Goal: Task Accomplishment & Management: Use online tool/utility

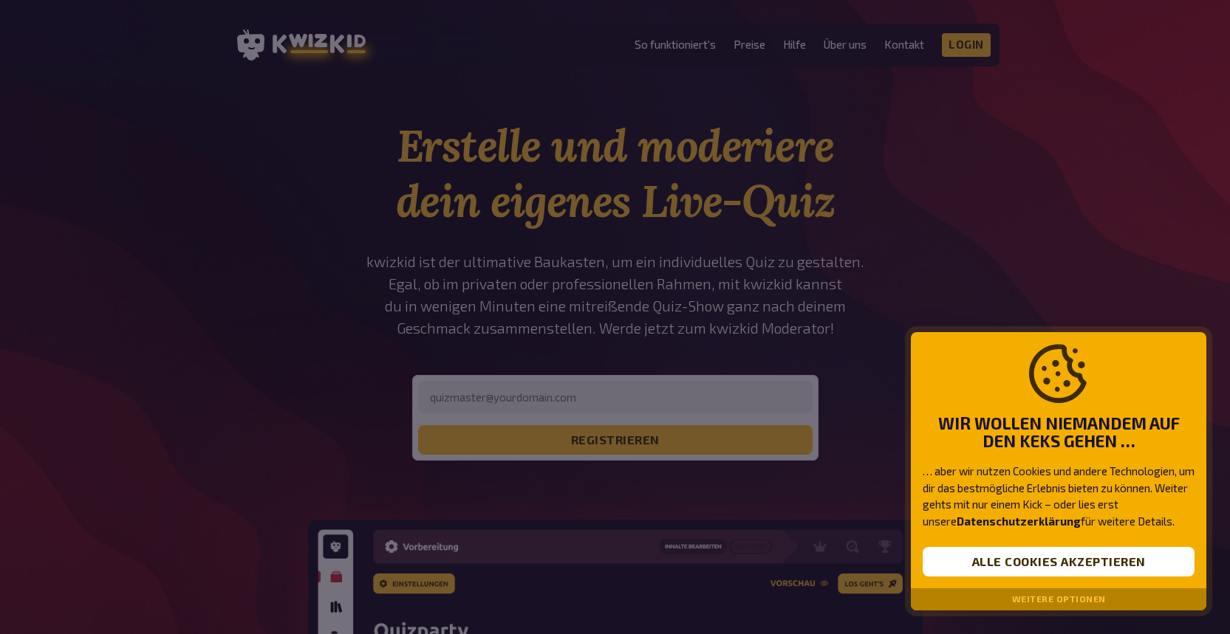
click at [971, 600] on div "Weitere Optionen" at bounding box center [1058, 600] width 295 height 22
click at [1044, 596] on button "Weitere Optionen" at bounding box center [1059, 600] width 94 height 10
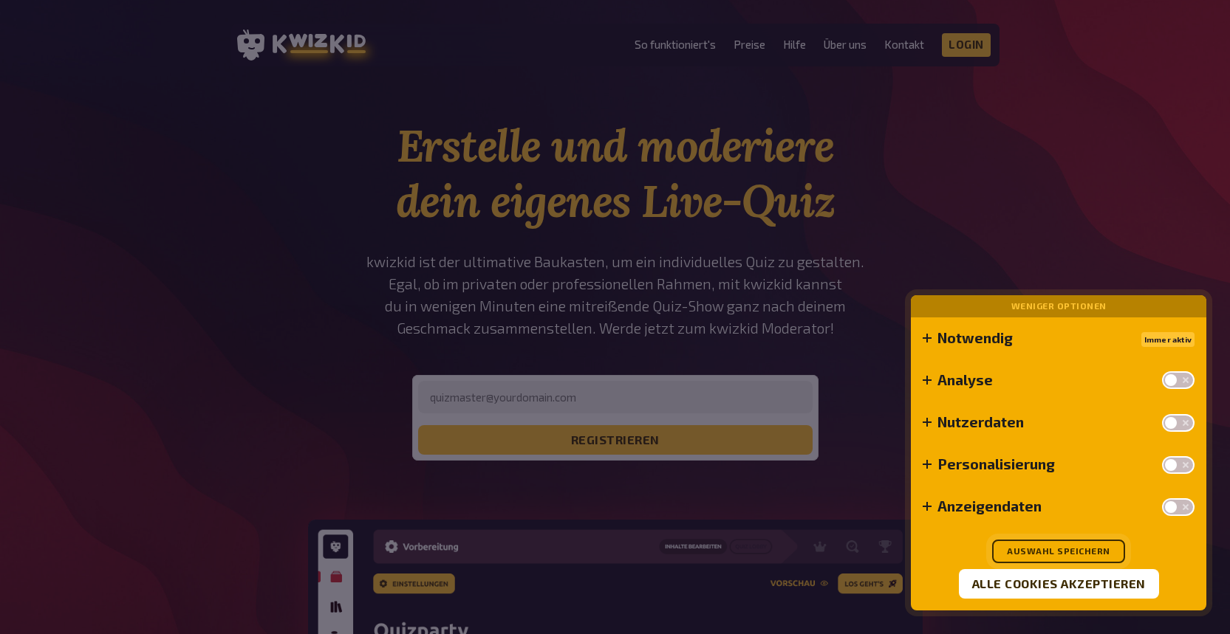
click at [1054, 559] on button "Auswahl speichern" at bounding box center [1058, 552] width 133 height 24
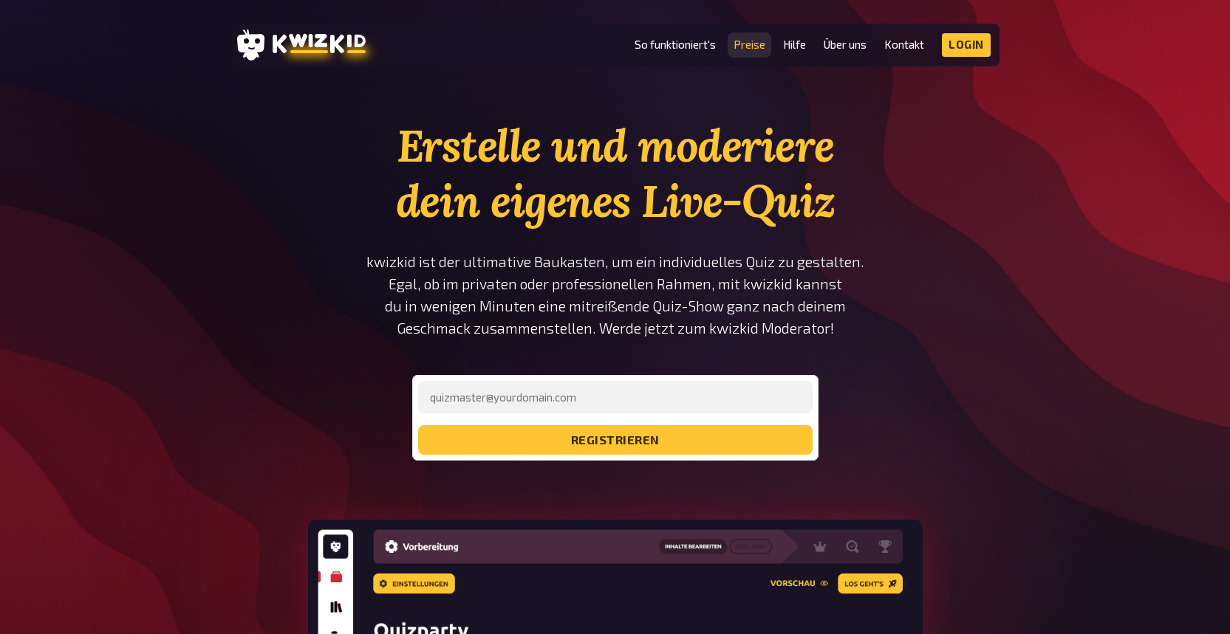
click at [738, 46] on link "Preise" at bounding box center [749, 44] width 32 height 13
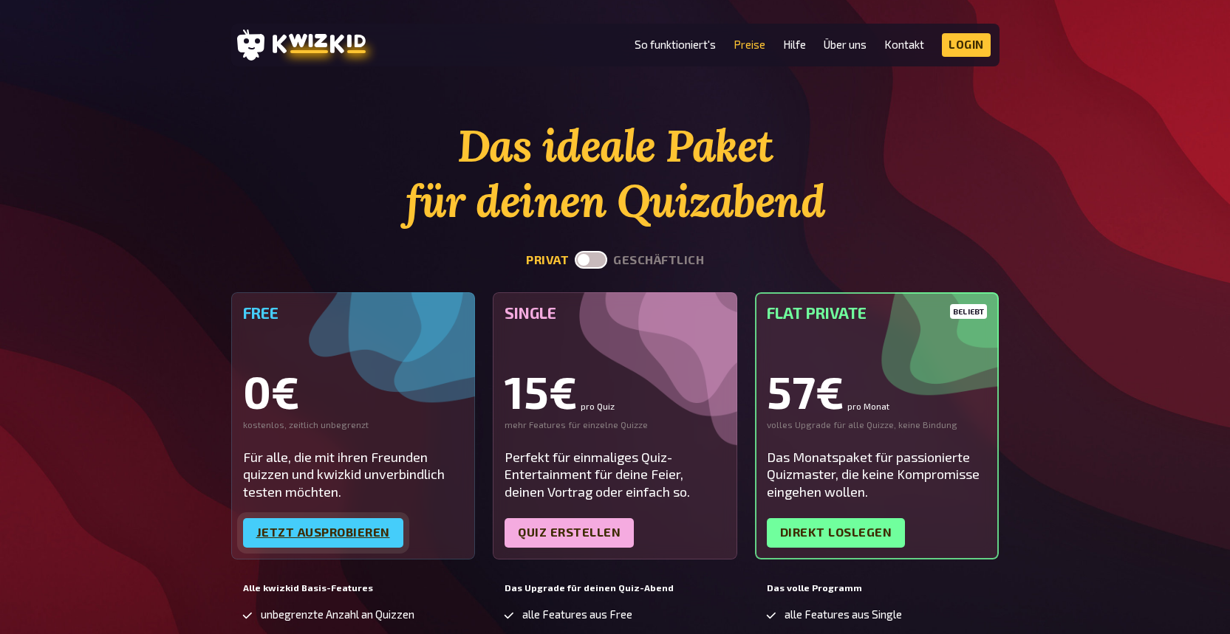
click at [318, 540] on link "Jetzt ausprobieren" at bounding box center [323, 533] width 160 height 30
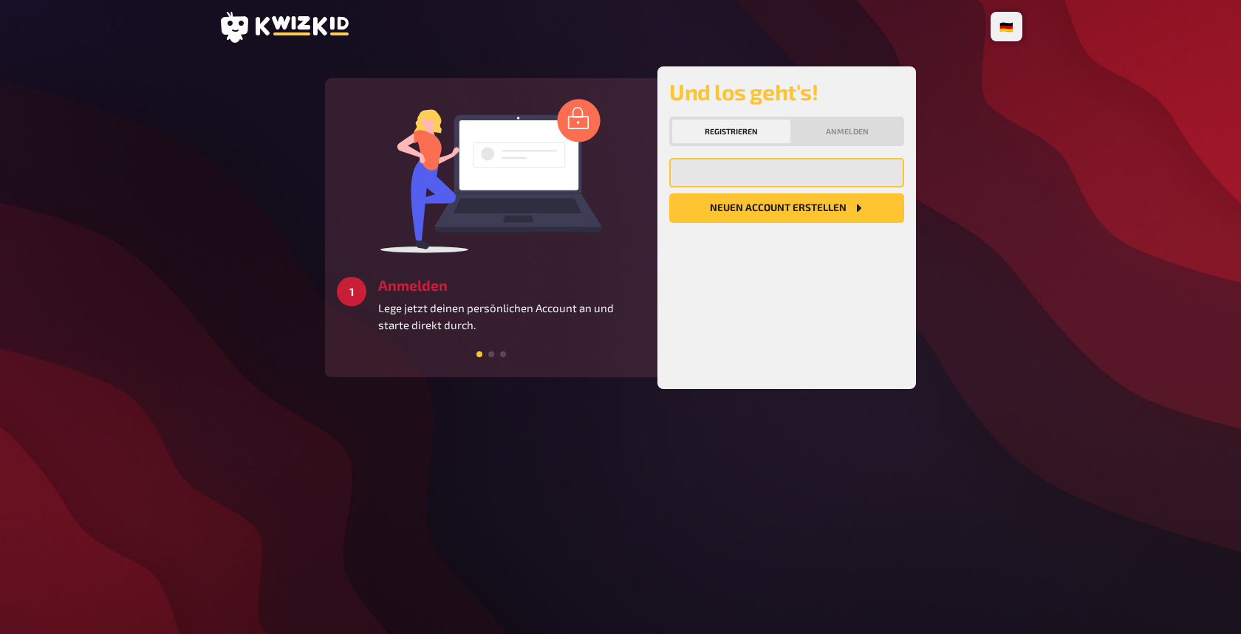
click at [753, 182] on input "email" at bounding box center [786, 173] width 235 height 30
type input "F"
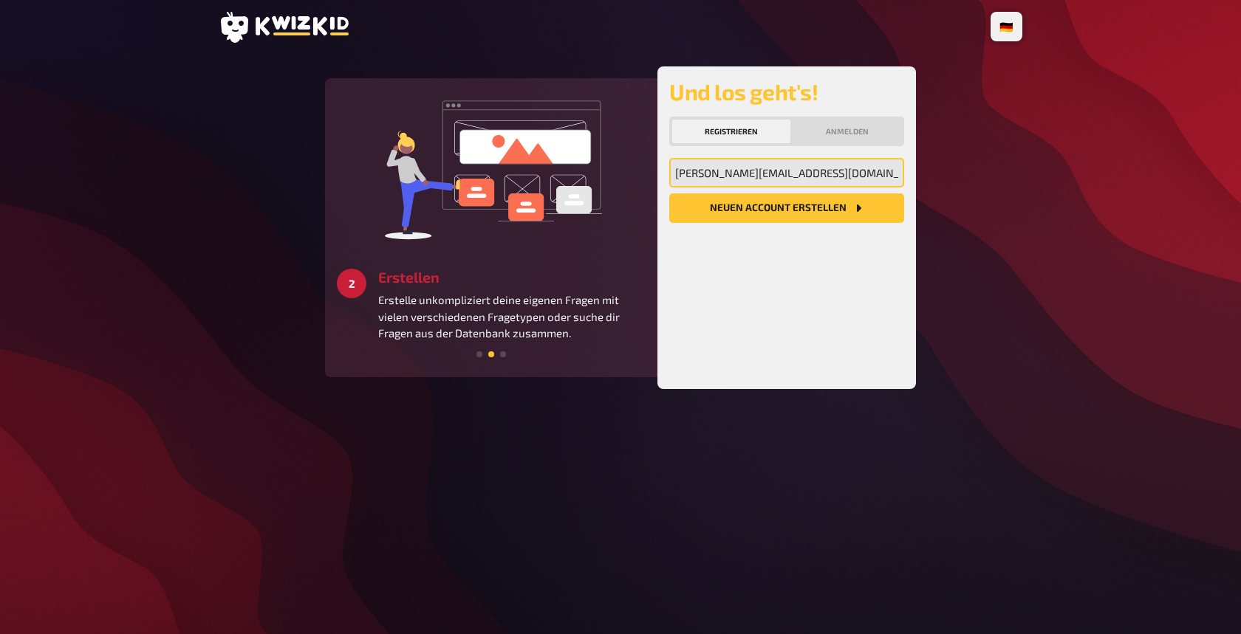
type input "fabio.dicaprio@bluewin.ch"
click at [669, 193] on button "Neuen Account Erstellen" at bounding box center [786, 208] width 235 height 30
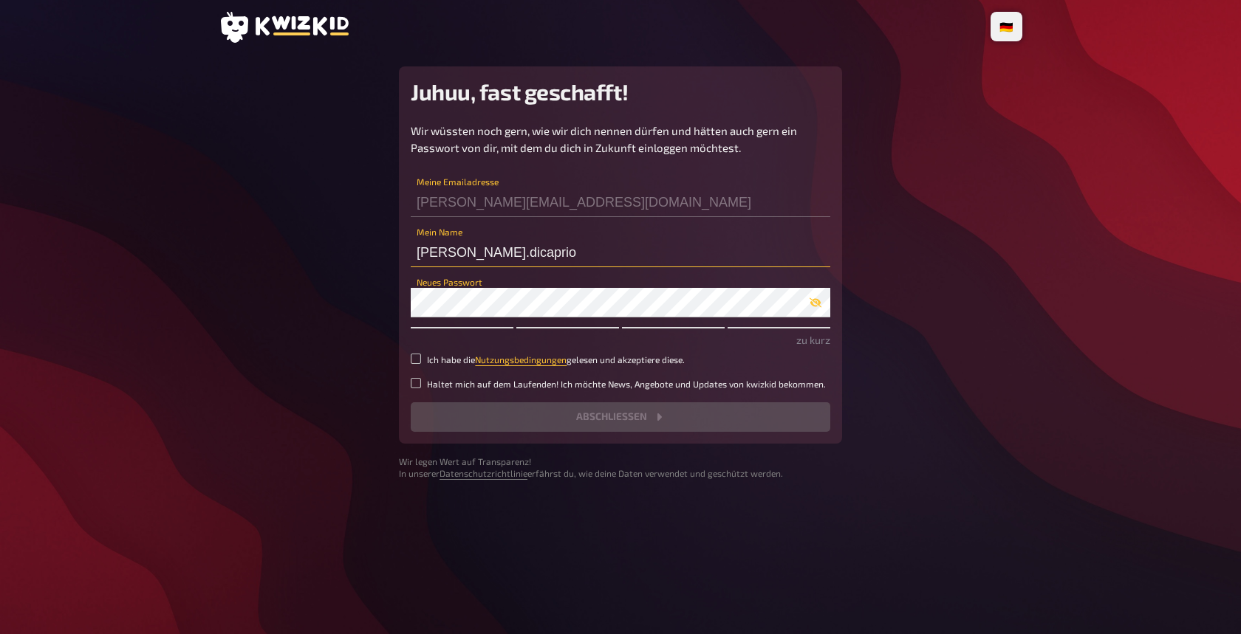
drag, startPoint x: 516, startPoint y: 252, endPoint x: 377, endPoint y: 235, distance: 140.6
click at [377, 235] on main "Juhuu, fast geschafft! Wir wüssten noch gern, wie wir dich nennen dürfen und hä…" at bounding box center [621, 273] width 804 height 414
type input "FABZ"
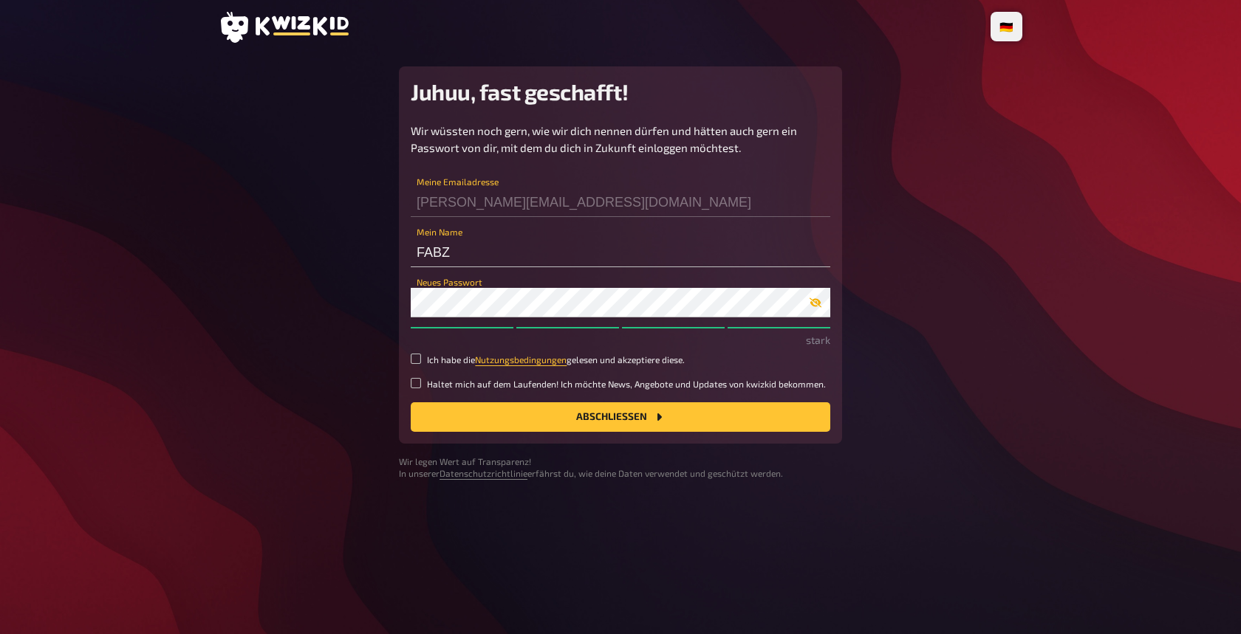
click at [813, 307] on icon "button" at bounding box center [815, 303] width 12 height 12
click at [815, 306] on icon "button" at bounding box center [815, 302] width 12 height 9
click at [541, 418] on button "Abschließen" at bounding box center [620, 418] width 419 height 30
click at [651, 421] on button "Abschließen" at bounding box center [620, 418] width 419 height 30
click at [412, 357] on input "Ich habe die Nutzungsbedingungen gelesen und akzeptiere diese." at bounding box center [416, 359] width 10 height 10
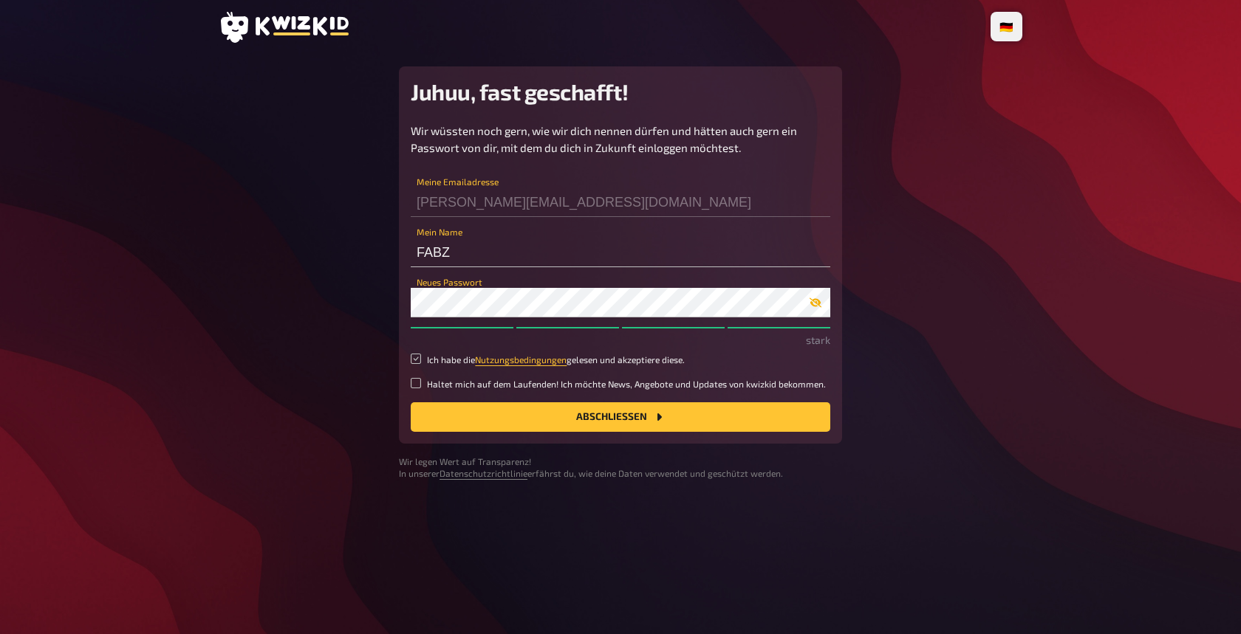
checkbox input "true"
click at [628, 422] on button "Abschließen" at bounding box center [620, 418] width 419 height 30
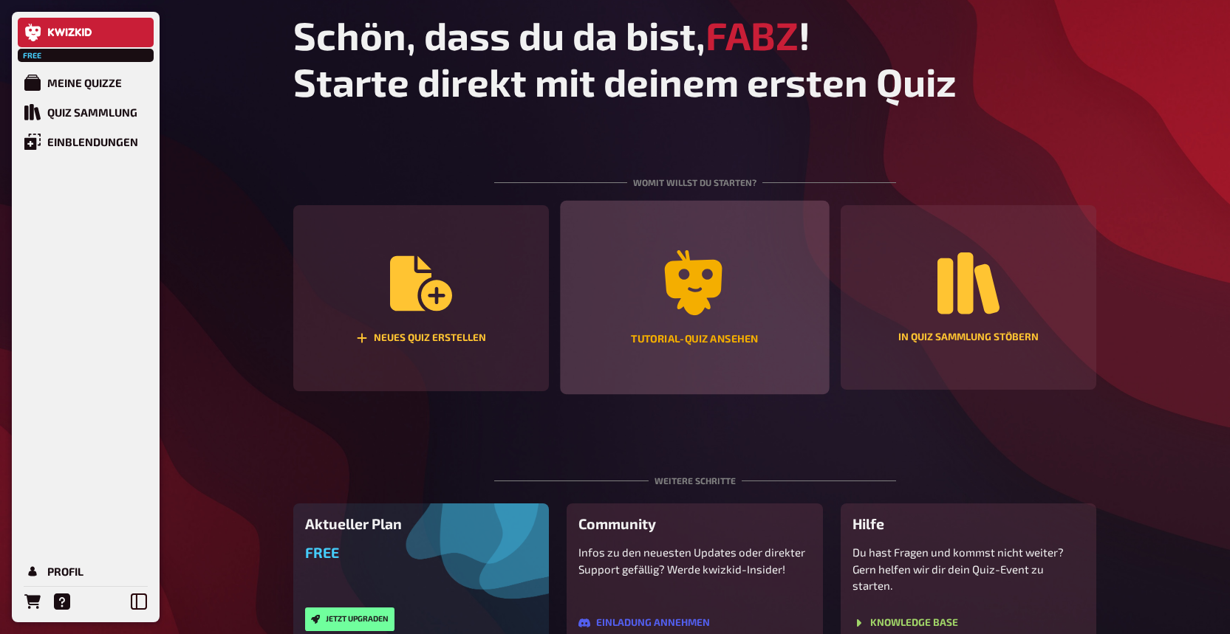
click at [668, 298] on icon "Tutorial-Quiz ansehen" at bounding box center [694, 282] width 65 height 65
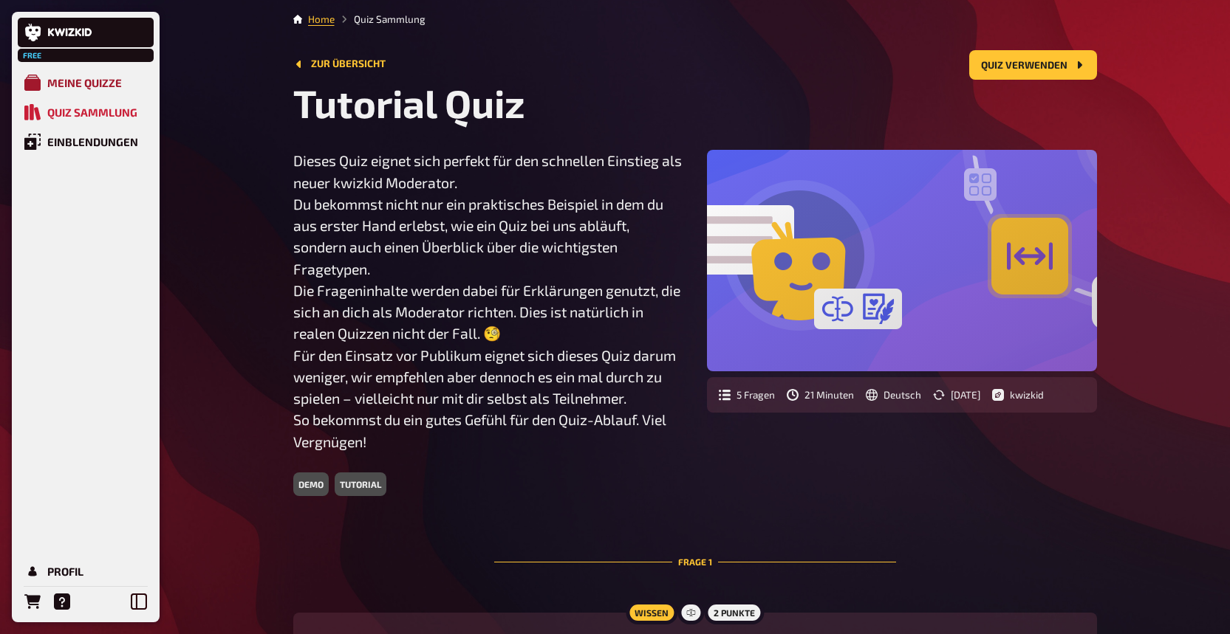
click at [93, 88] on div "Meine Quizze" at bounding box center [84, 82] width 75 height 13
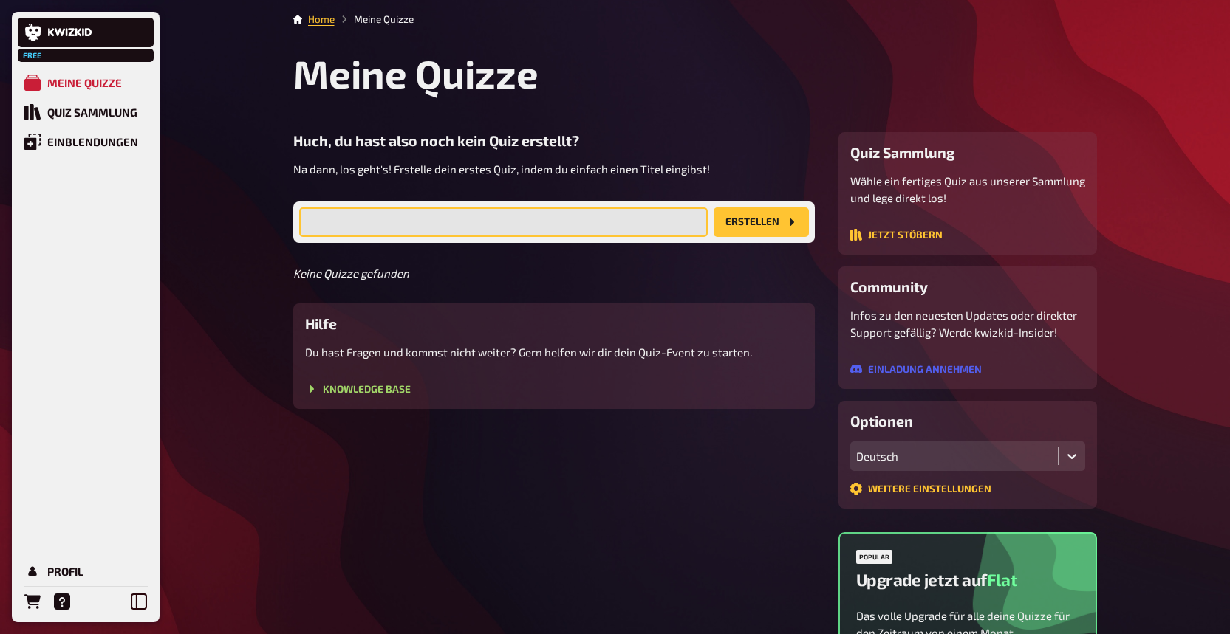
click at [428, 219] on input "text" at bounding box center [503, 223] width 408 height 30
type input "h"
type input "HAPPY BIRTHDAY MY LOVE! <3"
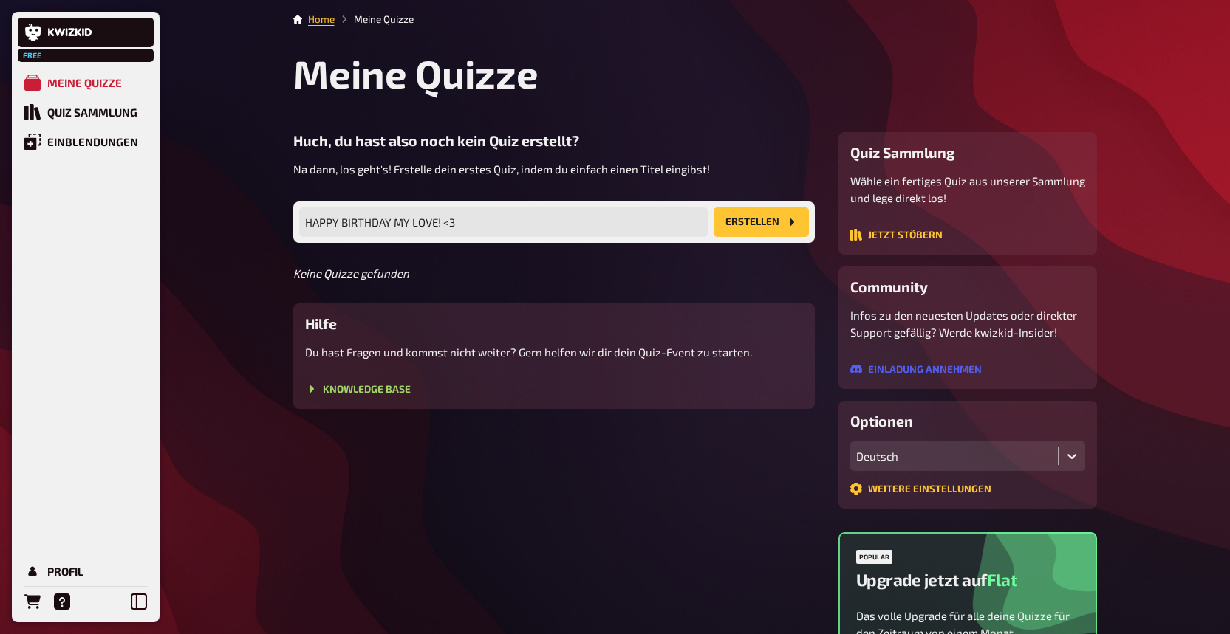
click at [217, 220] on div "Free Meine Quizze Quiz Sammlung Einblendungen Profil Home Meine Quizze Meine Qu…" at bounding box center [615, 442] width 1230 height 884
click at [793, 220] on icon "Erstellen" at bounding box center [791, 222] width 12 height 12
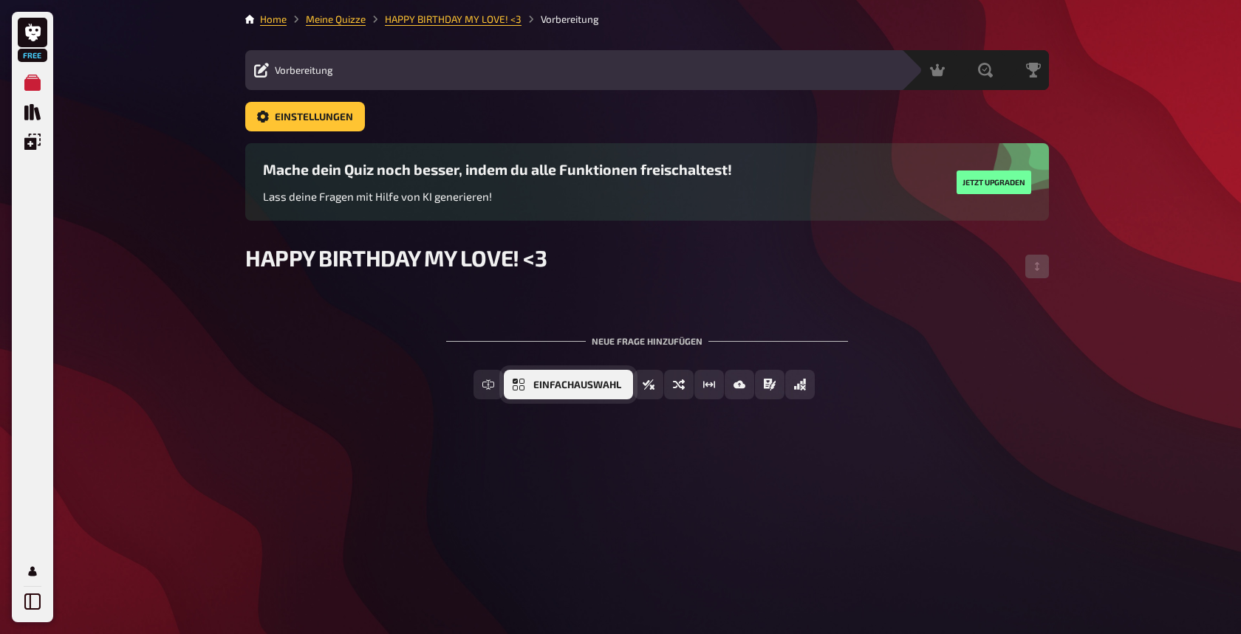
click at [584, 388] on span "Einfachauswahl" at bounding box center [577, 385] width 88 height 10
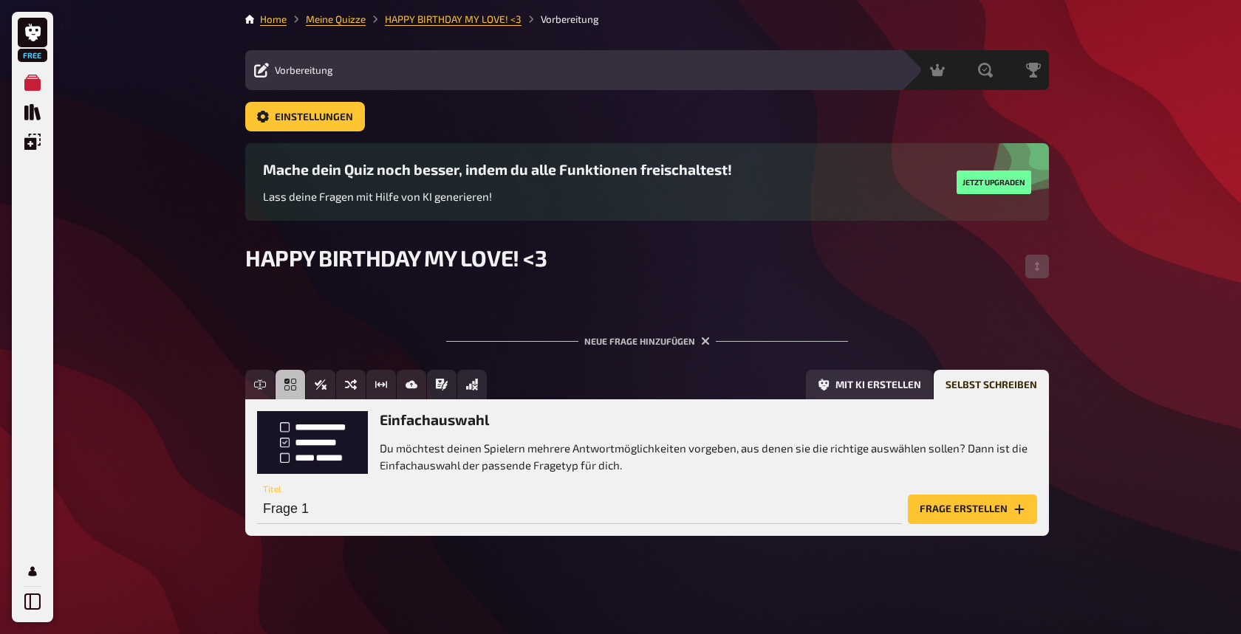
drag, startPoint x: 321, startPoint y: 513, endPoint x: 203, endPoint y: 491, distance: 119.5
click at [203, 491] on div "Free Meine Quizze Quiz Sammlung Einblendungen Profil Home Meine Quizze HAPPY BI…" at bounding box center [620, 317] width 1241 height 634
drag, startPoint x: 203, startPoint y: 491, endPoint x: 280, endPoint y: 496, distance: 76.9
click at [216, 491] on div "Free Meine Quizze Quiz Sammlung Einblendungen Profil Home Meine Quizze HAPPY BI…" at bounding box center [620, 317] width 1241 height 634
drag, startPoint x: 308, startPoint y: 507, endPoint x: 322, endPoint y: 515, distance: 16.2
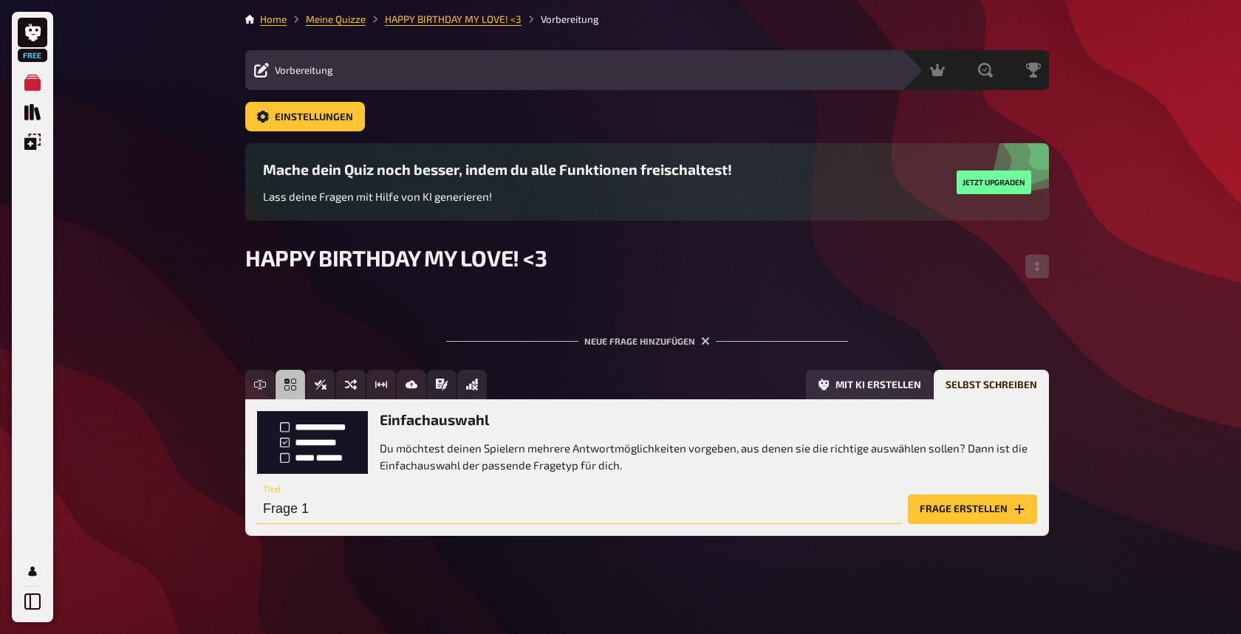
click at [322, 515] on input "Frage 1" at bounding box center [579, 510] width 645 height 30
drag, startPoint x: 310, startPoint y: 509, endPoint x: 216, endPoint y: 502, distance: 94.0
click at [216, 502] on div "Free Meine Quizze Quiz Sammlung Einblendungen Profil Home Meine Quizze HAPPY BI…" at bounding box center [620, 317] width 1241 height 634
type input "An welcher Adresse haben wir uns kennengelernt?"
click at [956, 507] on button "Frage erstellen" at bounding box center [972, 510] width 129 height 30
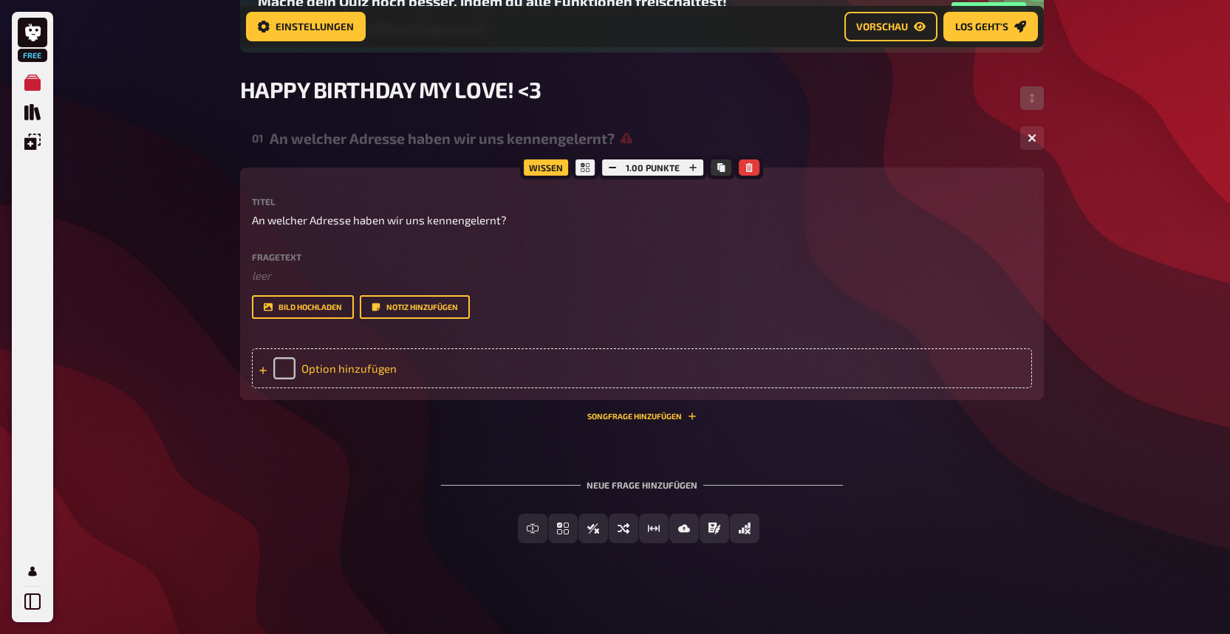
scroll to position [185, 0]
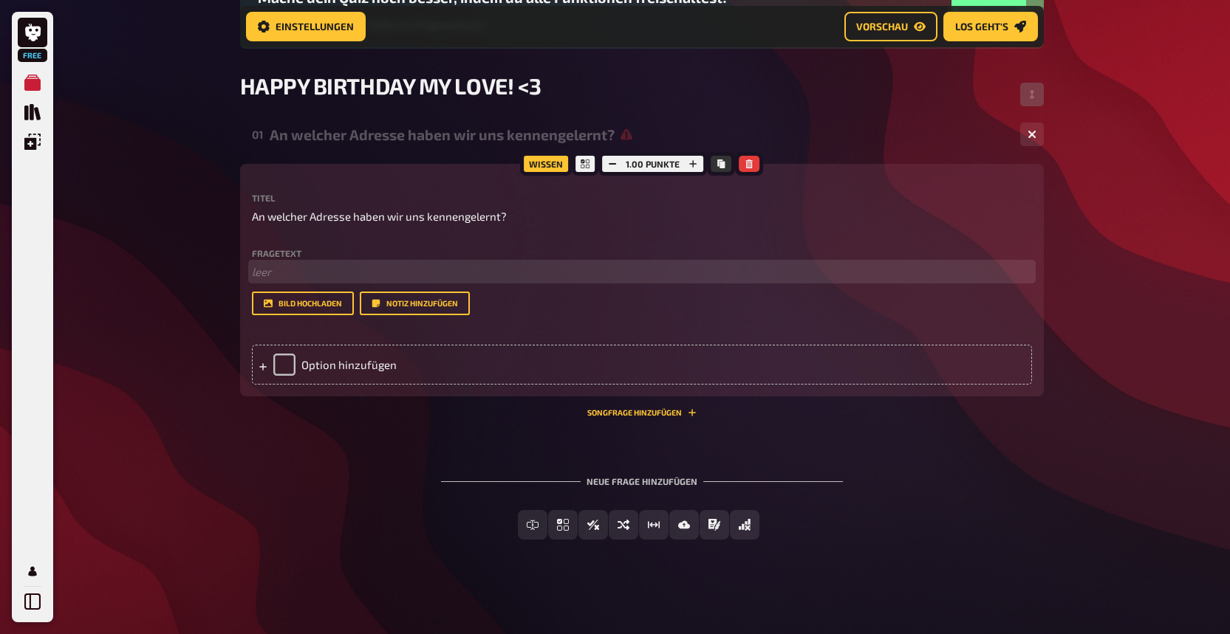
click at [287, 267] on p "﻿ leer" at bounding box center [642, 272] width 780 height 17
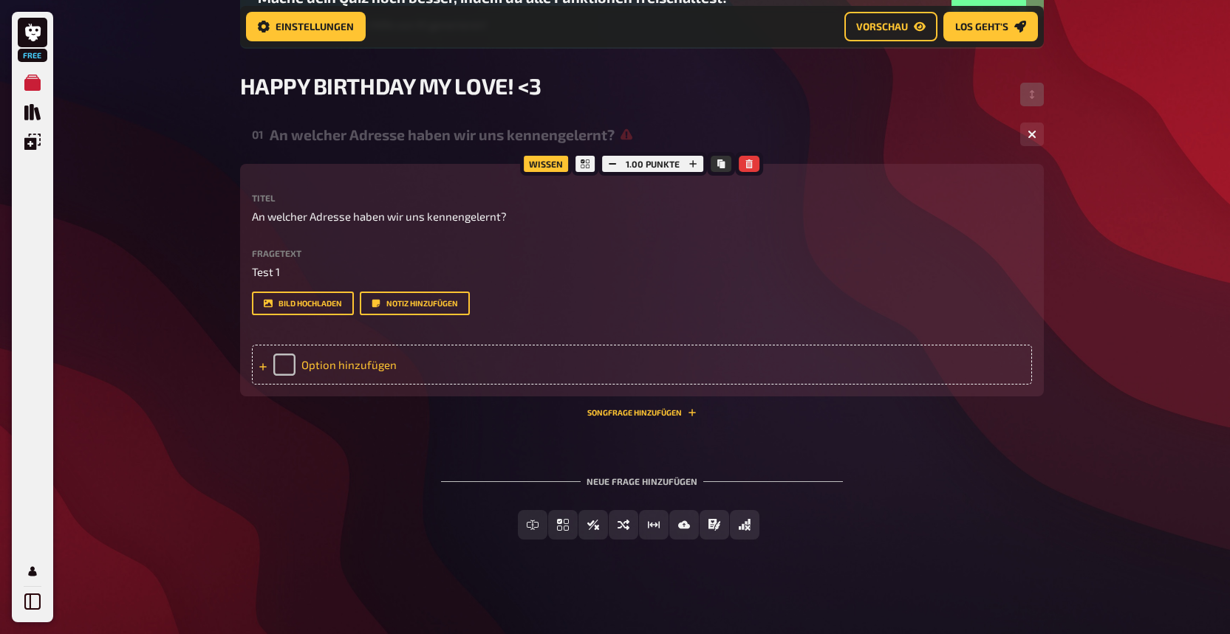
click at [329, 371] on div "Option hinzufügen" at bounding box center [642, 365] width 780 height 40
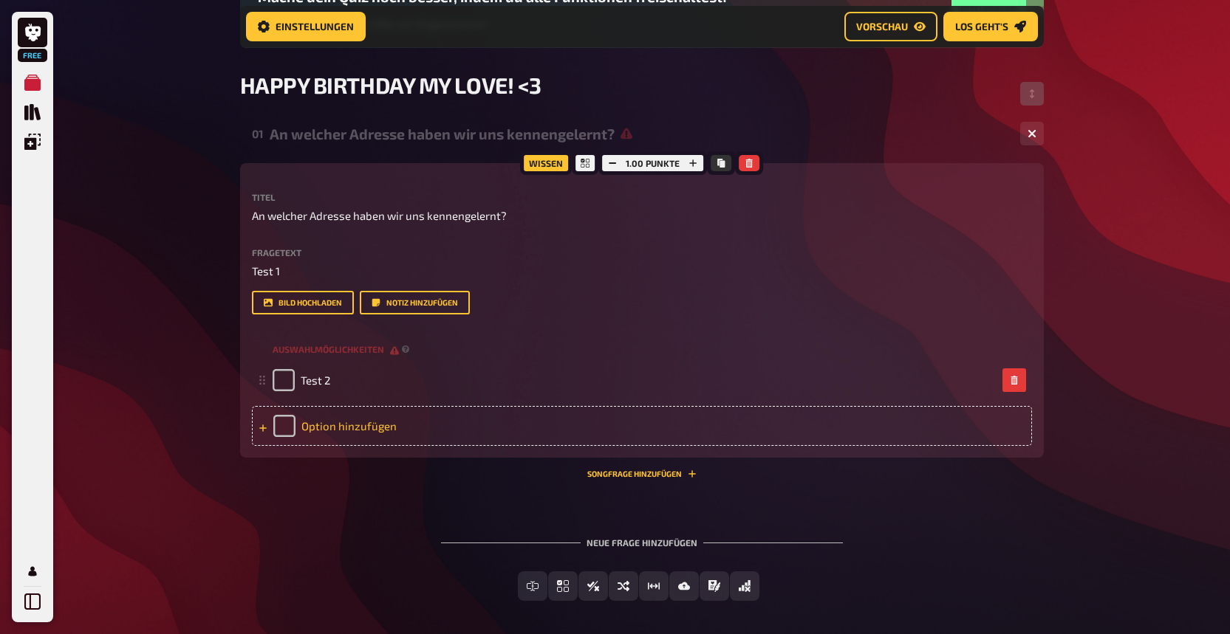
click at [340, 422] on div "Option hinzufügen" at bounding box center [642, 426] width 780 height 40
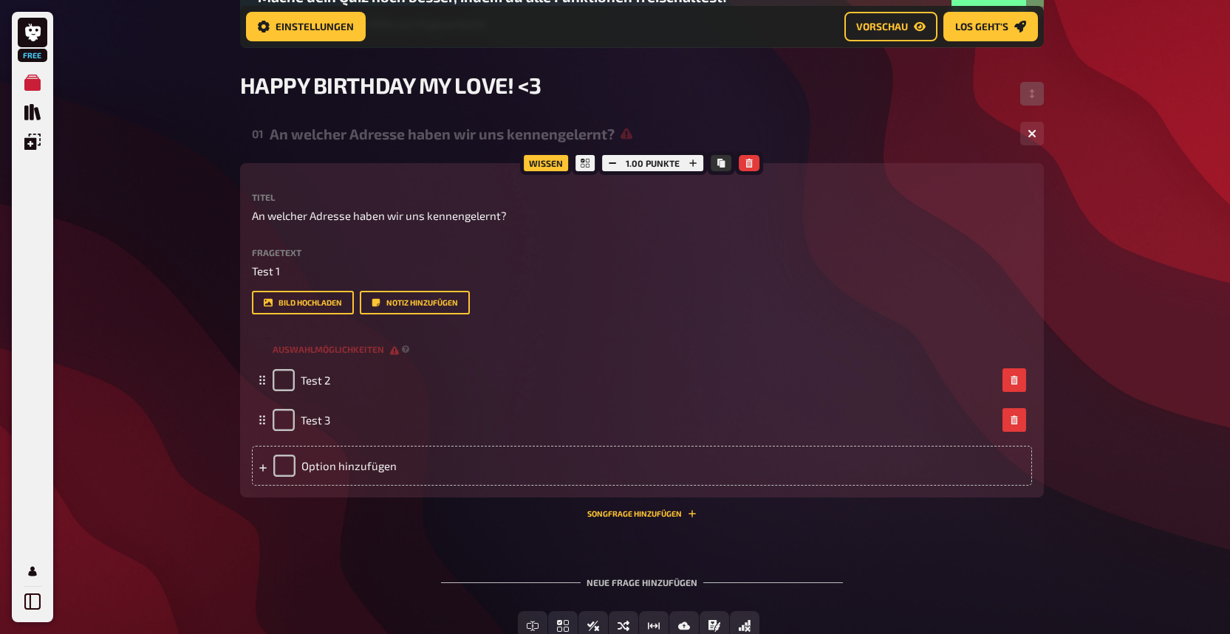
click at [193, 305] on div "Free Meine Quizze Quiz Sammlung Einblendungen Profil Home Meine Quizze HAPPY BI…" at bounding box center [615, 275] width 1230 height 920
click at [358, 219] on span "An welcher Adresse haben wir uns kennengelernt?" at bounding box center [379, 216] width 255 height 17
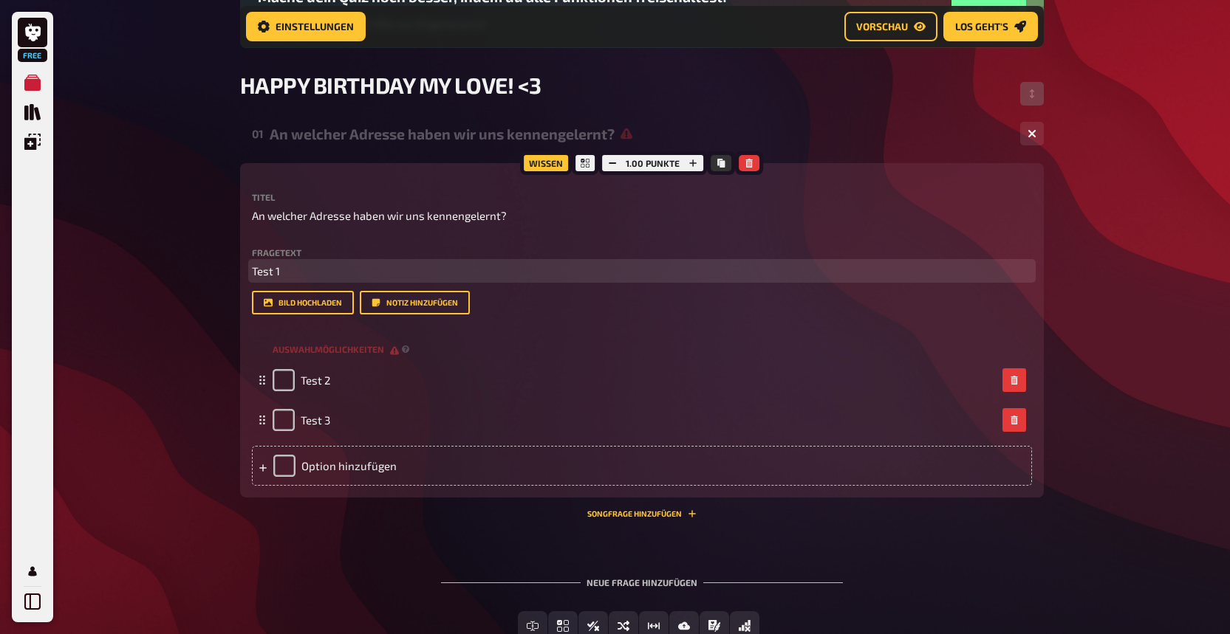
click at [277, 278] on p "Test 1" at bounding box center [642, 271] width 780 height 17
drag, startPoint x: 287, startPoint y: 273, endPoint x: 208, endPoint y: 266, distance: 80.1
click at [208, 266] on div "Free Meine Quizze Quiz Sammlung Einblendungen Profil Home Meine Quizze HAPPY BI…" at bounding box center [615, 275] width 1230 height 920
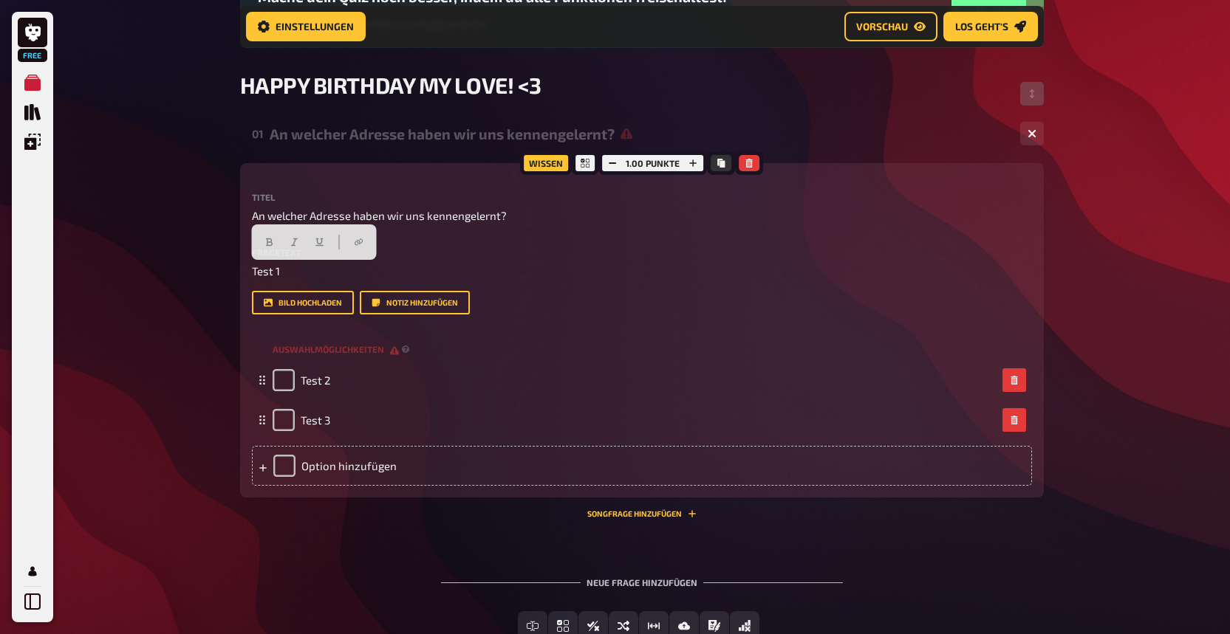
click at [569, 242] on div "Titel An welcher Adresse haben wir uns kennengelernt? Fragetext Test 1 Hier hin…" at bounding box center [642, 254] width 780 height 122
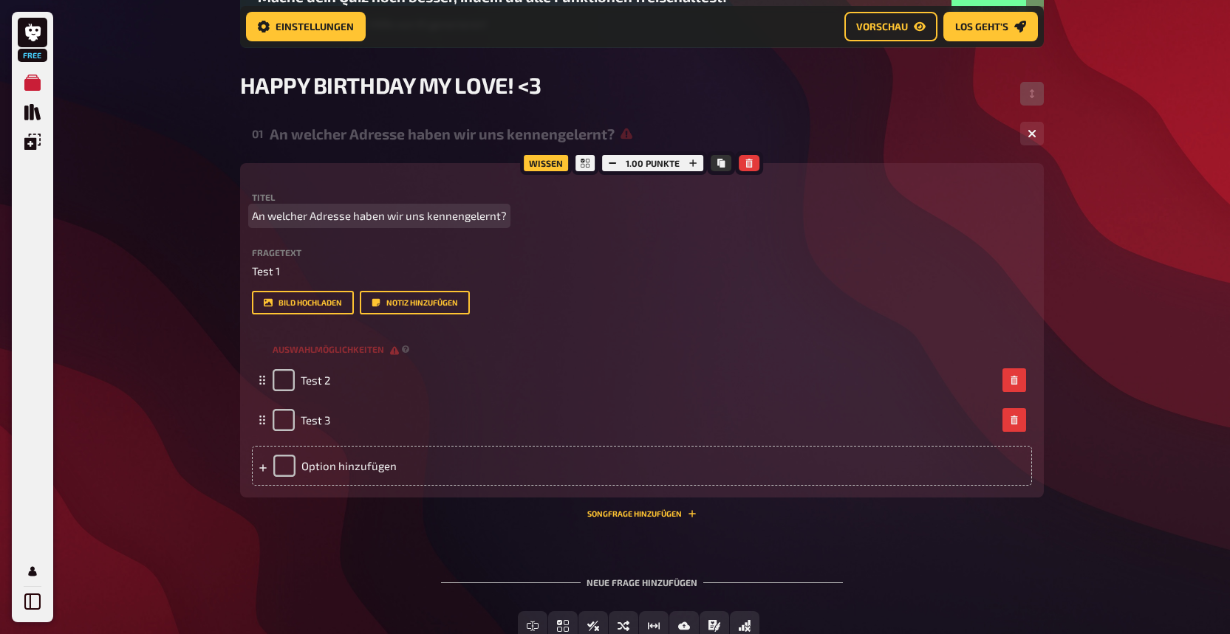
click at [413, 220] on span "An welcher Adresse haben wir uns kennengelernt?" at bounding box center [379, 216] width 255 height 17
click at [203, 203] on div "Free Meine Quizze Quiz Sammlung Einblendungen Profil Home Meine Quizze HAPPY BI…" at bounding box center [615, 275] width 1230 height 920
click at [195, 259] on div "Free Meine Quizze Quiz Sammlung Einblendungen Profil Home Meine Quizze HAPPY BI…" at bounding box center [615, 275] width 1230 height 920
click at [612, 166] on icon "button" at bounding box center [612, 163] width 9 height 9
click at [692, 165] on icon "button" at bounding box center [693, 163] width 9 height 9
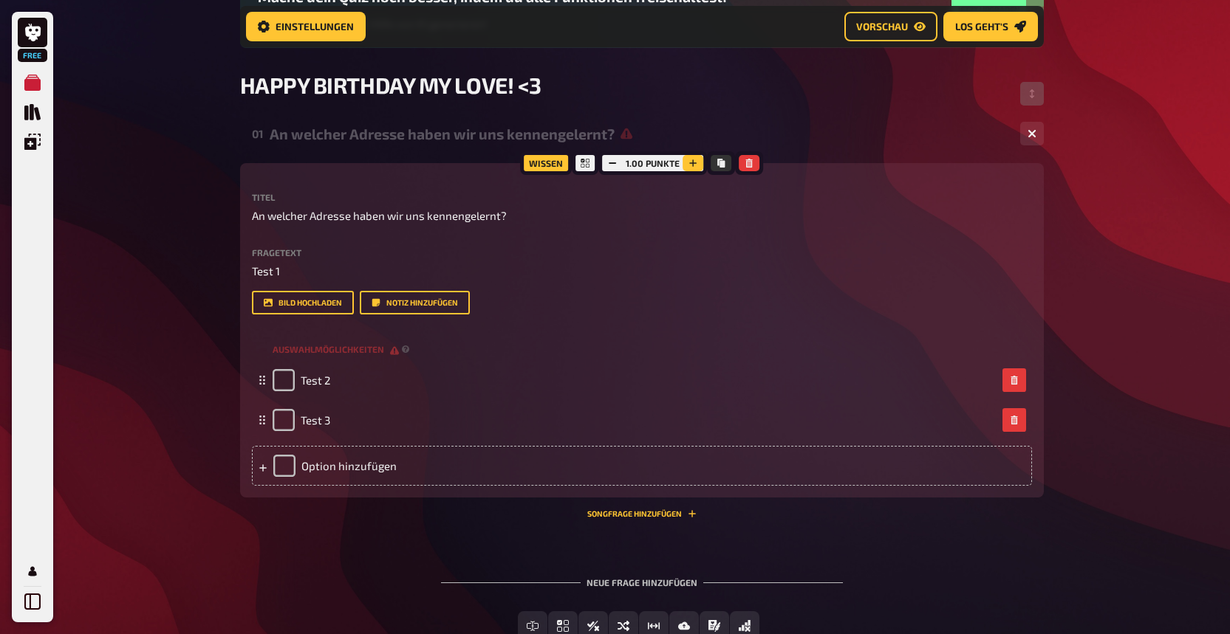
click at [692, 165] on icon "button" at bounding box center [693, 163] width 7 height 7
click at [692, 165] on icon "button" at bounding box center [692, 163] width 7 height 7
click at [614, 161] on icon "button" at bounding box center [611, 163] width 9 height 9
click at [614, 161] on icon "button" at bounding box center [613, 163] width 9 height 9
click at [614, 161] on icon "button" at bounding box center [612, 163] width 9 height 9
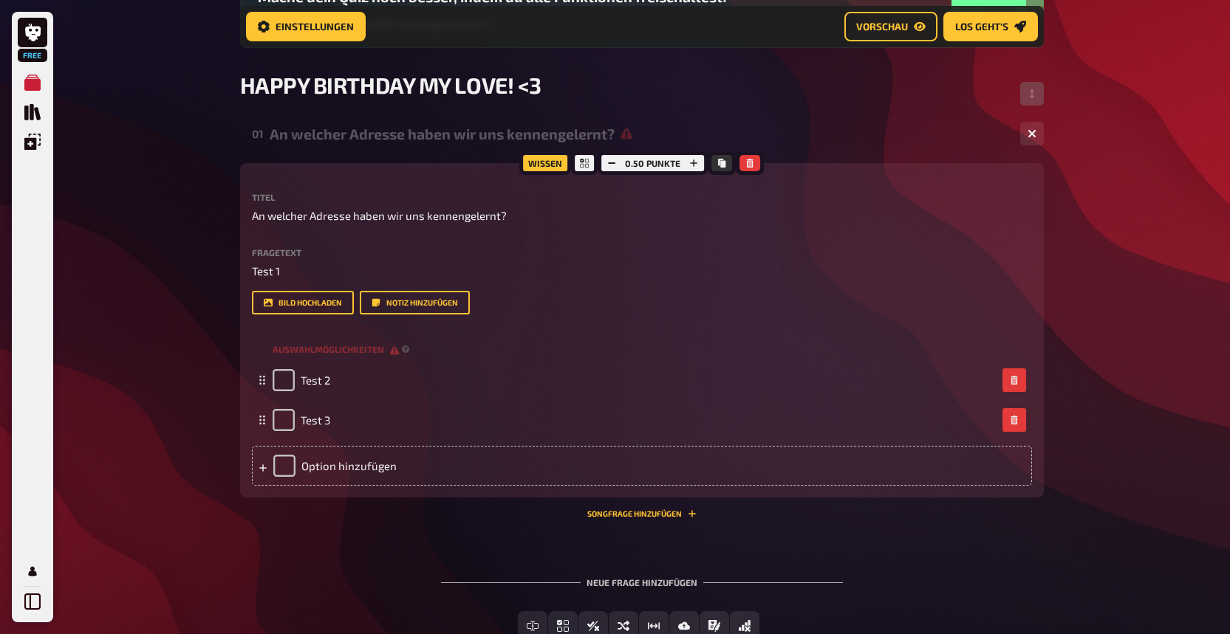
click at [544, 162] on div "Wissen" at bounding box center [545, 163] width 52 height 24
click at [113, 225] on div "Free Meine Quizze Quiz Sammlung Einblendungen Profil Home Meine Quizze HAPPY BI…" at bounding box center [615, 275] width 1230 height 920
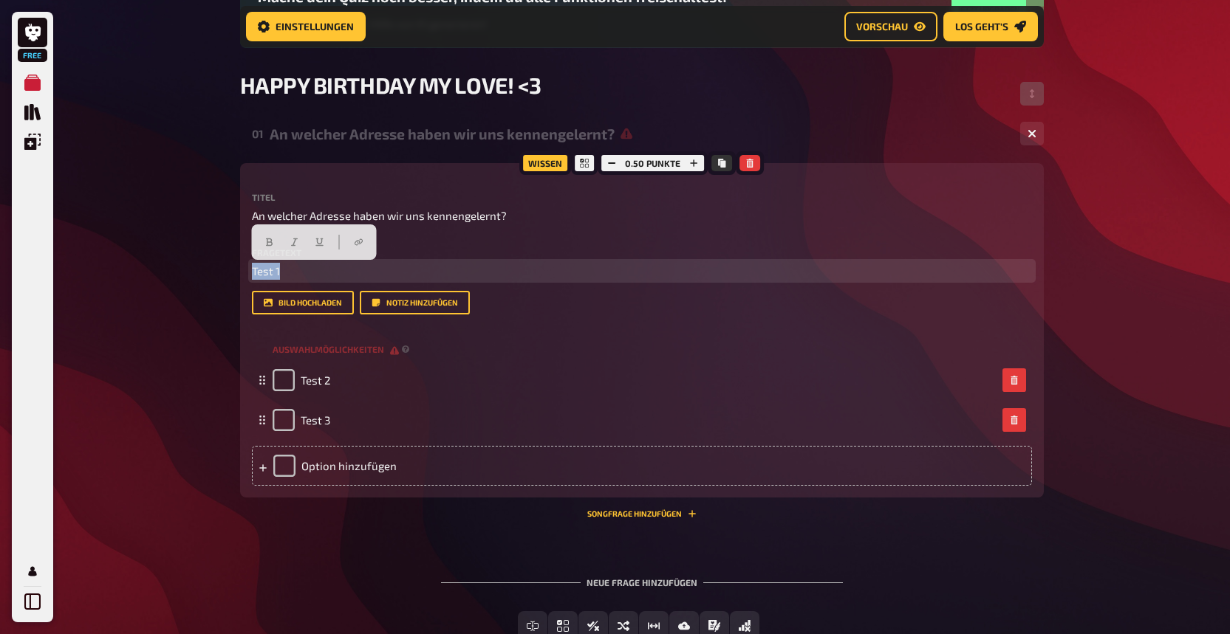
drag, startPoint x: 299, startPoint y: 272, endPoint x: 188, endPoint y: 270, distance: 110.8
click at [188, 270] on div "Free Meine Quizze Quiz Sammlung Einblendungen Profil Home Meine Quizze HAPPY BI…" at bounding box center [615, 275] width 1230 height 920
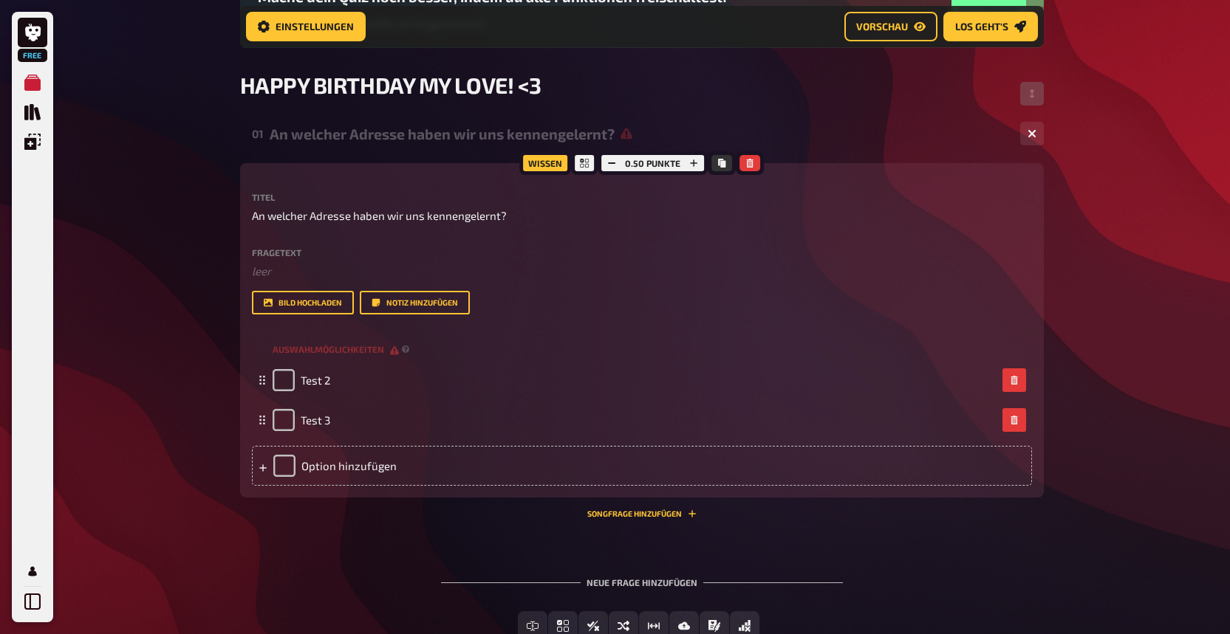
click at [188, 270] on div "Free Meine Quizze Quiz Sammlung Einblendungen Profil Home Meine Quizze HAPPY BI…" at bounding box center [615, 275] width 1230 height 920
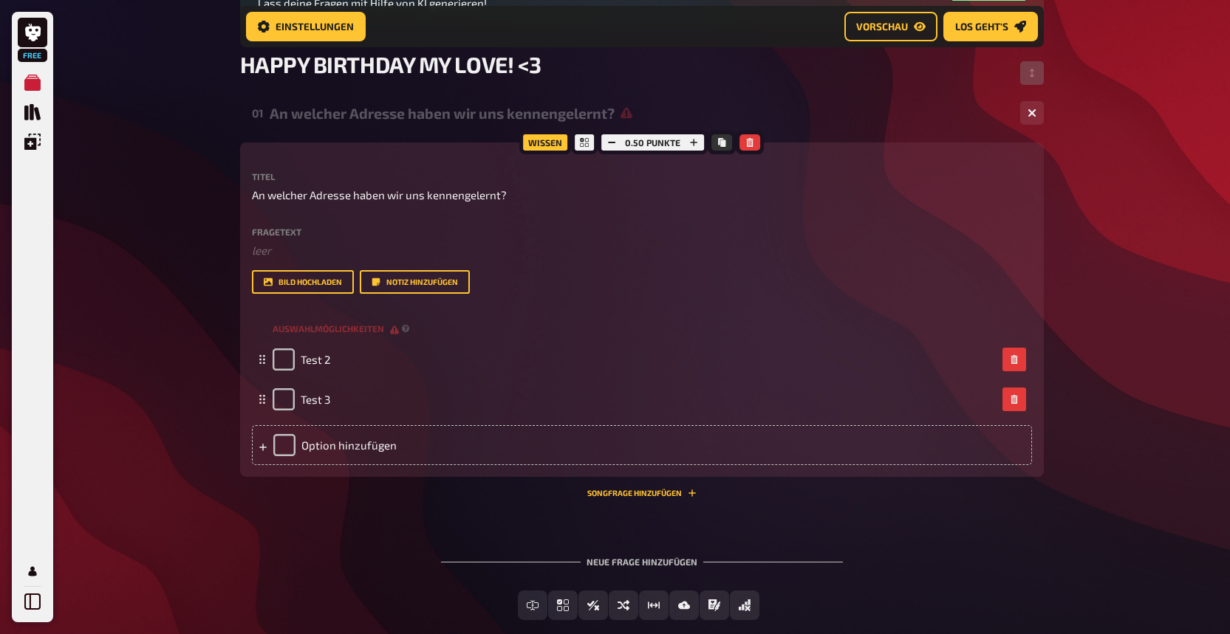
scroll to position [215, 0]
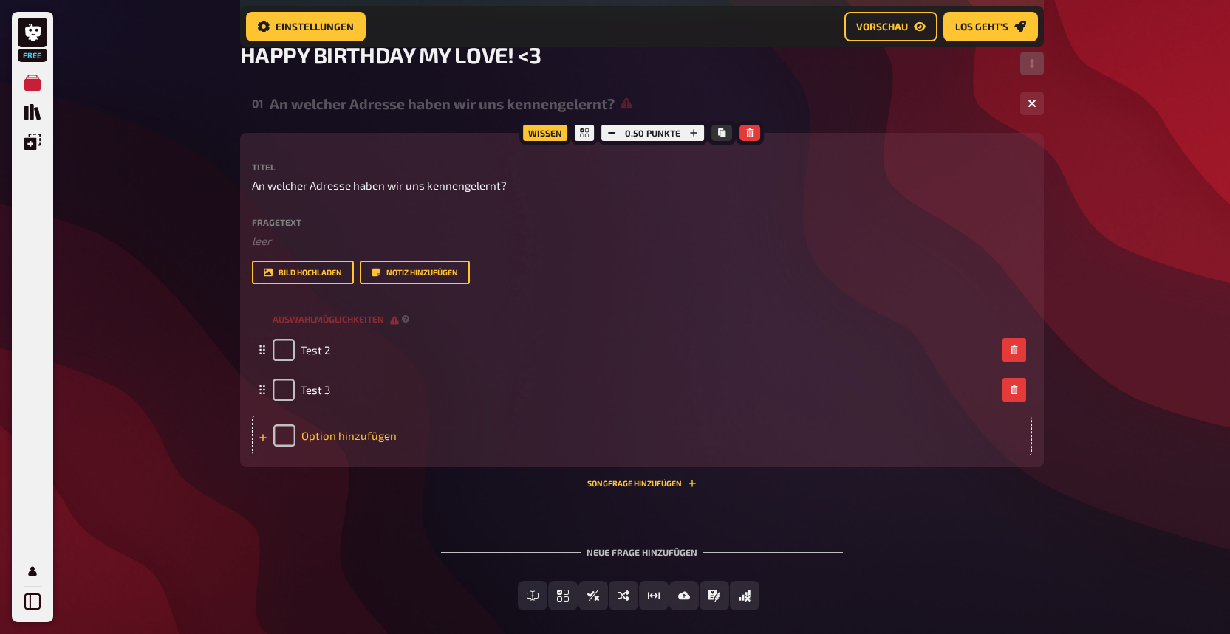
click at [314, 434] on div "Option hinzufügen" at bounding box center [642, 436] width 780 height 40
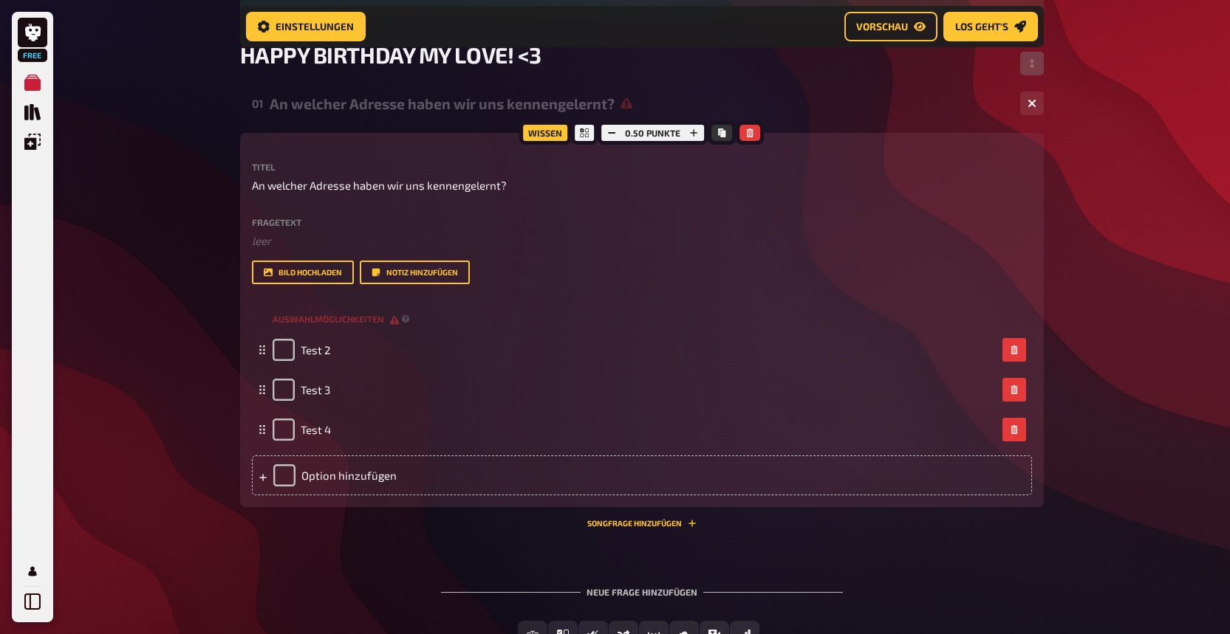
click at [581, 561] on div "01 An welcher Adresse haben wir uns kennengelernt? 3 Wissen 0.50 Punkte Titel A…" at bounding box center [642, 380] width 804 height 589
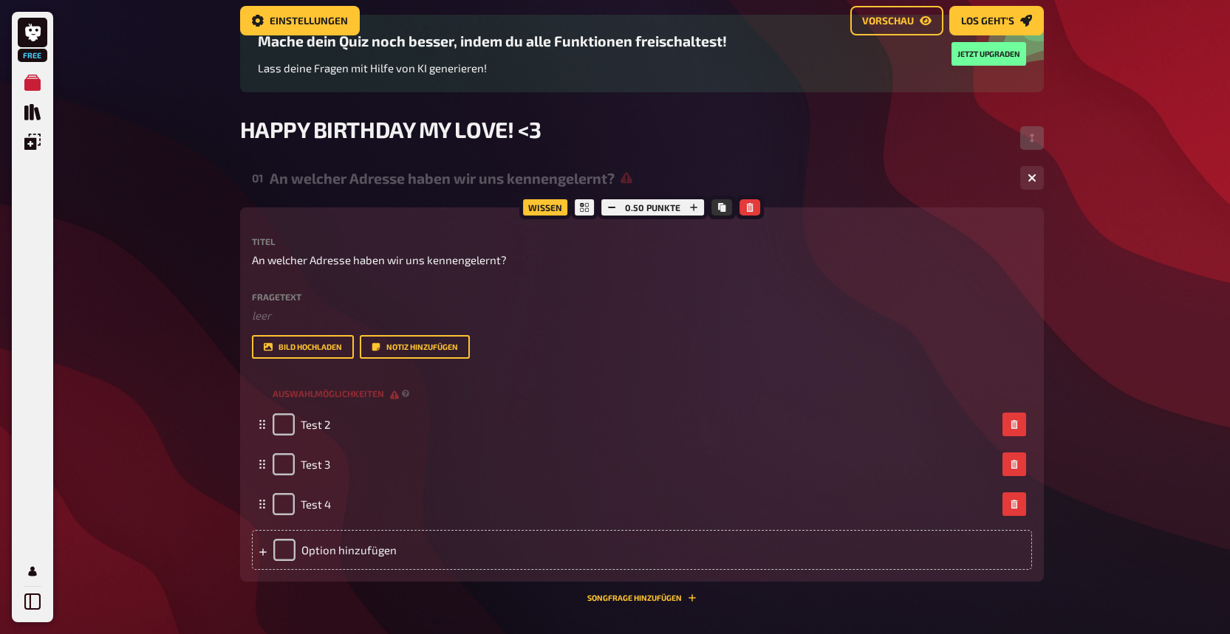
scroll to position [21, 0]
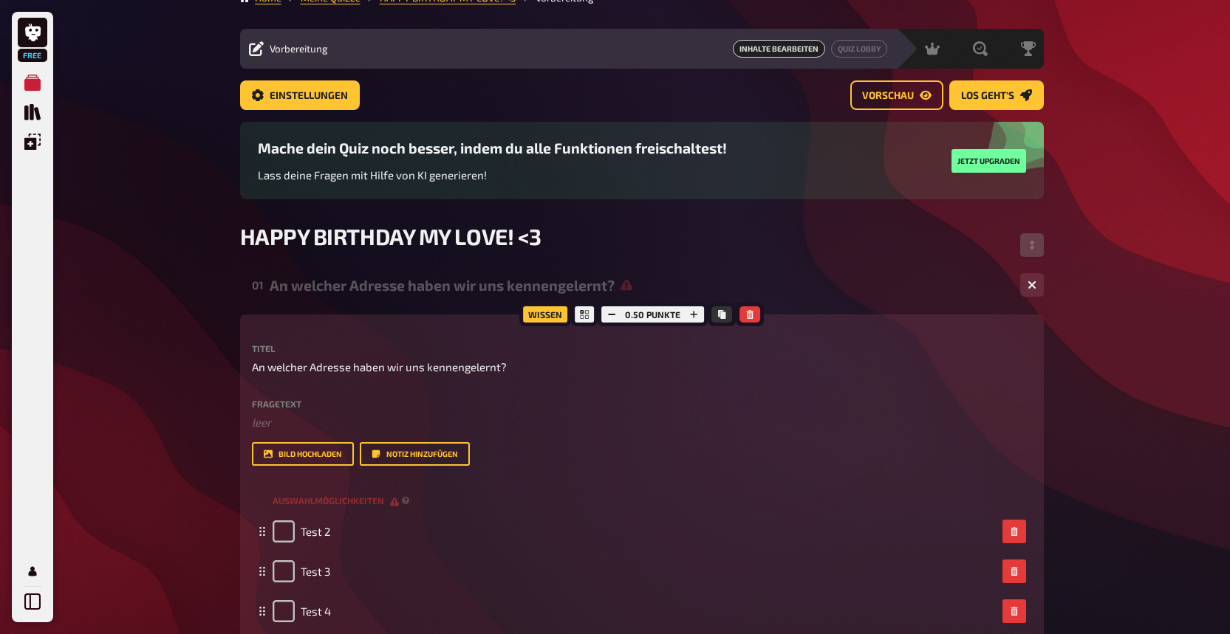
click at [1123, 278] on div "Free Meine Quizze Quiz Sammlung Einblendungen Profil Home Meine Quizze HAPPY BI…" at bounding box center [615, 453] width 1230 height 948
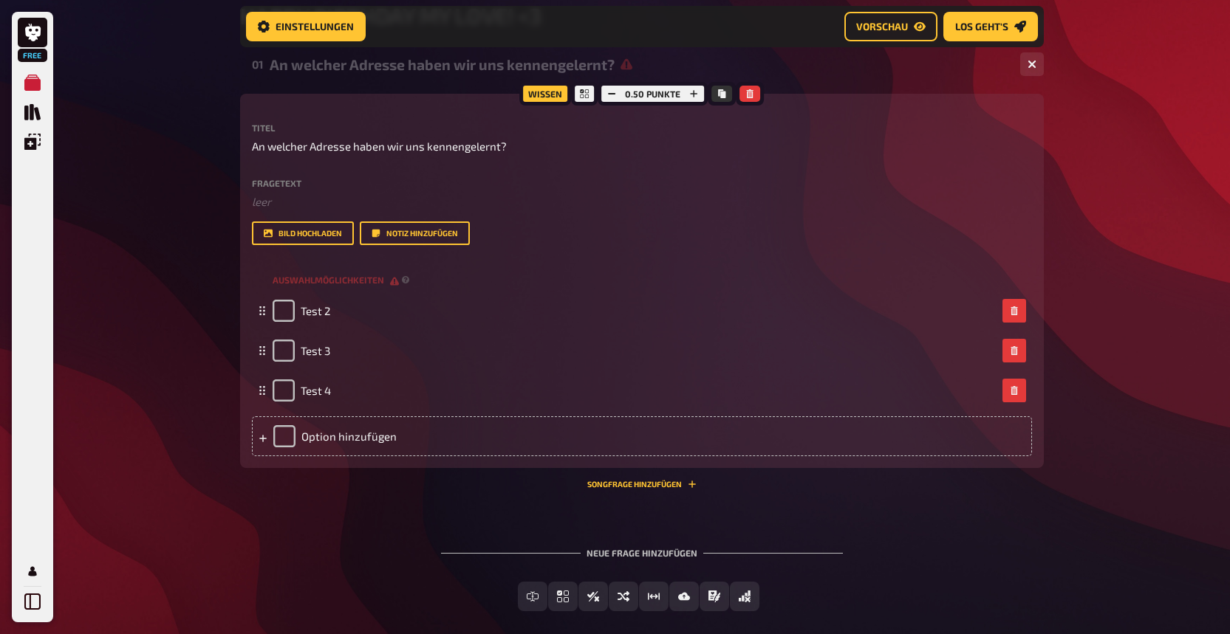
scroll to position [287, 0]
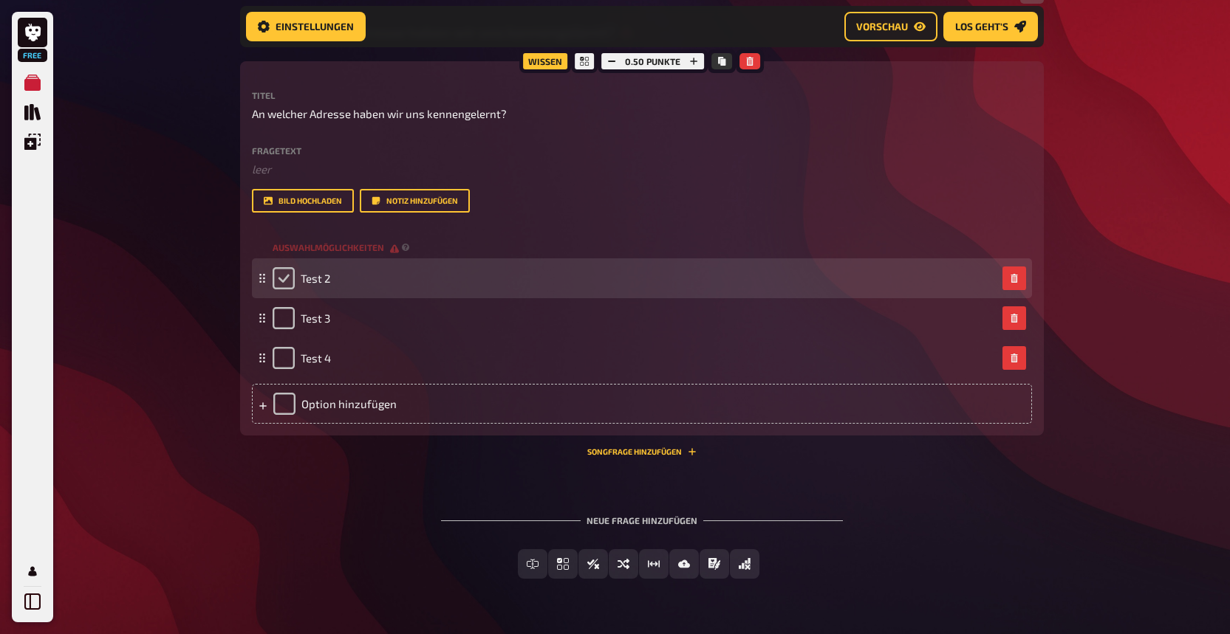
click at [287, 280] on input "checkbox" at bounding box center [284, 278] width 22 height 22
checkbox input "true"
click at [284, 279] on div "Test 2" at bounding box center [302, 278] width 58 height 22
click at [283, 287] on div "Test 2" at bounding box center [302, 278] width 58 height 22
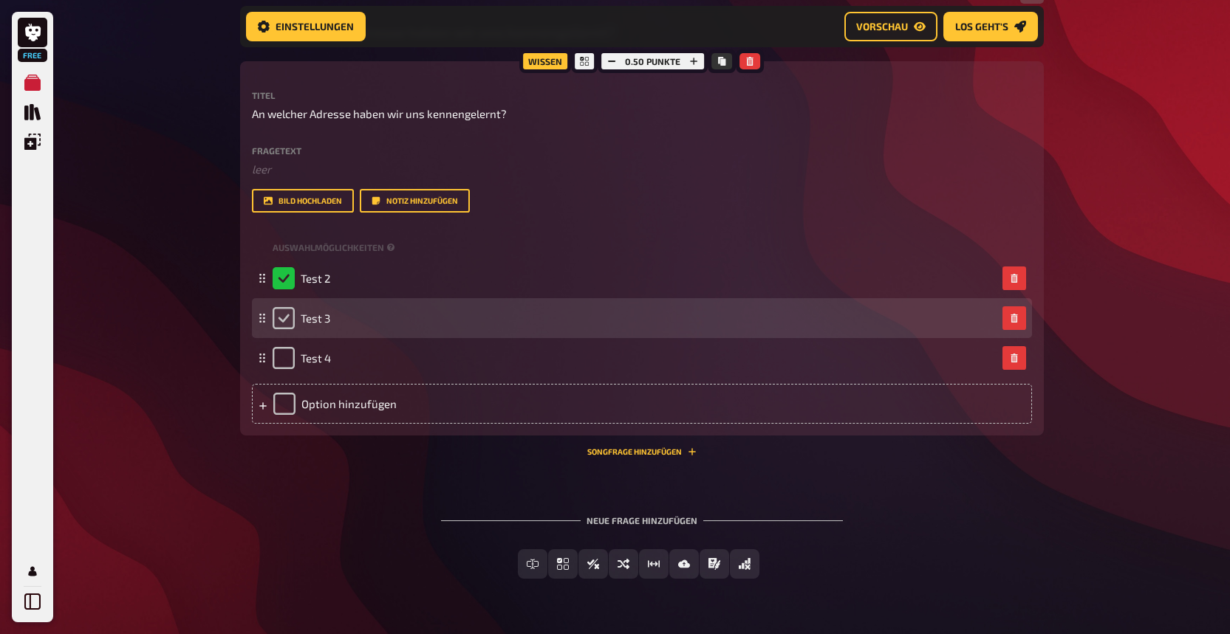
click at [284, 324] on input "checkbox" at bounding box center [284, 318] width 22 height 22
checkbox input "true"
click at [281, 313] on div "Test 3" at bounding box center [302, 318] width 58 height 22
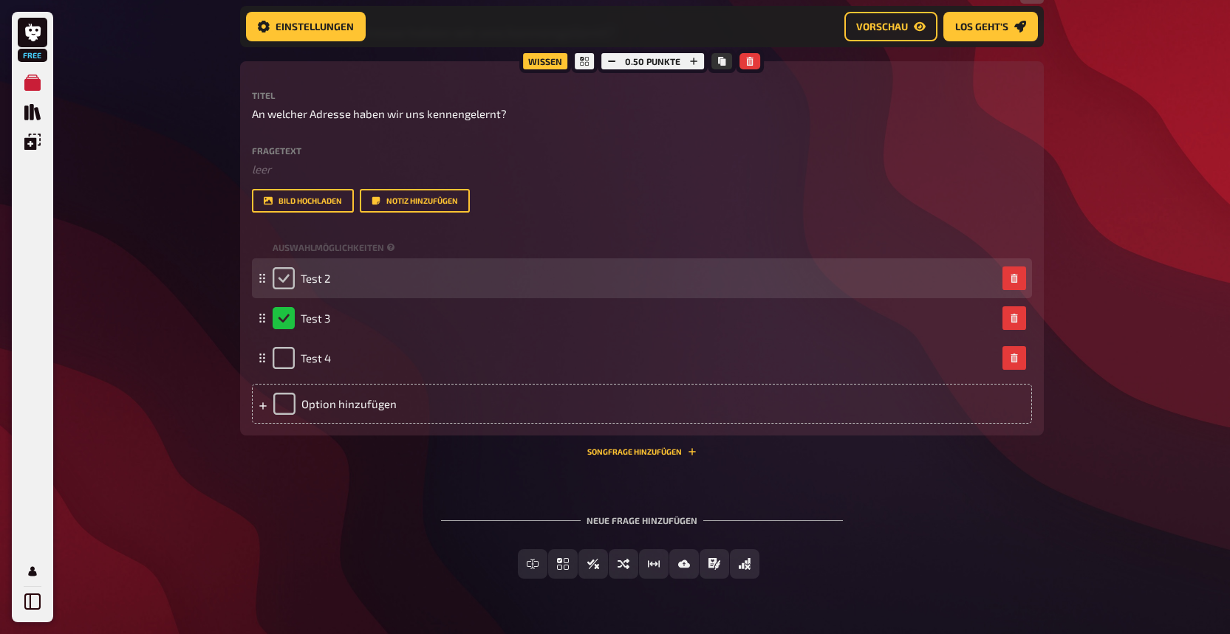
click at [285, 278] on input "checkbox" at bounding box center [284, 278] width 22 height 22
checkbox input "true"
checkbox input "false"
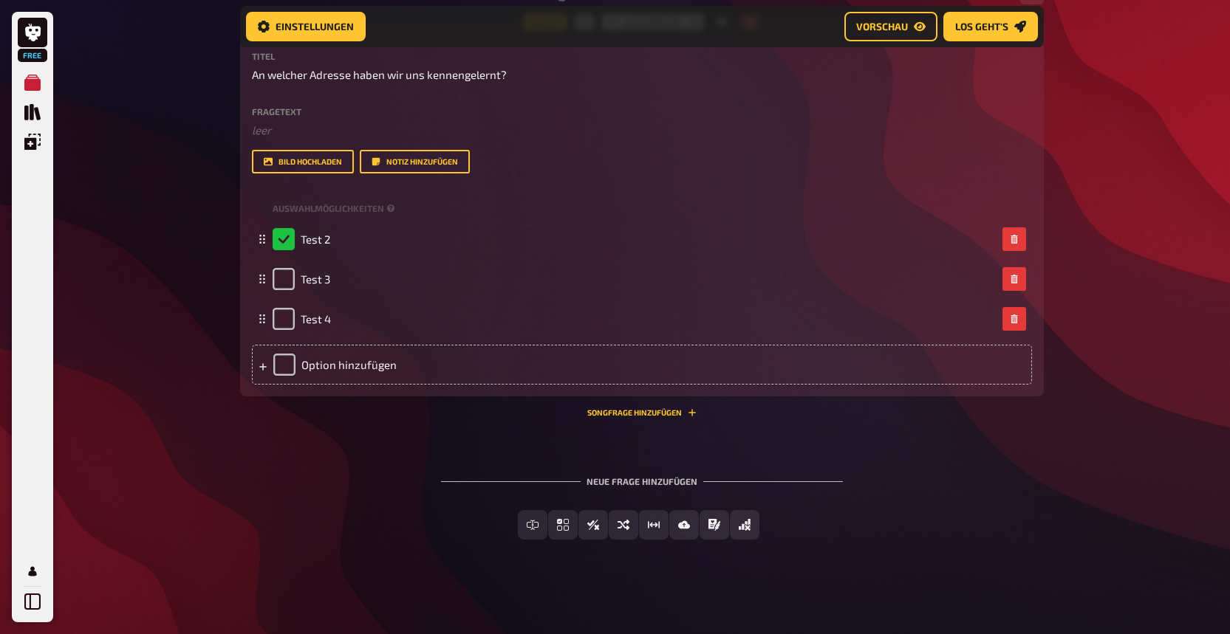
scroll to position [326, 0]
click at [555, 524] on span "Einfachauswahl" at bounding box center [572, 526] width 88 height 10
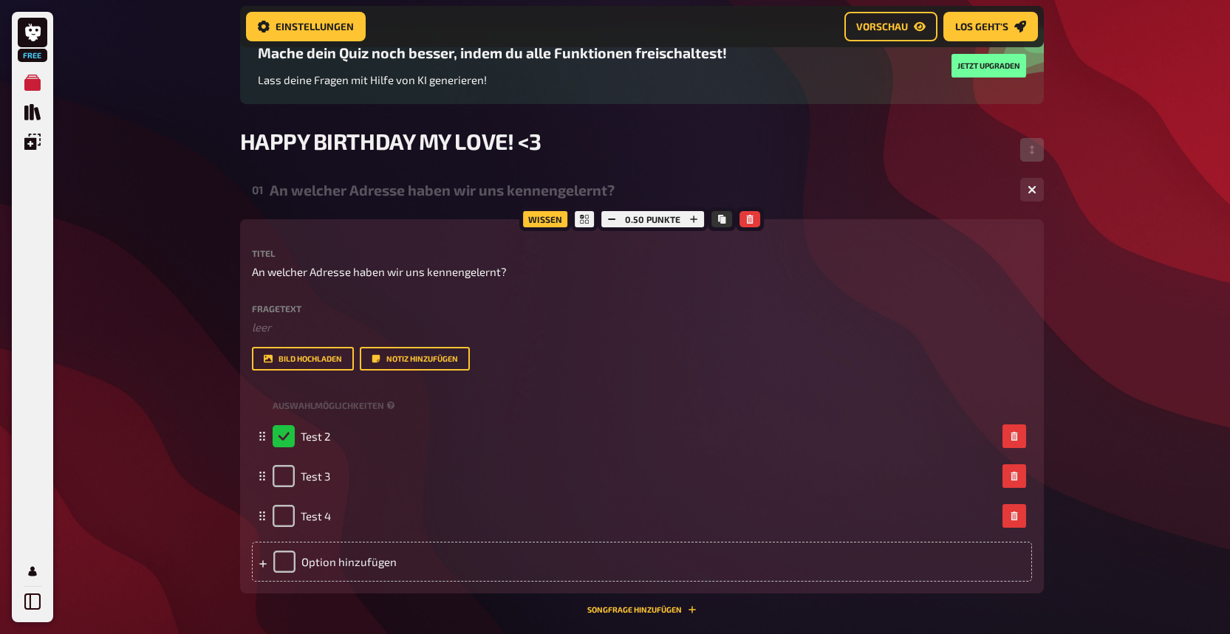
scroll to position [0, 0]
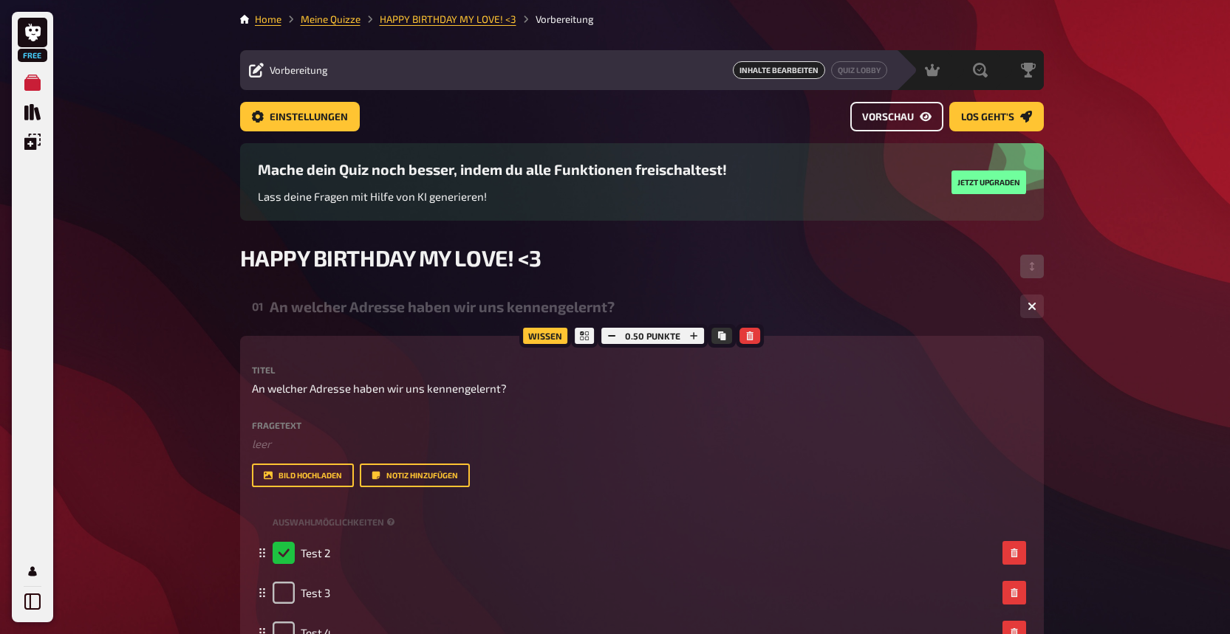
click at [860, 120] on button "Vorschau" at bounding box center [896, 117] width 93 height 30
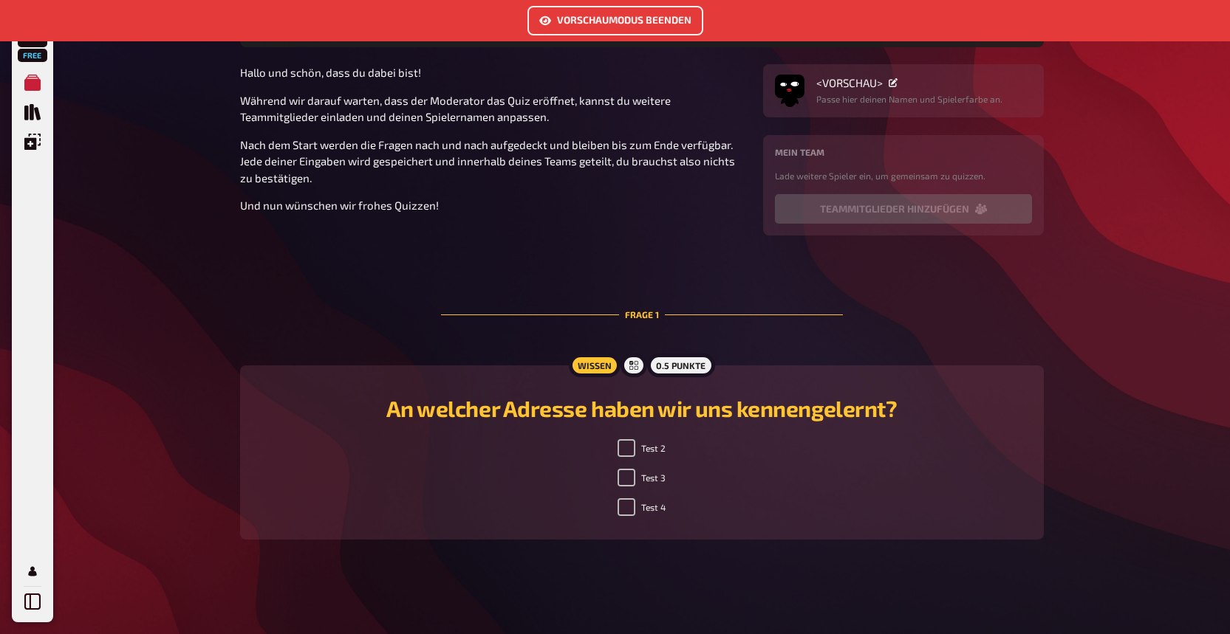
scroll to position [400, 0]
click at [629, 481] on input "Test 3" at bounding box center [626, 478] width 18 height 18
checkbox input "false"
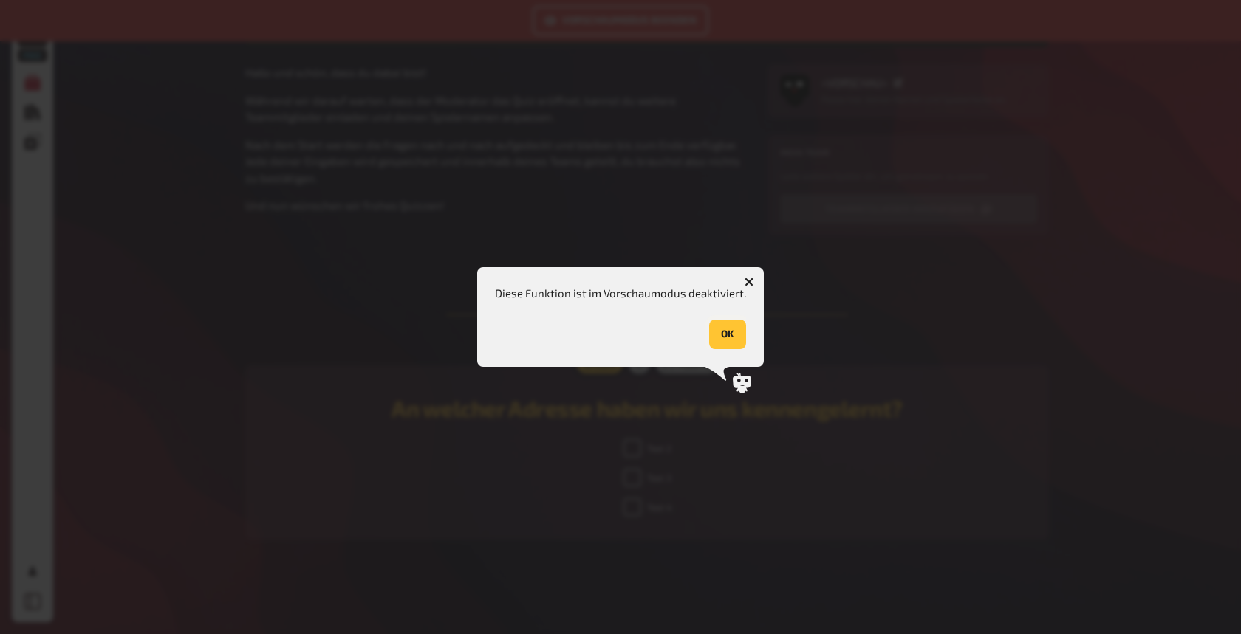
click at [726, 335] on button "OK" at bounding box center [727, 335] width 37 height 30
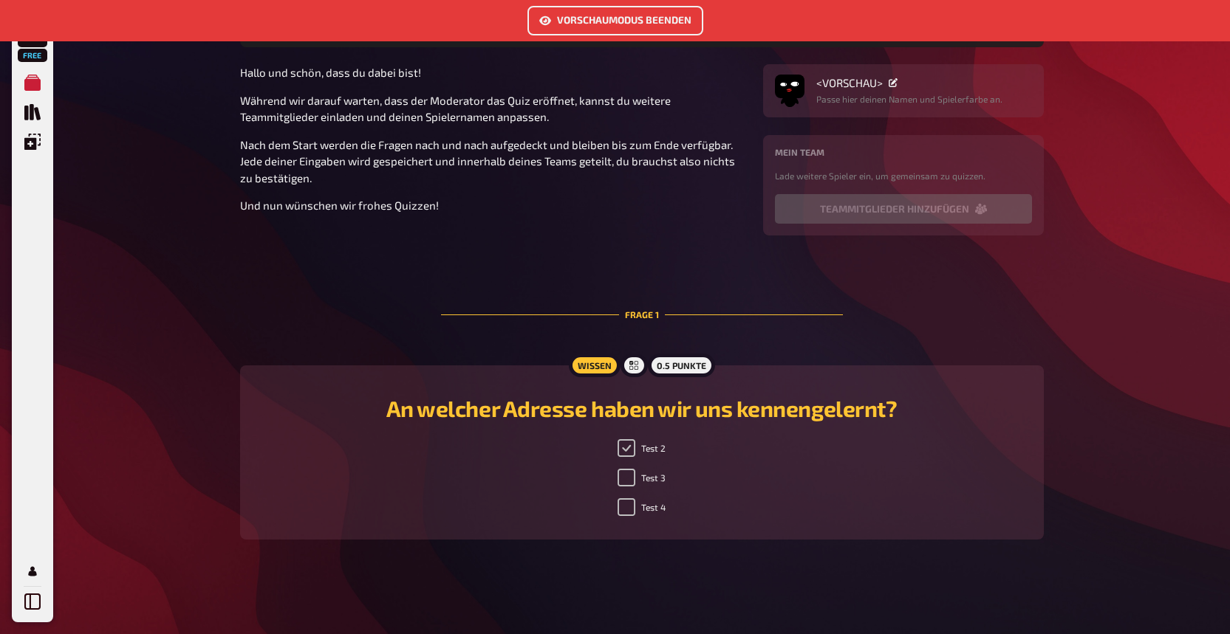
click at [628, 449] on input "Test 2" at bounding box center [626, 448] width 18 height 18
checkbox input "false"
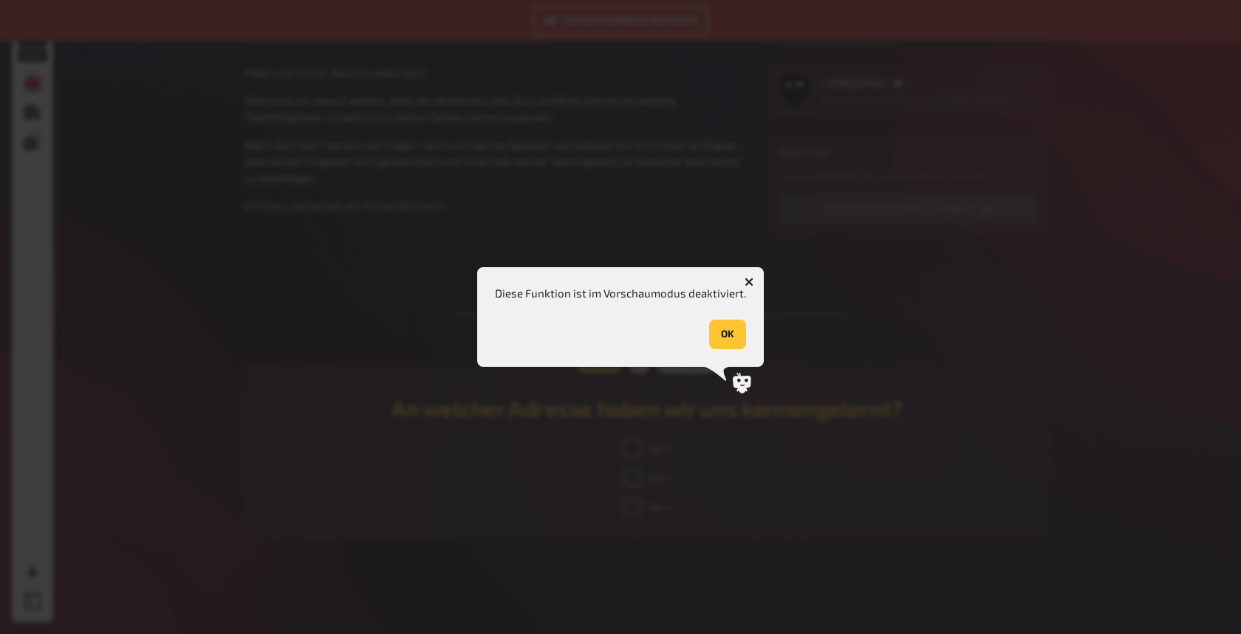
click at [729, 338] on button "OK" at bounding box center [727, 335] width 37 height 30
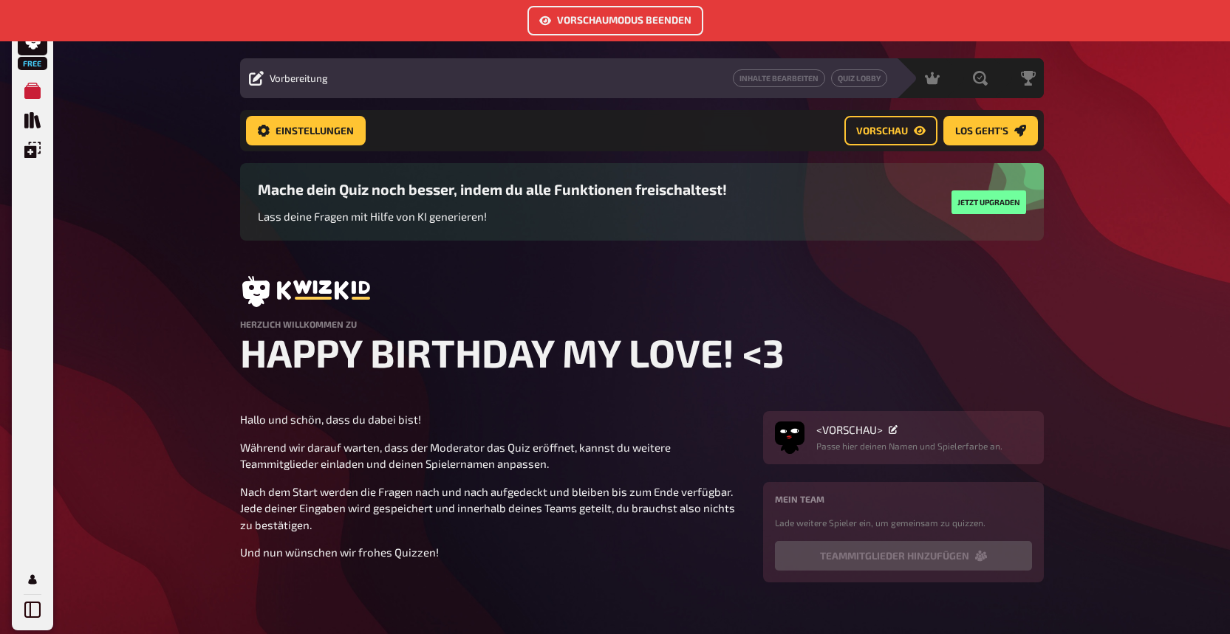
scroll to position [0, 0]
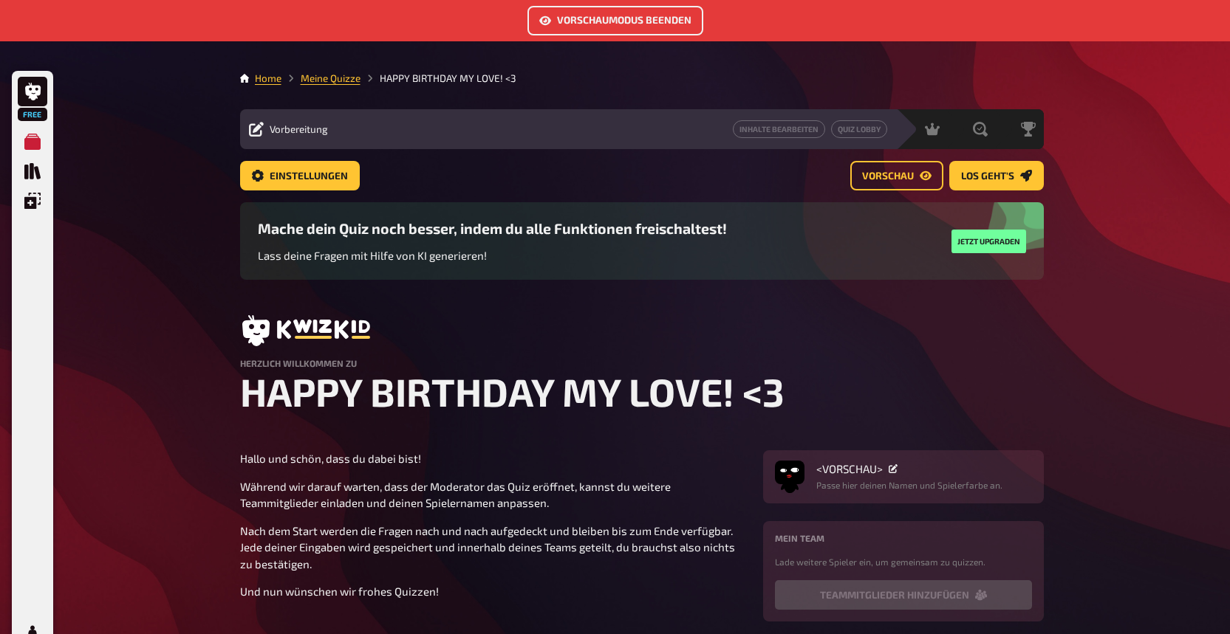
click at [663, 20] on button "Vorschaumodus beenden" at bounding box center [615, 21] width 176 height 30
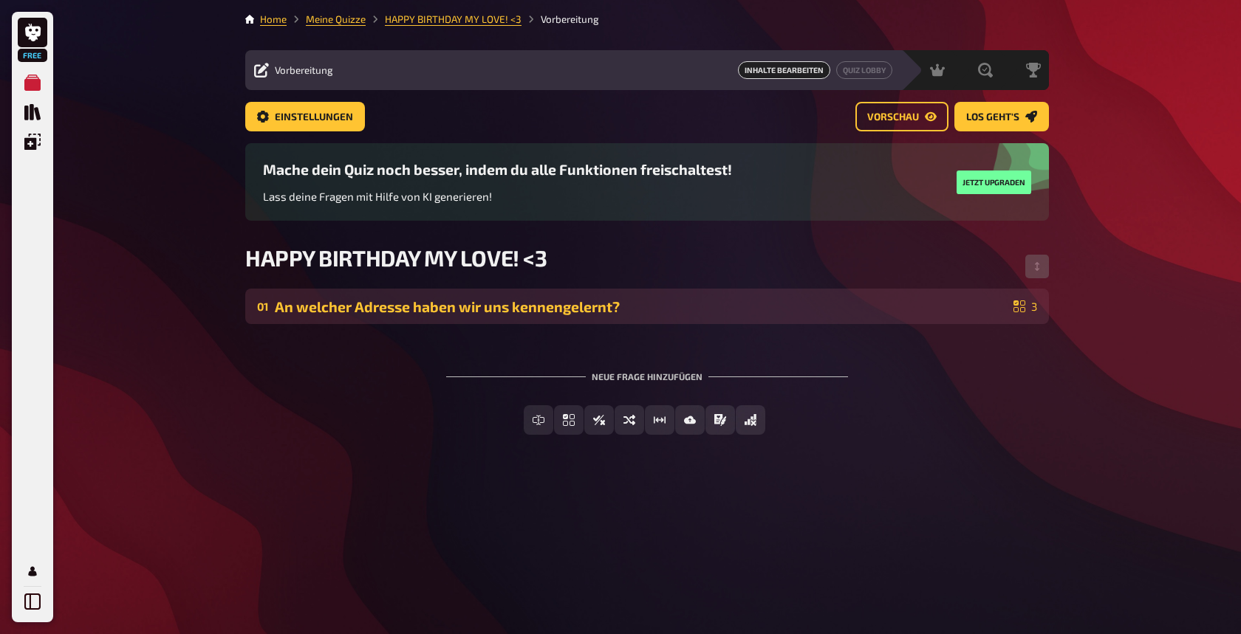
click at [575, 312] on div "An welcher Adresse haben wir uns kennengelernt?" at bounding box center [641, 306] width 733 height 17
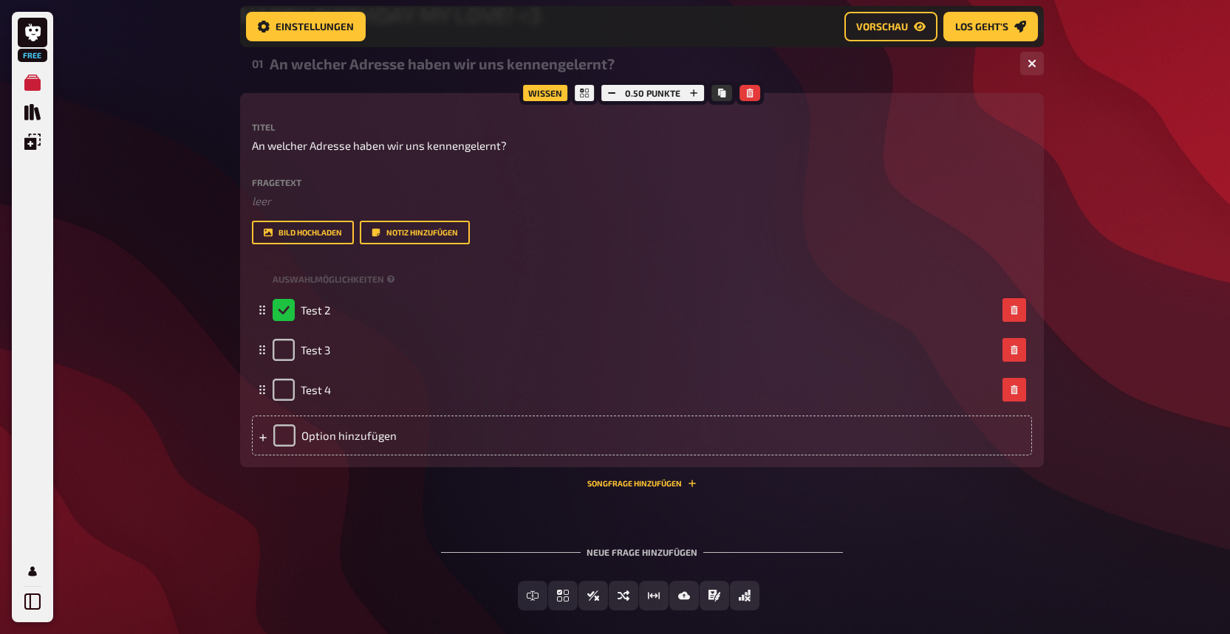
scroll to position [326, 0]
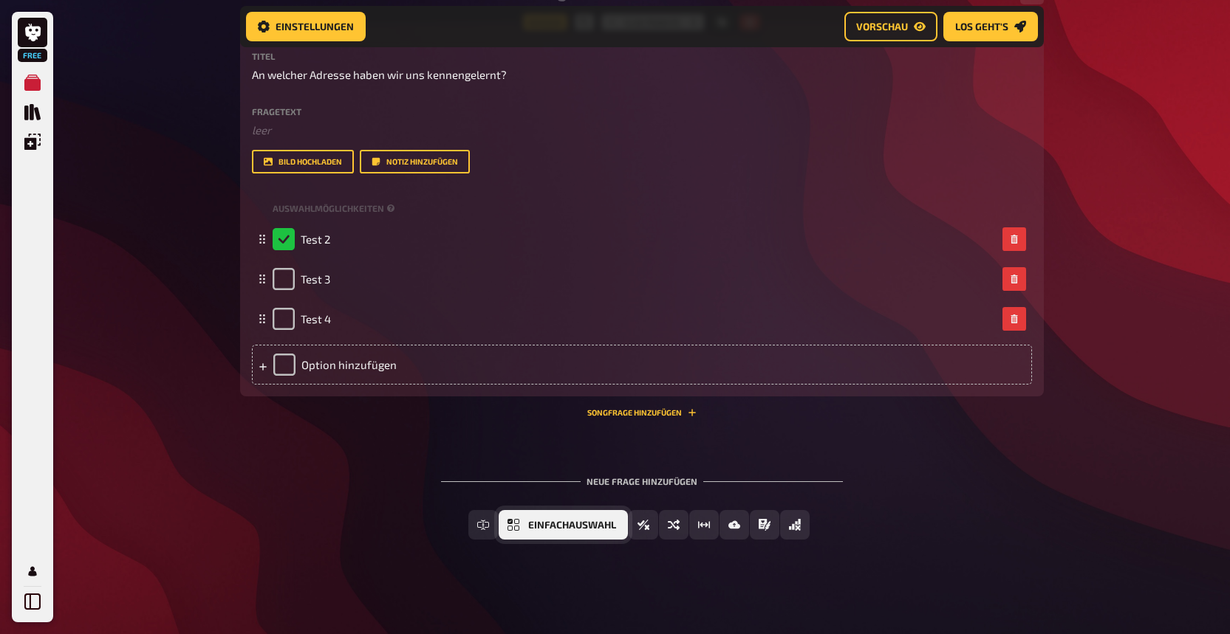
click at [524, 525] on button "Einfachauswahl" at bounding box center [563, 525] width 129 height 30
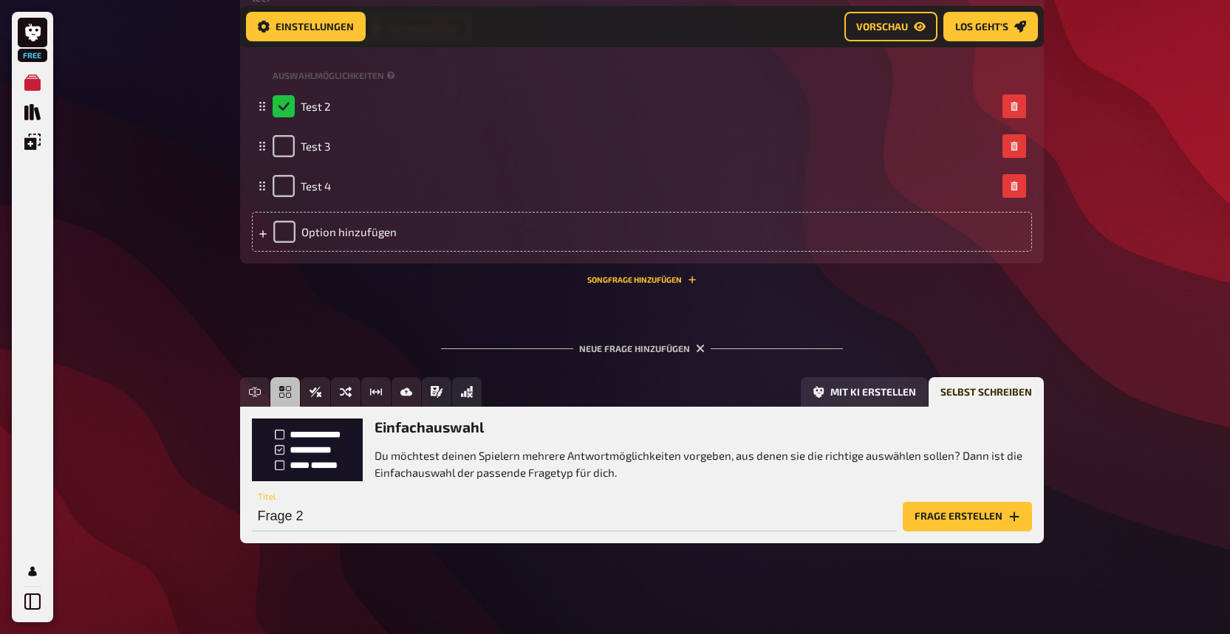
scroll to position [463, 0]
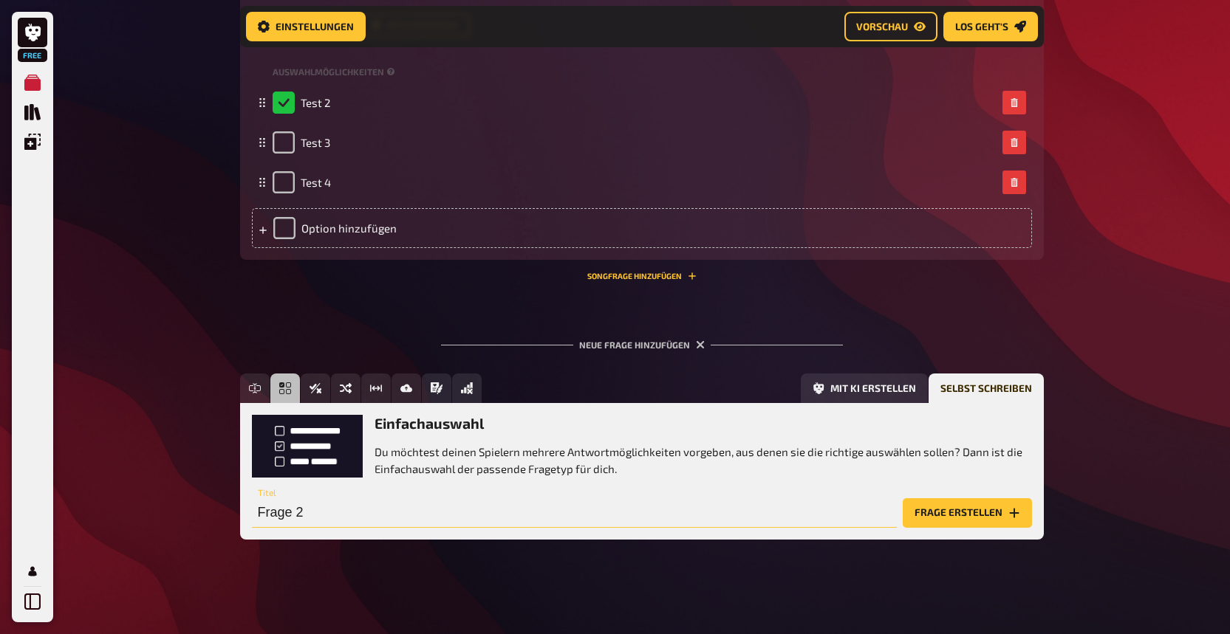
drag, startPoint x: 312, startPoint y: 509, endPoint x: 357, endPoint y: 505, distance: 44.5
click at [357, 505] on input "Frage 2" at bounding box center [574, 514] width 645 height 30
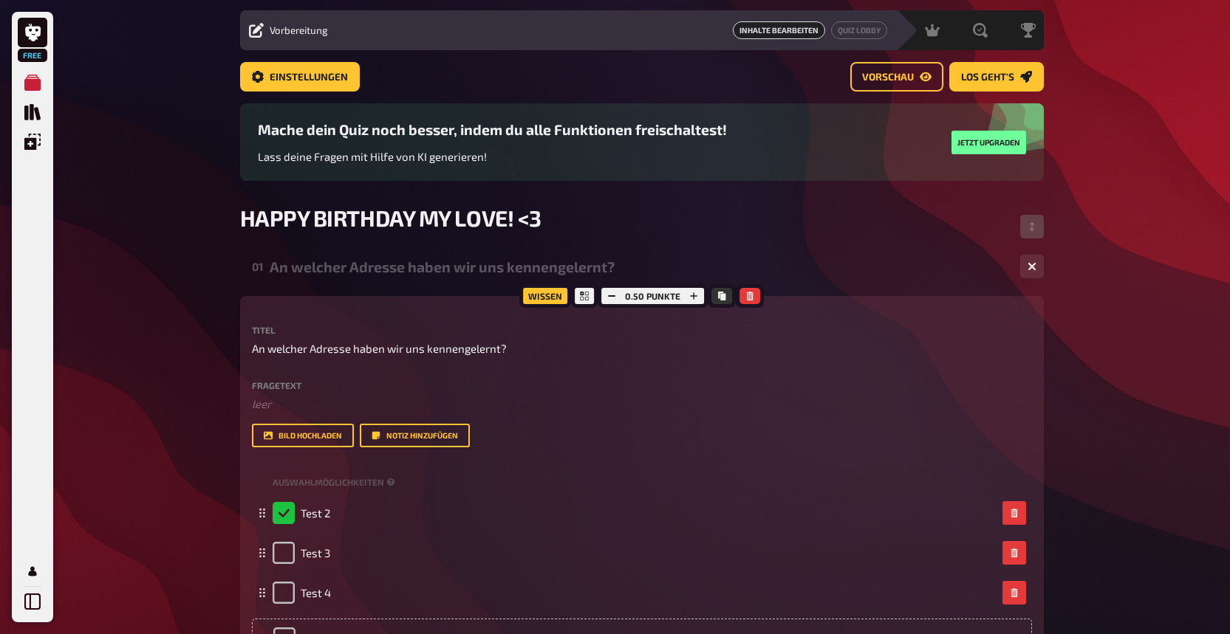
scroll to position [0, 0]
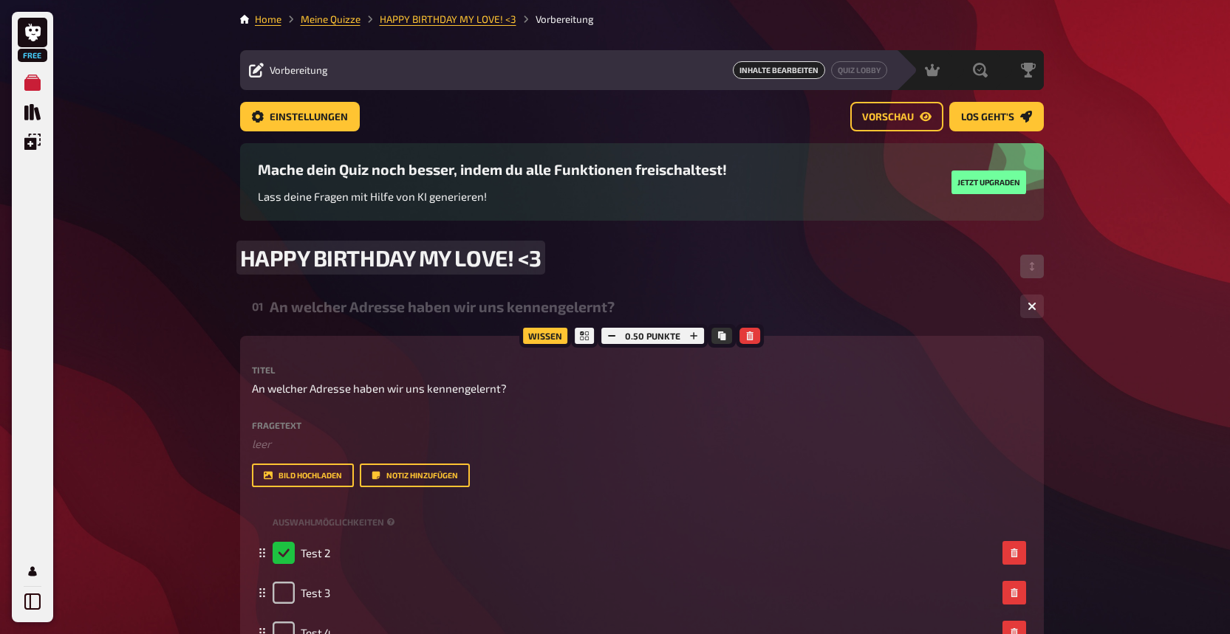
click at [733, 273] on div "HAPPY BIRTHDAY MY LOVE! <3" at bounding box center [642, 266] width 804 height 44
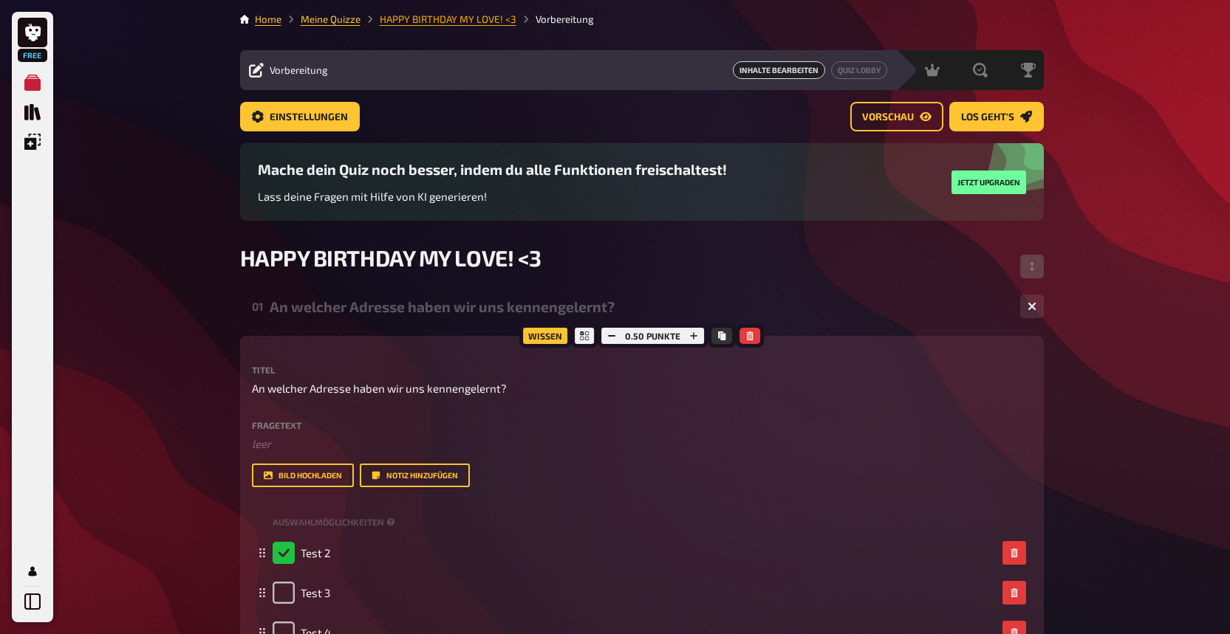
click at [425, 24] on link "HAPPY BIRTHDAY MY LOVE! <3" at bounding box center [448, 19] width 137 height 12
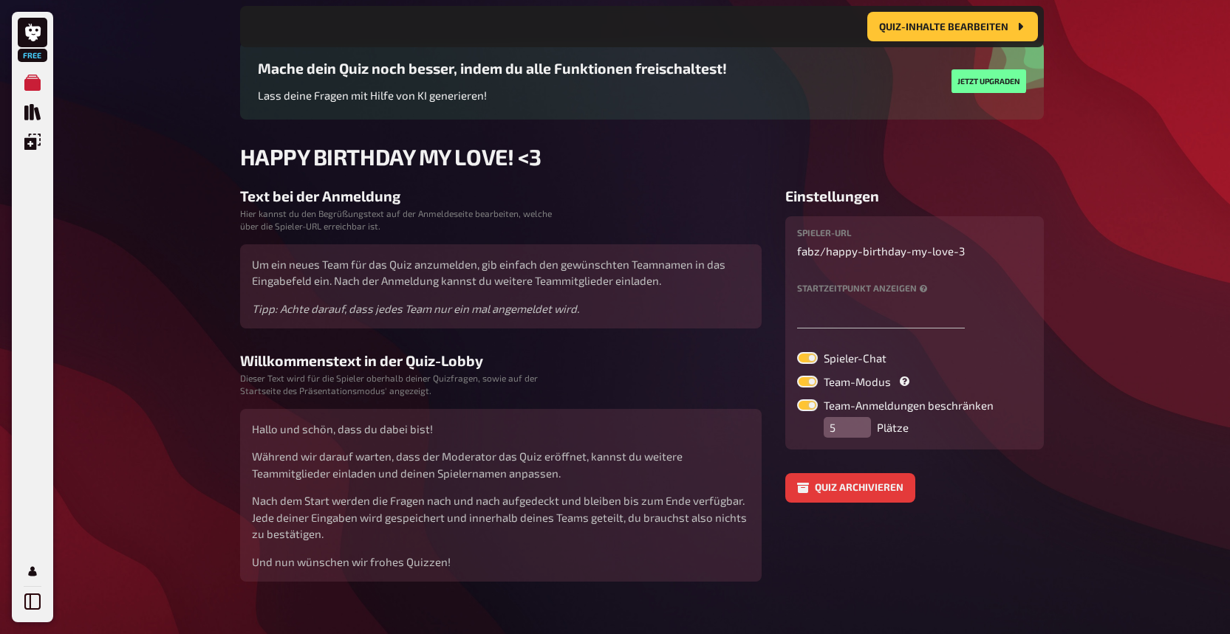
scroll to position [120, 0]
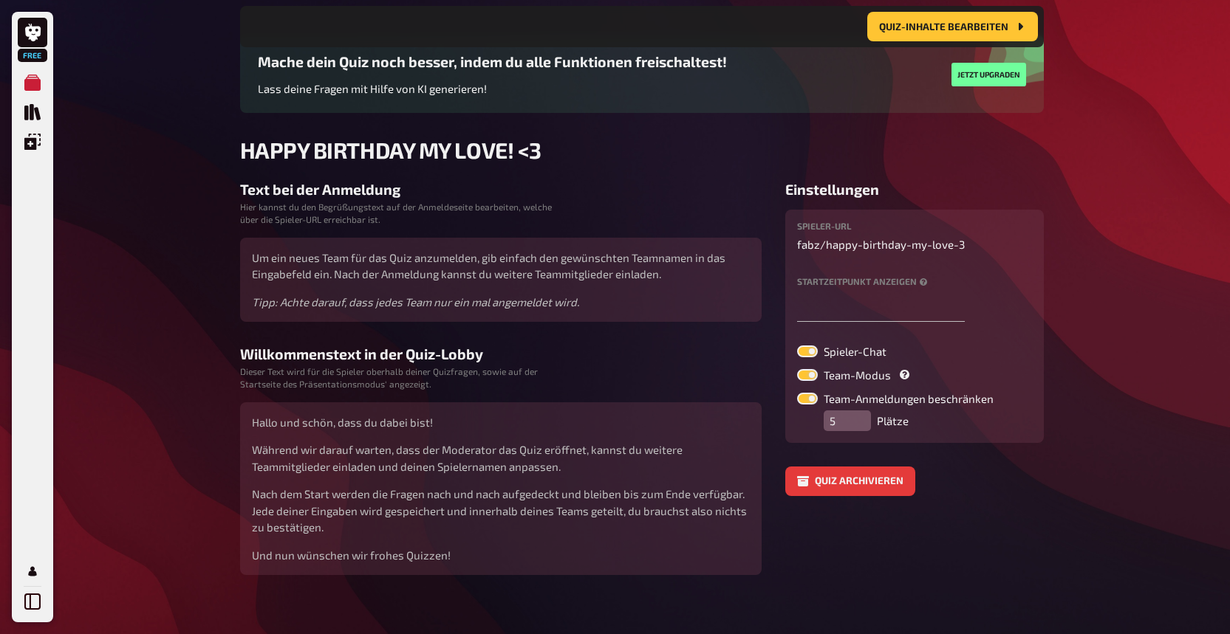
click at [812, 346] on label at bounding box center [807, 352] width 21 height 12
click at [797, 346] on input "Spieler-Chat" at bounding box center [796, 345] width 1 height 1
checkbox input "false"
click at [806, 377] on label at bounding box center [807, 375] width 21 height 12
click at [797, 369] on input "Team-Modus" at bounding box center [796, 369] width 1 height 1
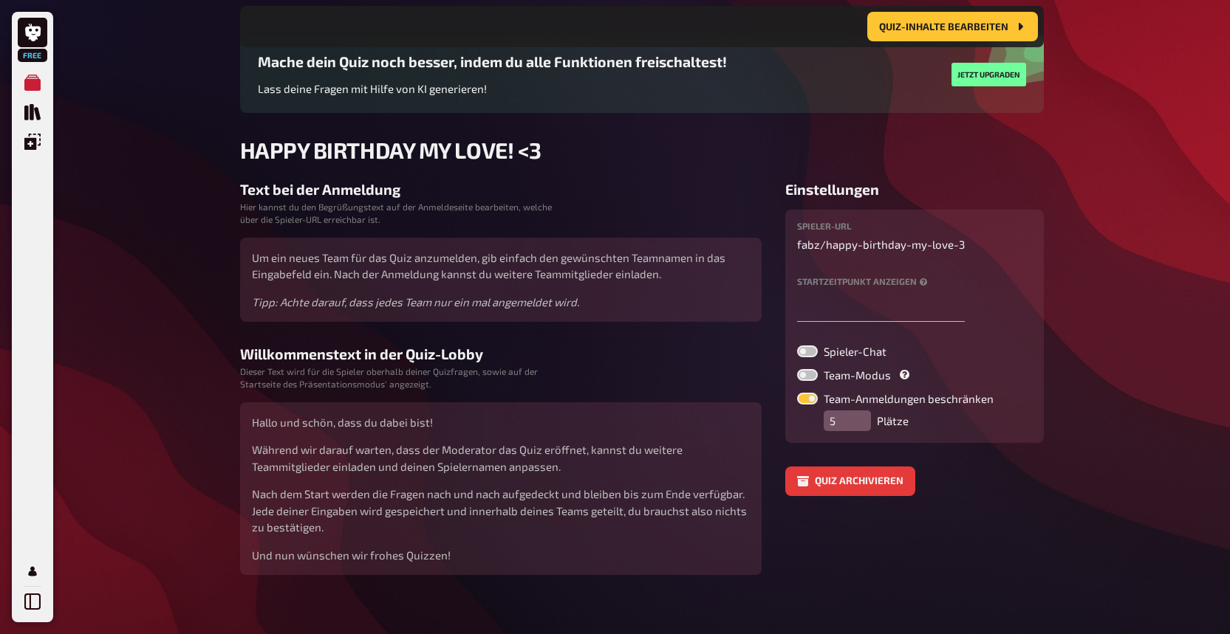
checkbox input "false"
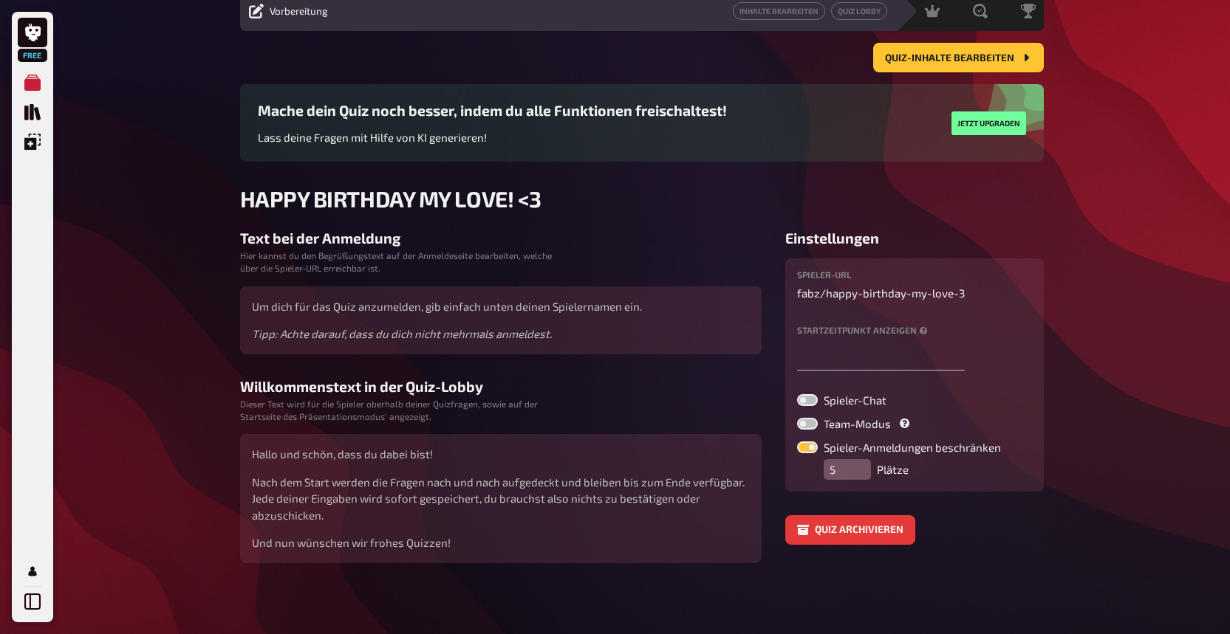
scroll to position [60, 0]
click at [806, 452] on label at bounding box center [807, 448] width 21 height 12
click at [797, 442] on input "Spieler-Anmeldungen beschränken" at bounding box center [796, 441] width 1 height 1
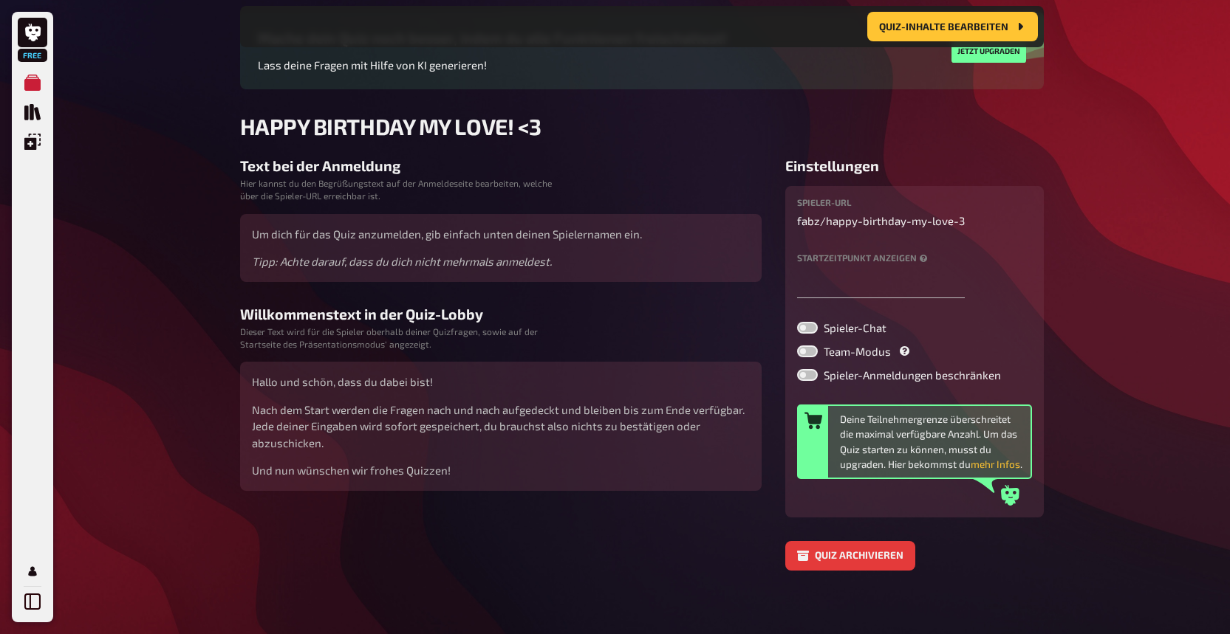
scroll to position [151, 0]
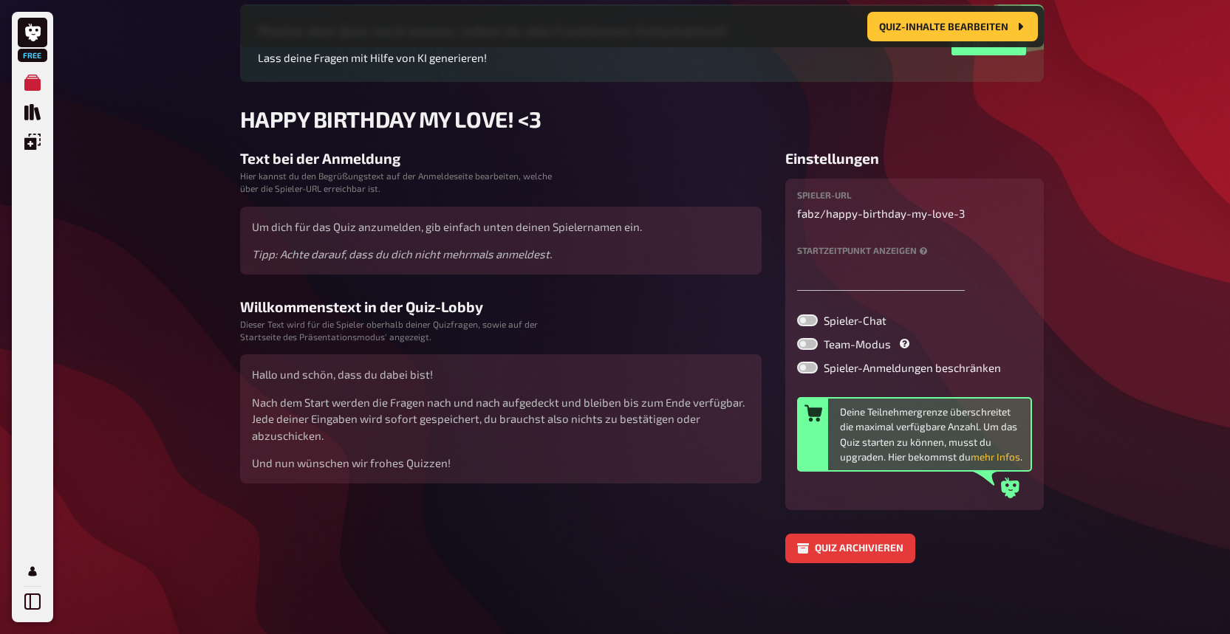
click at [812, 372] on label at bounding box center [807, 368] width 21 height 12
click at [797, 362] on input "Spieler-Anmeldungen beschränken" at bounding box center [796, 361] width 1 height 1
checkbox input "true"
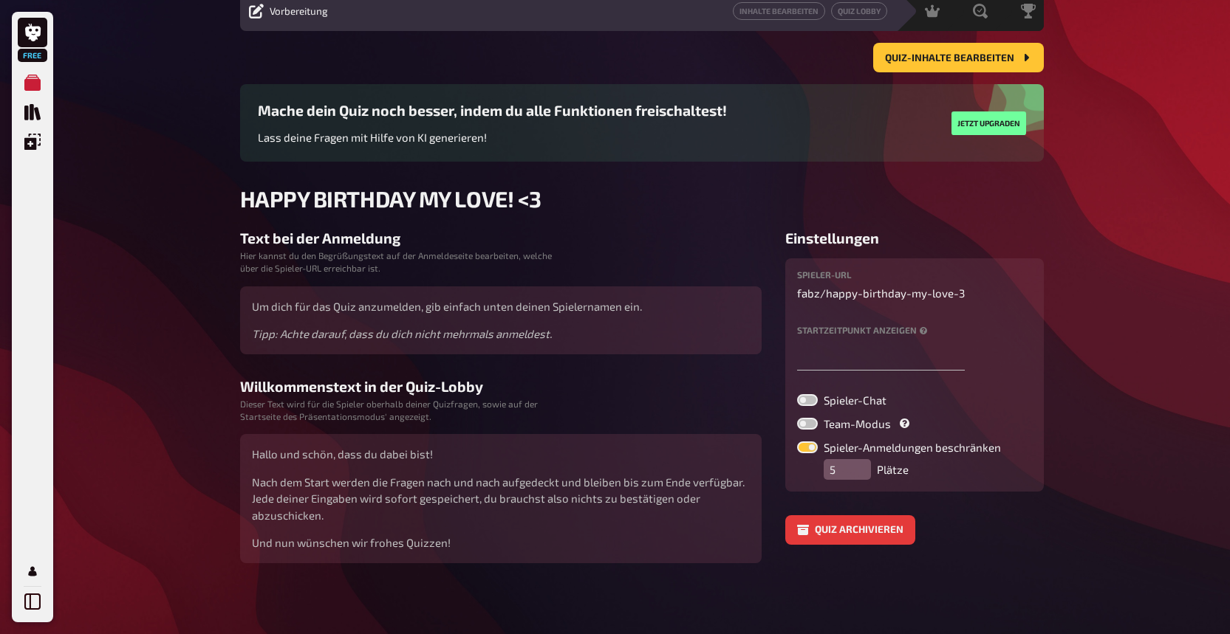
scroll to position [60, 0]
click at [850, 476] on input "4" at bounding box center [846, 469] width 47 height 21
click at [850, 476] on input "3" at bounding box center [846, 469] width 47 height 21
click at [850, 476] on input "2" at bounding box center [846, 469] width 47 height 21
type input "1"
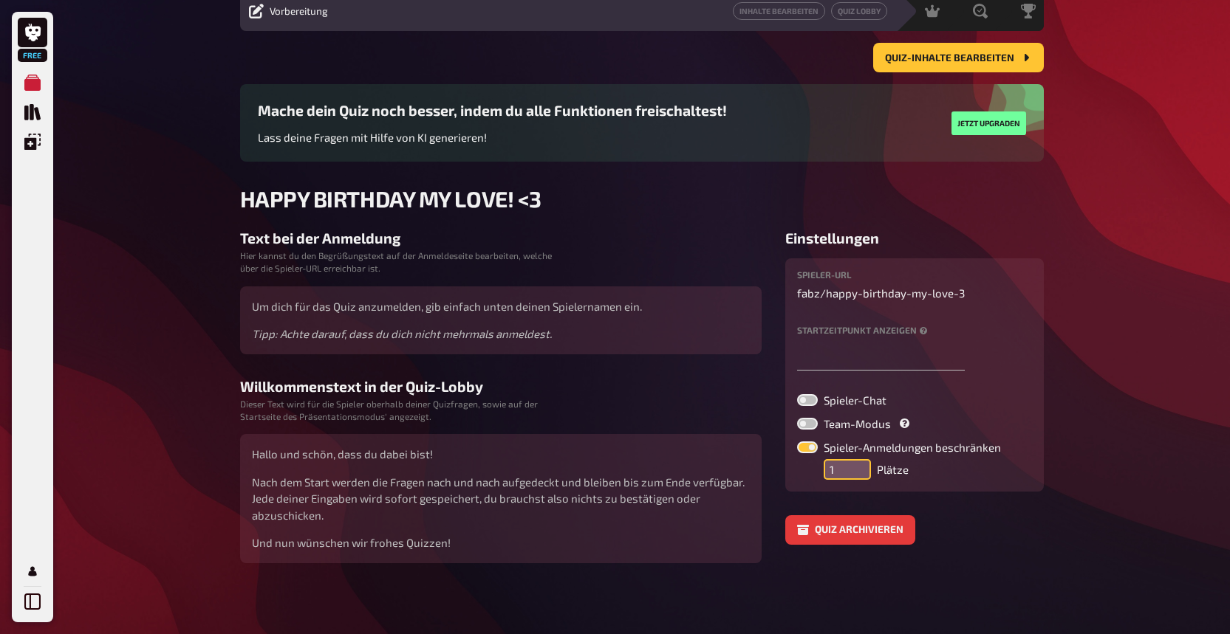
click at [850, 476] on input "1" at bounding box center [846, 469] width 47 height 21
click at [1101, 438] on div "Free Meine Quizze Quiz Sammlung Einblendungen Profil Home Meine Quizze HAPPY BI…" at bounding box center [615, 287] width 1230 height 693
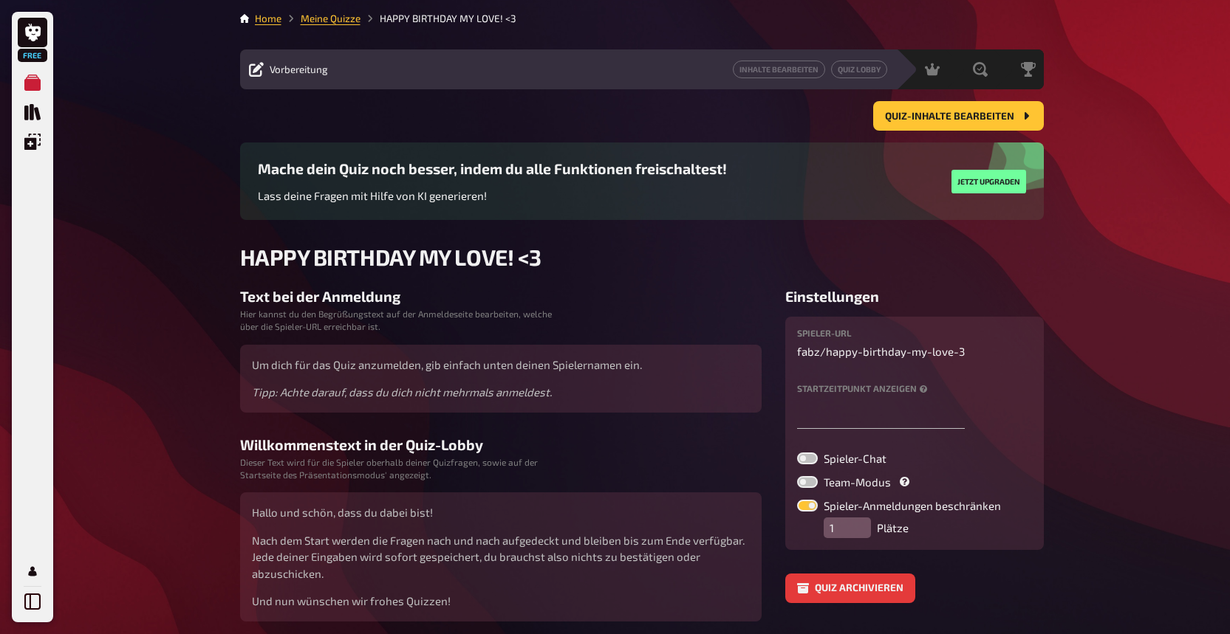
scroll to position [0, 0]
click at [40, 31] on icon at bounding box center [33, 33] width 16 height 18
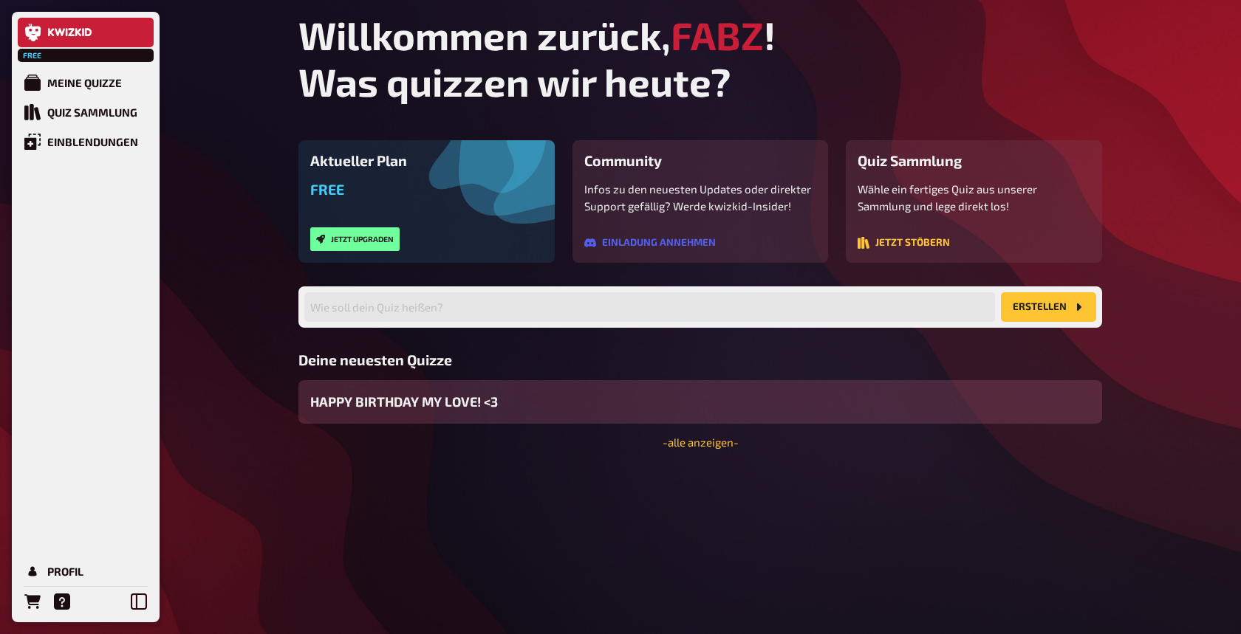
click at [572, 396] on div "HAPPY BIRTHDAY MY LOVE! <3" at bounding box center [700, 402] width 804 height 44
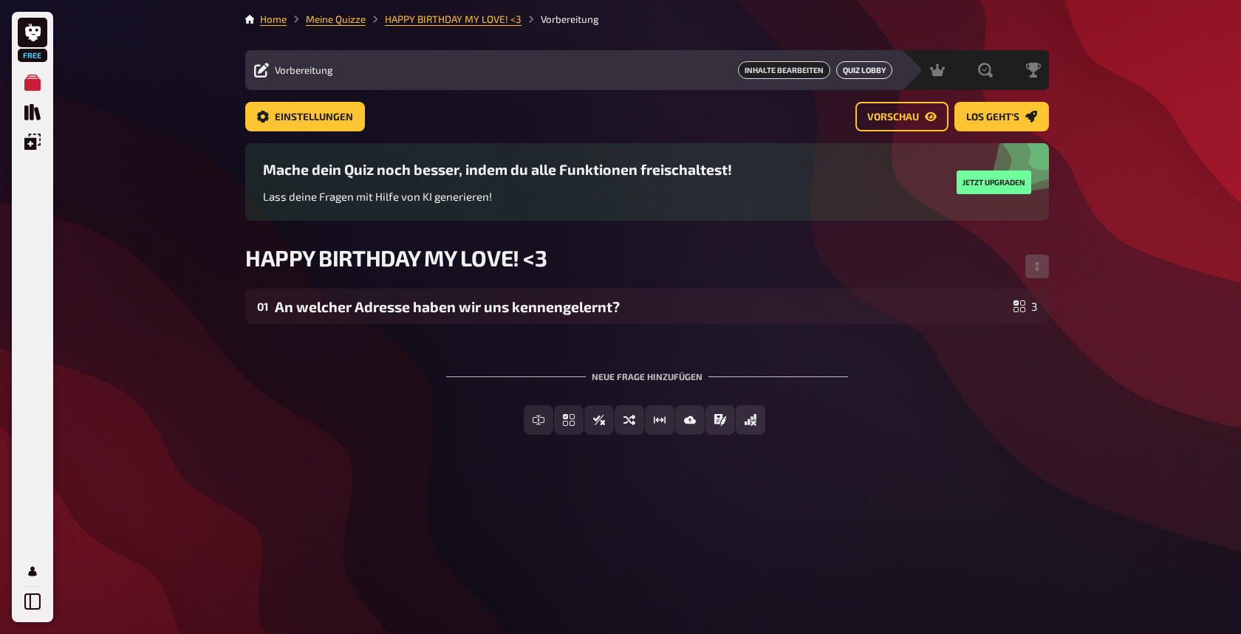
click at [863, 72] on button "Quiz Lobby" at bounding box center [864, 70] width 56 height 18
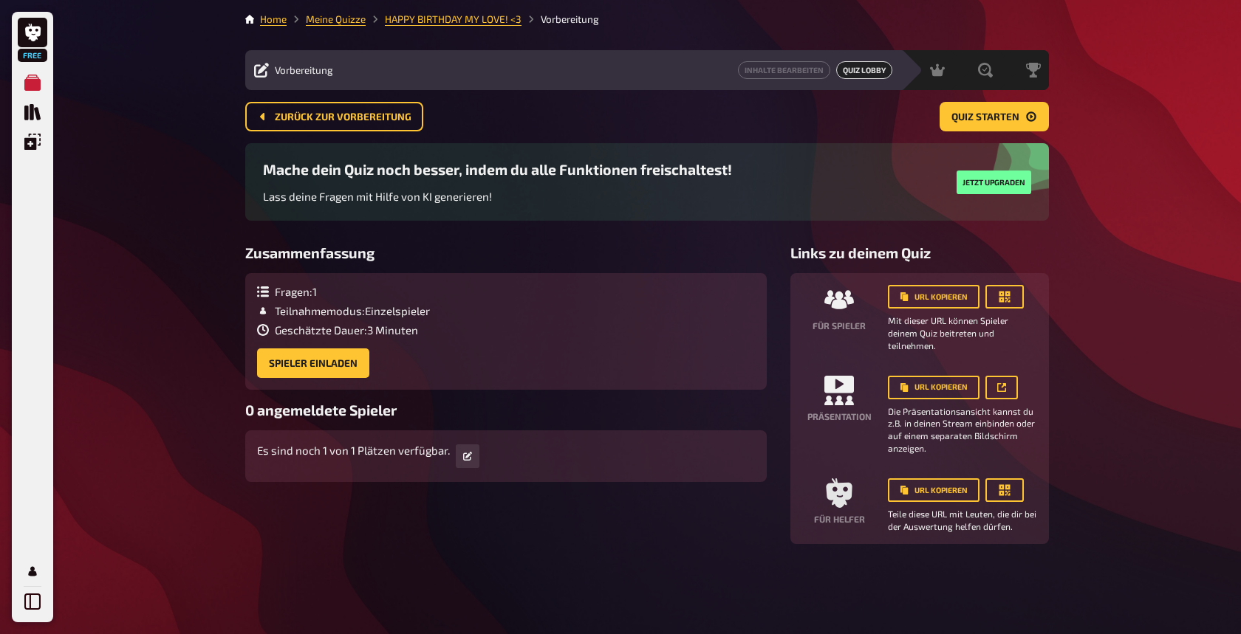
click at [164, 190] on div "Free Meine Quizze Quiz Sammlung Einblendungen Profil Home Meine Quizze HAPPY BI…" at bounding box center [620, 317] width 1241 height 634
click at [1112, 312] on div "Free Meine Quizze Quiz Sammlung Einblendungen Profil Home Meine Quizze HAPPY BI…" at bounding box center [620, 317] width 1241 height 634
click at [1013, 296] on button "button" at bounding box center [1004, 297] width 38 height 24
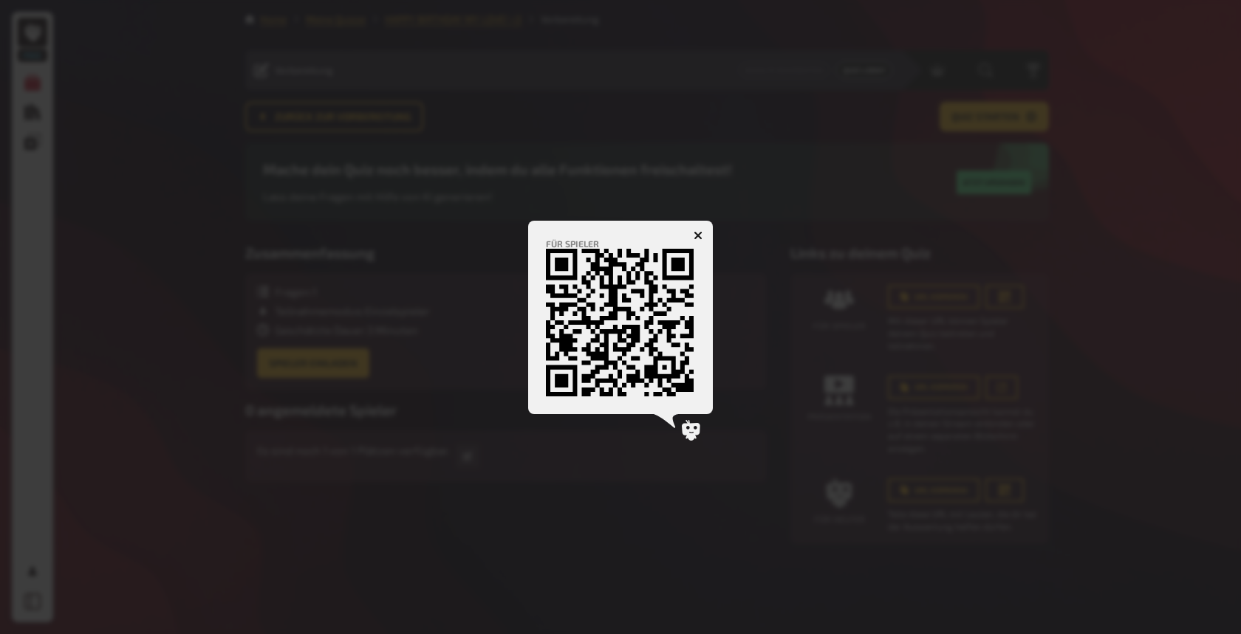
click at [686, 448] on div at bounding box center [620, 317] width 1241 height 634
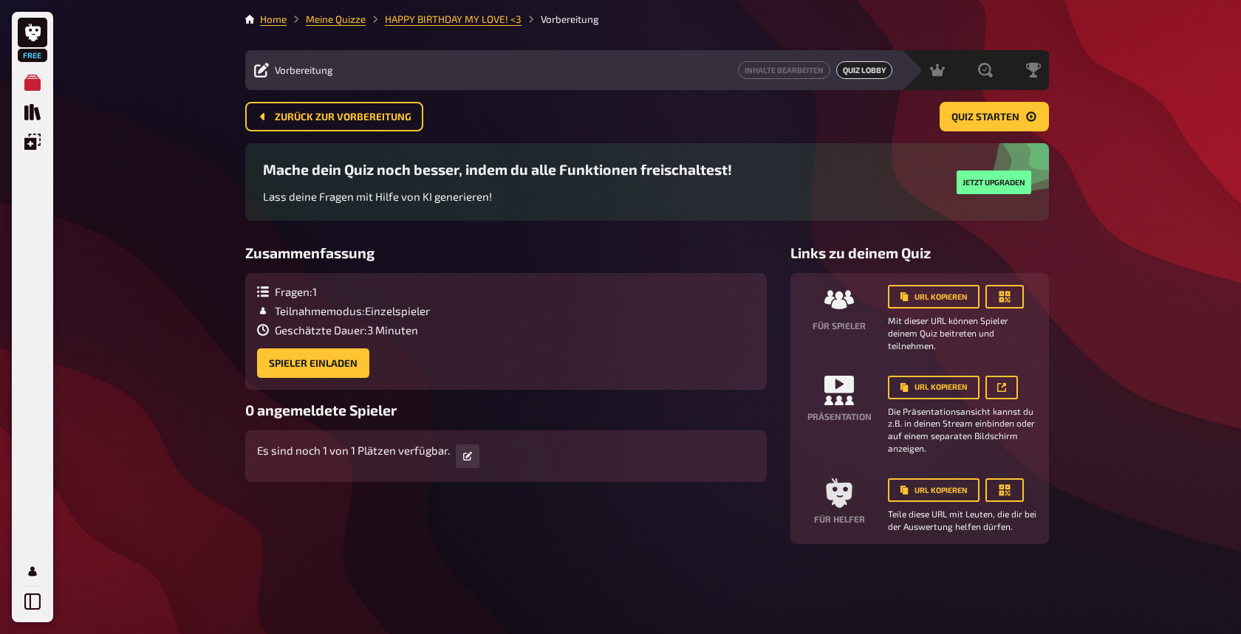
click at [687, 432] on div "Es sind noch 1 von 1 Plätzen verfügbar." at bounding box center [505, 457] width 521 height 52
click at [936, 301] on button "URL kopieren" at bounding box center [934, 297] width 92 height 24
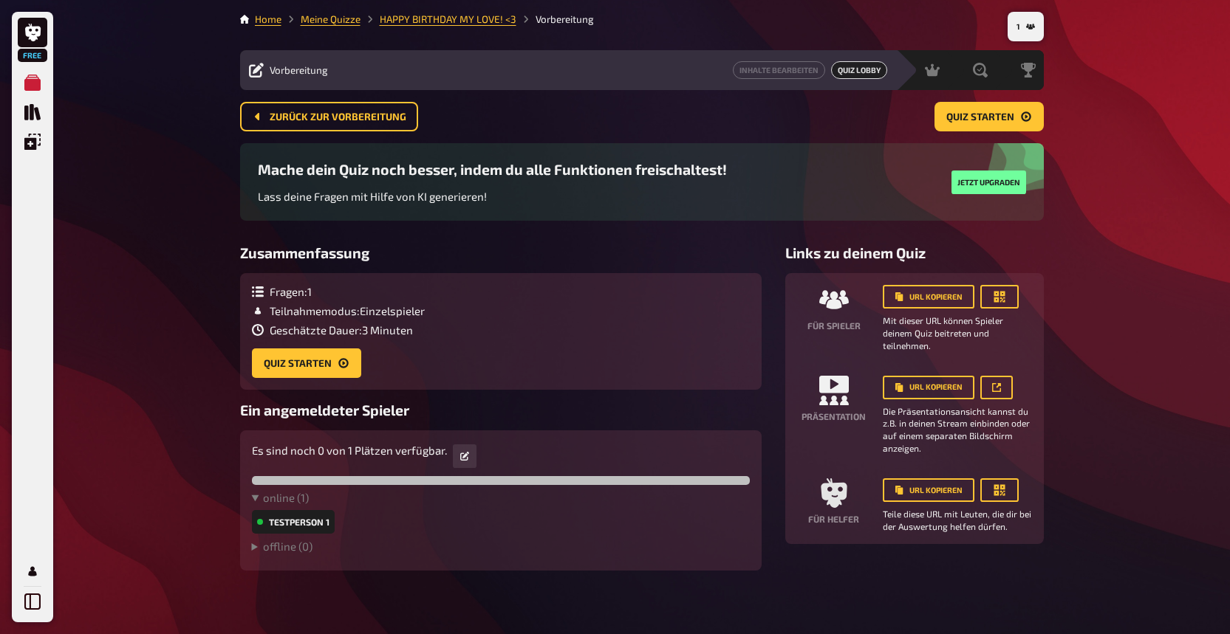
click at [312, 524] on div "Testperson 1" at bounding box center [293, 522] width 83 height 24
click at [196, 418] on div "Free Meine Quizze Quiz Sammlung Einblendungen Profil 1 Home Meine Quizze HAPPY …" at bounding box center [615, 321] width 1230 height 642
click at [385, 321] on div "Fragen : 1 Teilnahmemodus : Einzelspieler Geschätzte Dauer : 3 Minuten" at bounding box center [338, 311] width 173 height 52
click at [996, 121] on span "Quiz starten" at bounding box center [980, 117] width 68 height 10
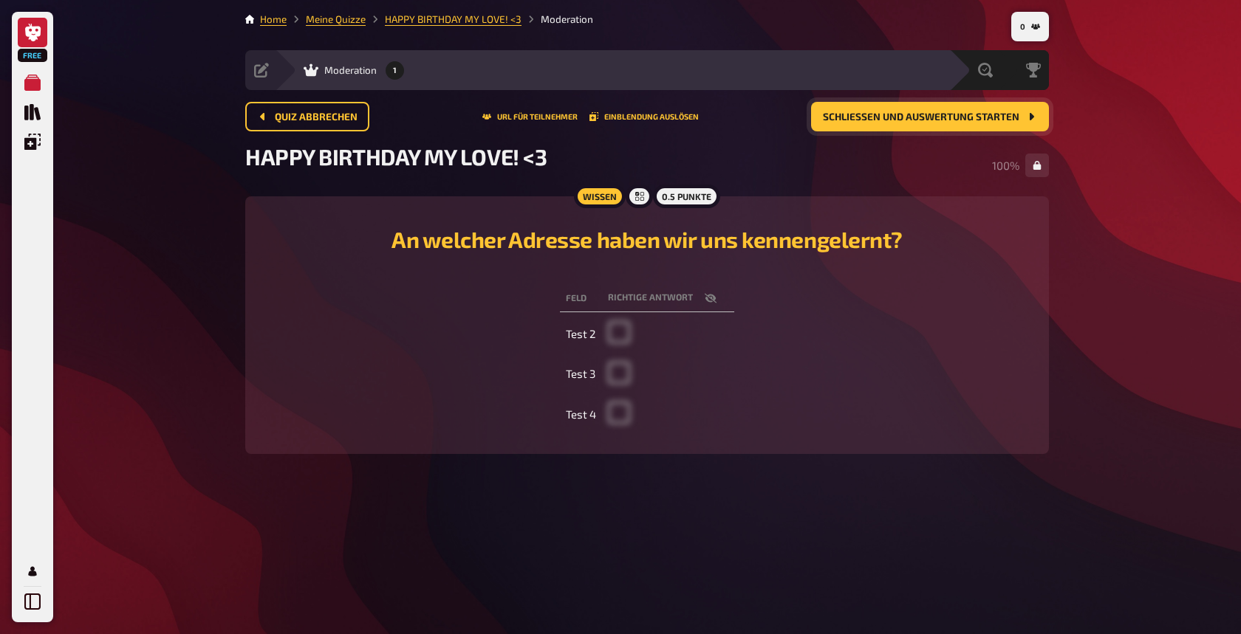
click at [33, 27] on icon at bounding box center [33, 33] width 16 height 18
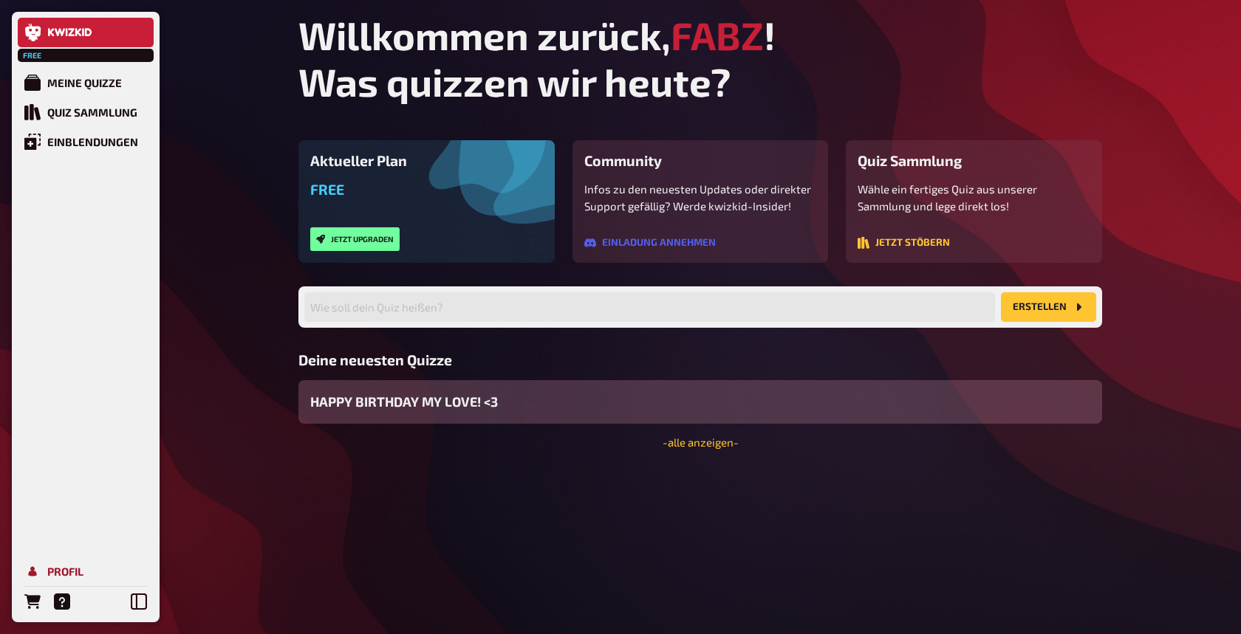
click at [69, 566] on div "Profil" at bounding box center [65, 571] width 36 height 13
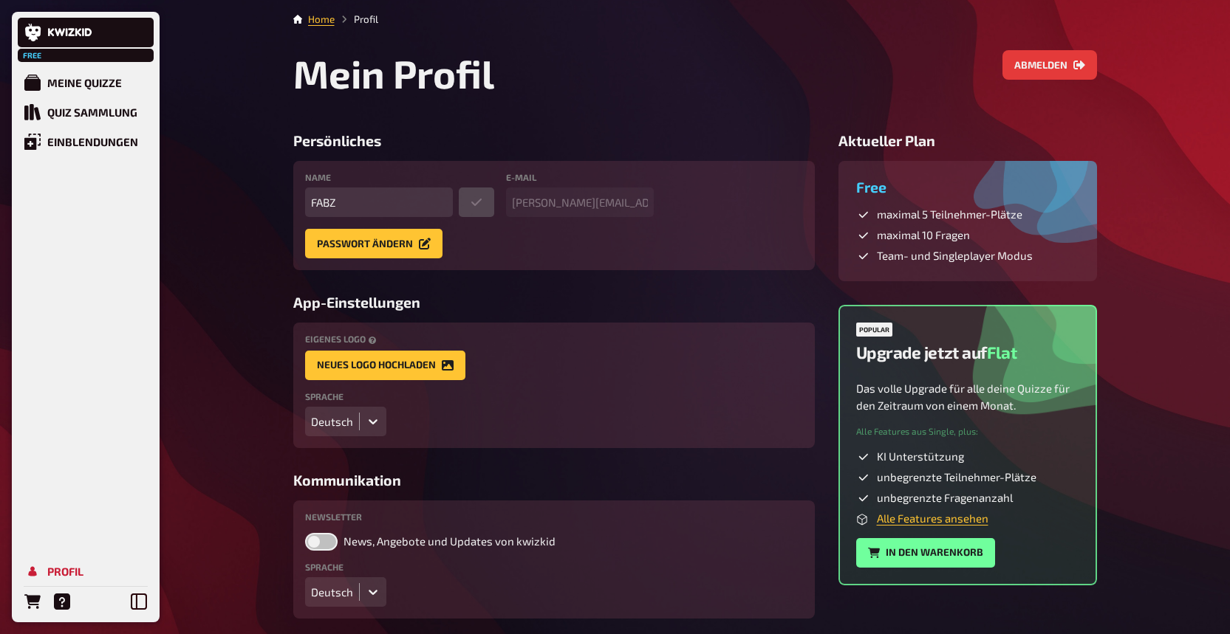
click at [253, 202] on div "Free Meine Quizze Quiz Sammlung Einblendungen Profil Home Profil Mein Profil Ab…" at bounding box center [615, 345] width 1230 height 690
click at [75, 36] on icon at bounding box center [70, 32] width 44 height 9
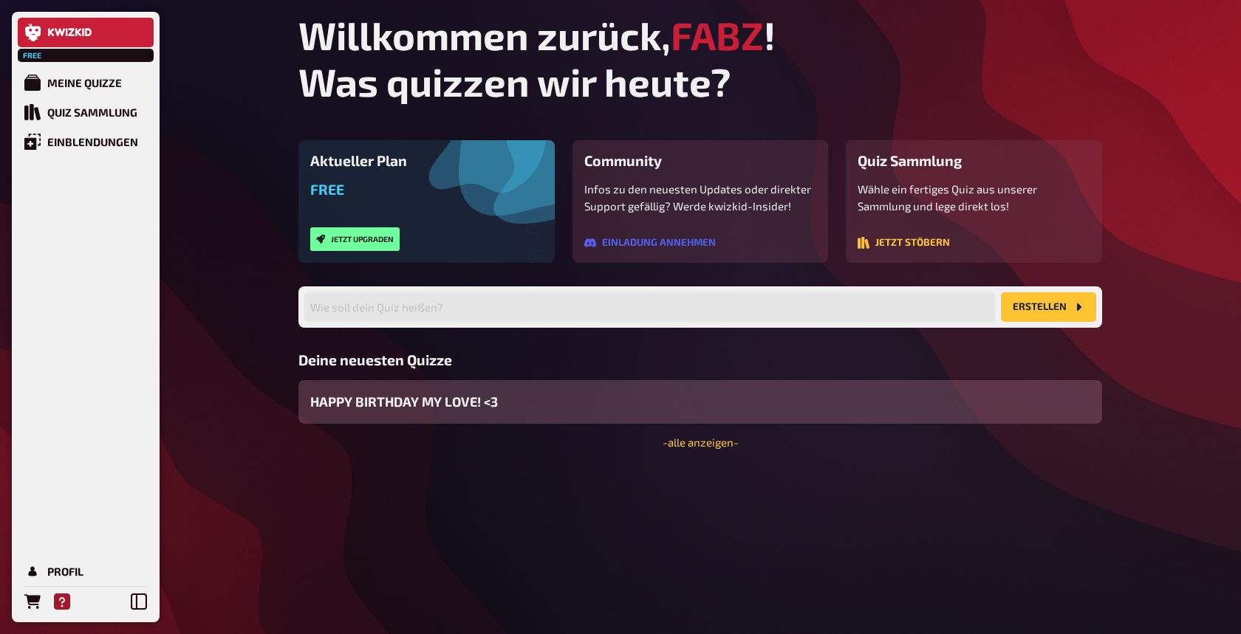
click at [62, 606] on icon "Hilfe" at bounding box center [62, 602] width 16 height 16
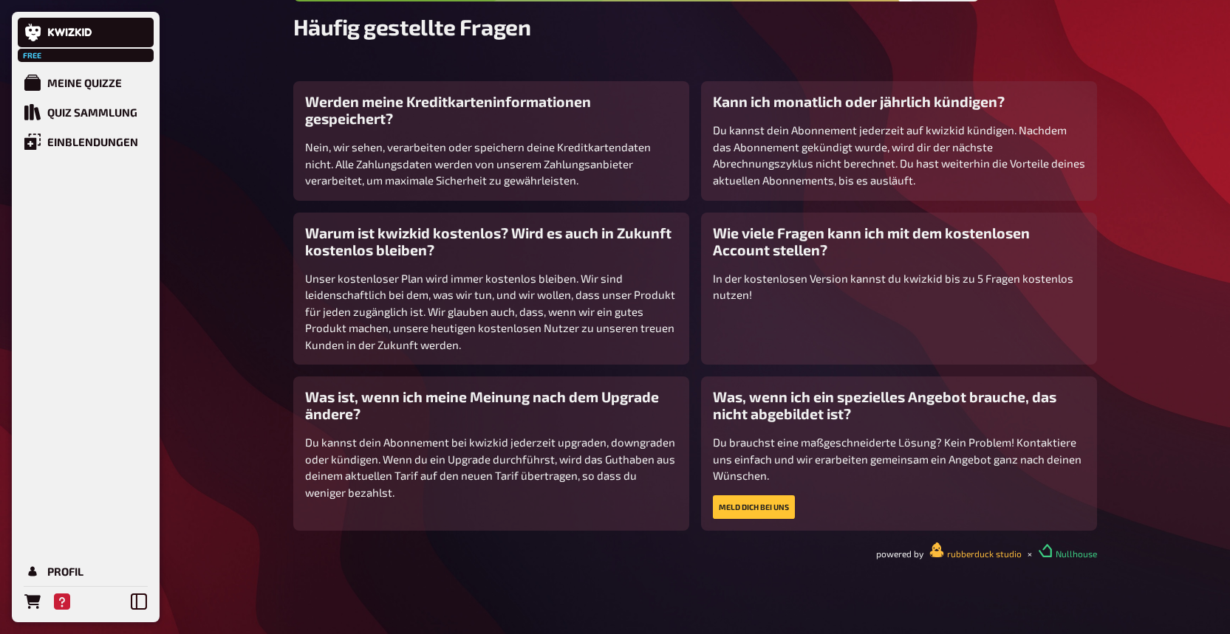
scroll to position [213, 0]
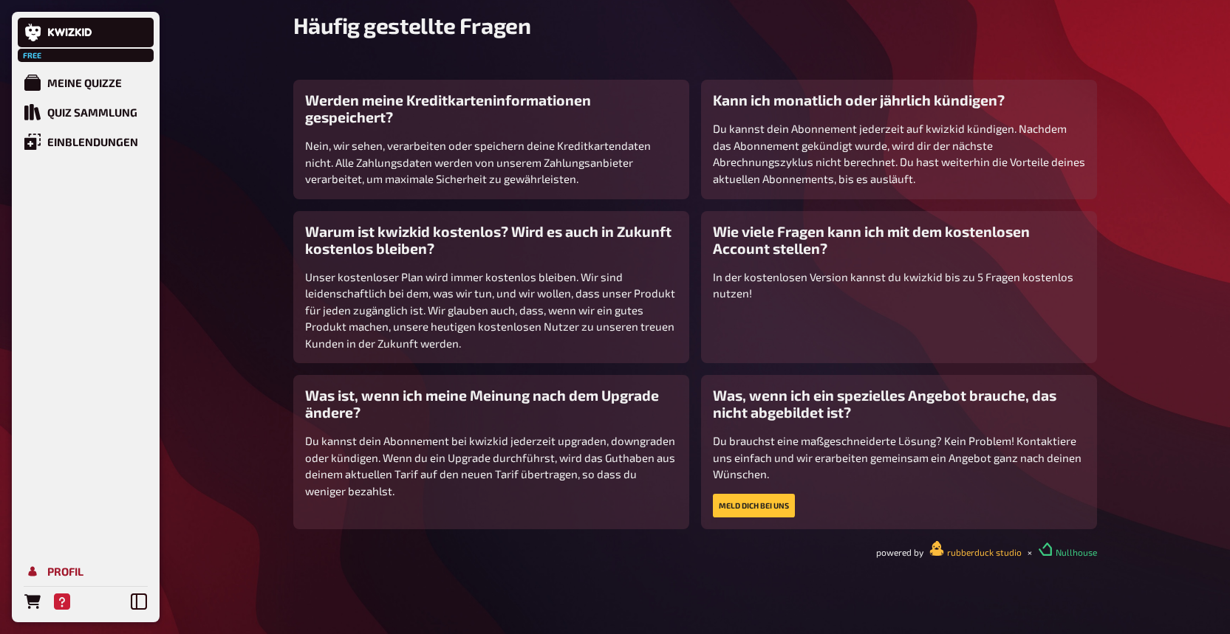
click at [55, 571] on div "Profil" at bounding box center [65, 571] width 36 height 13
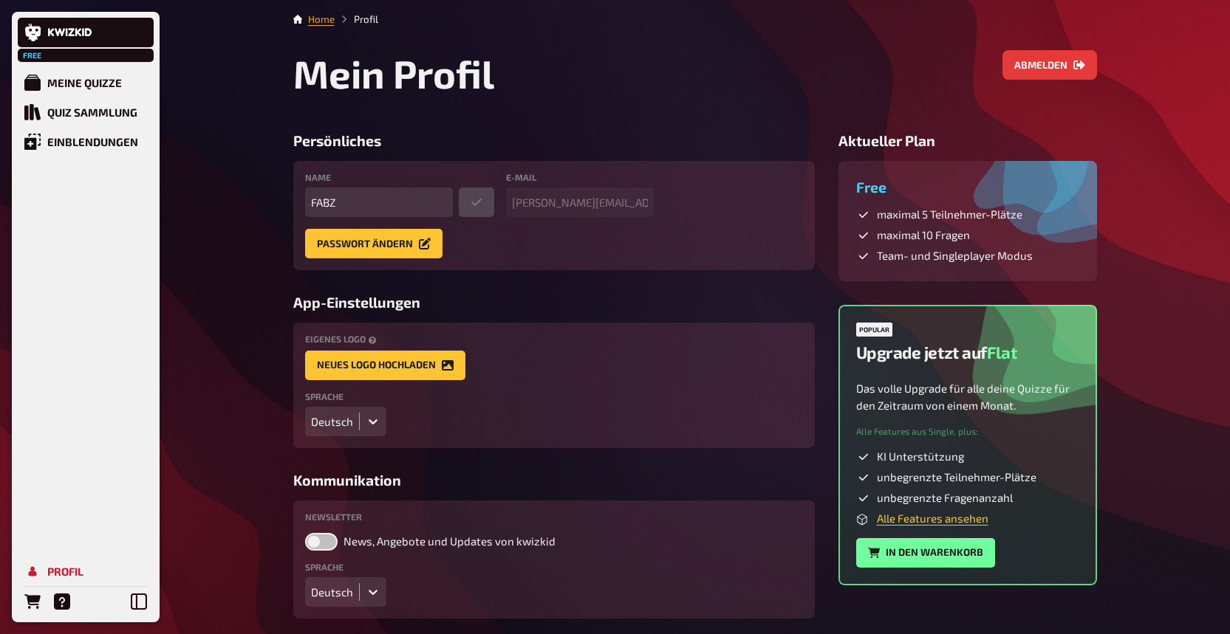
click at [325, 21] on link "Home" at bounding box center [321, 19] width 27 height 12
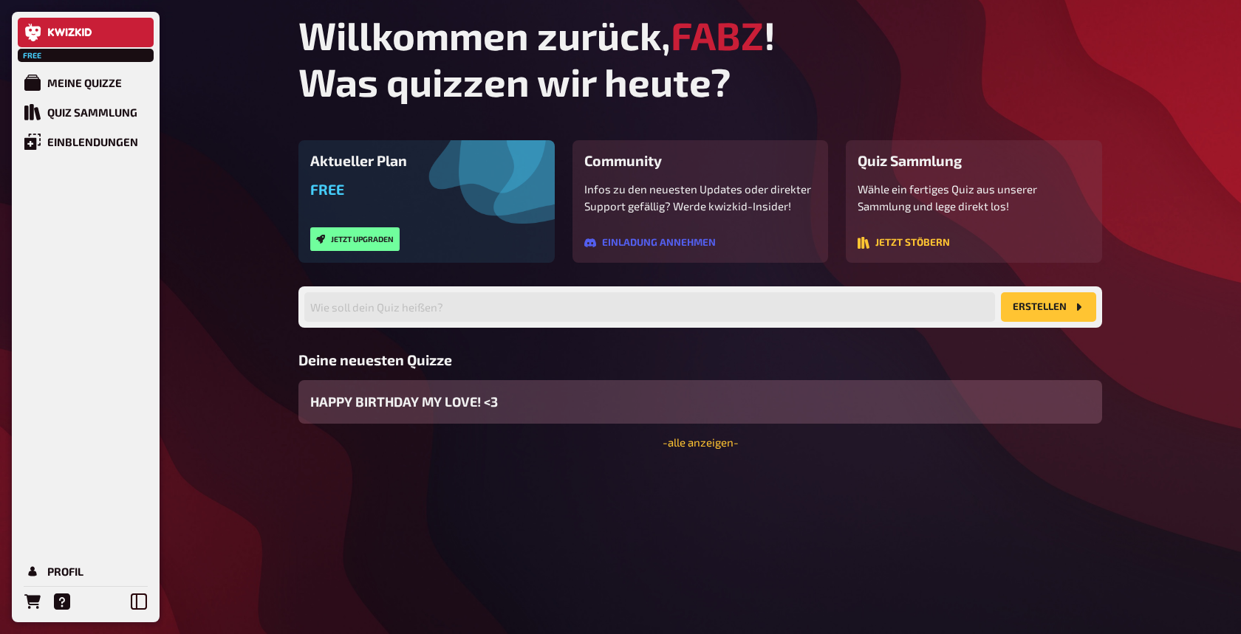
click at [221, 199] on div "Free Meine Quizze Quiz Sammlung Einblendungen Profil Willkommen zurück, FABZ ! …" at bounding box center [620, 317] width 1241 height 634
click at [924, 247] on button "Jetzt stöbern" at bounding box center [903, 243] width 92 height 12
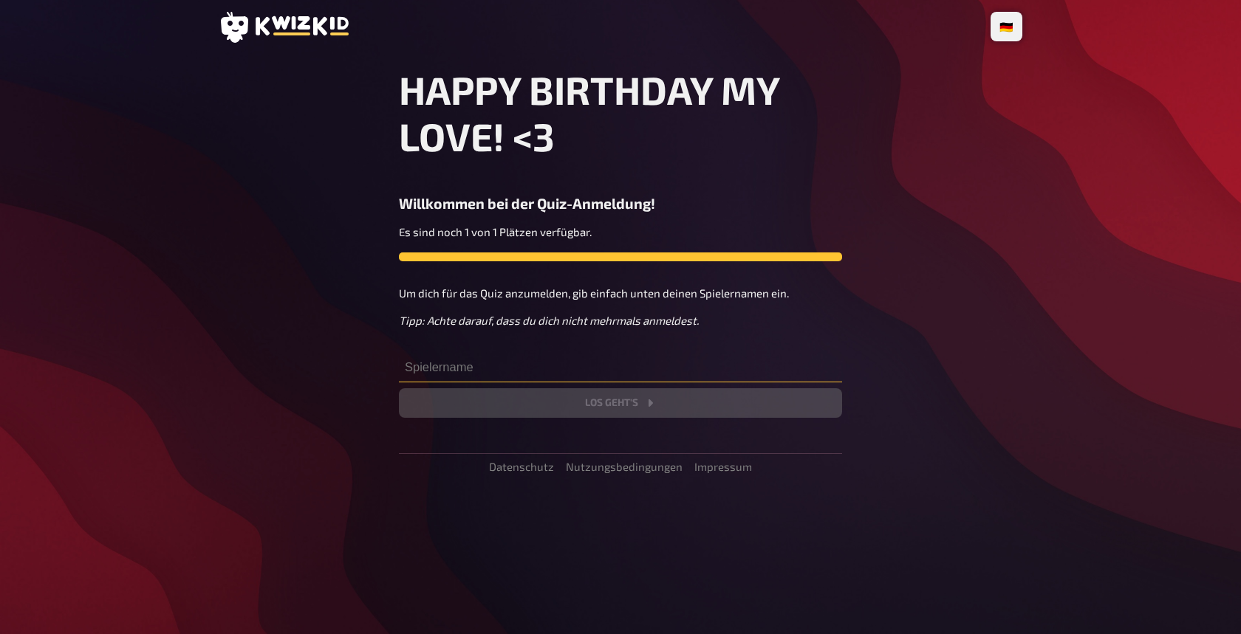
click at [463, 363] on input "text" at bounding box center [620, 368] width 443 height 30
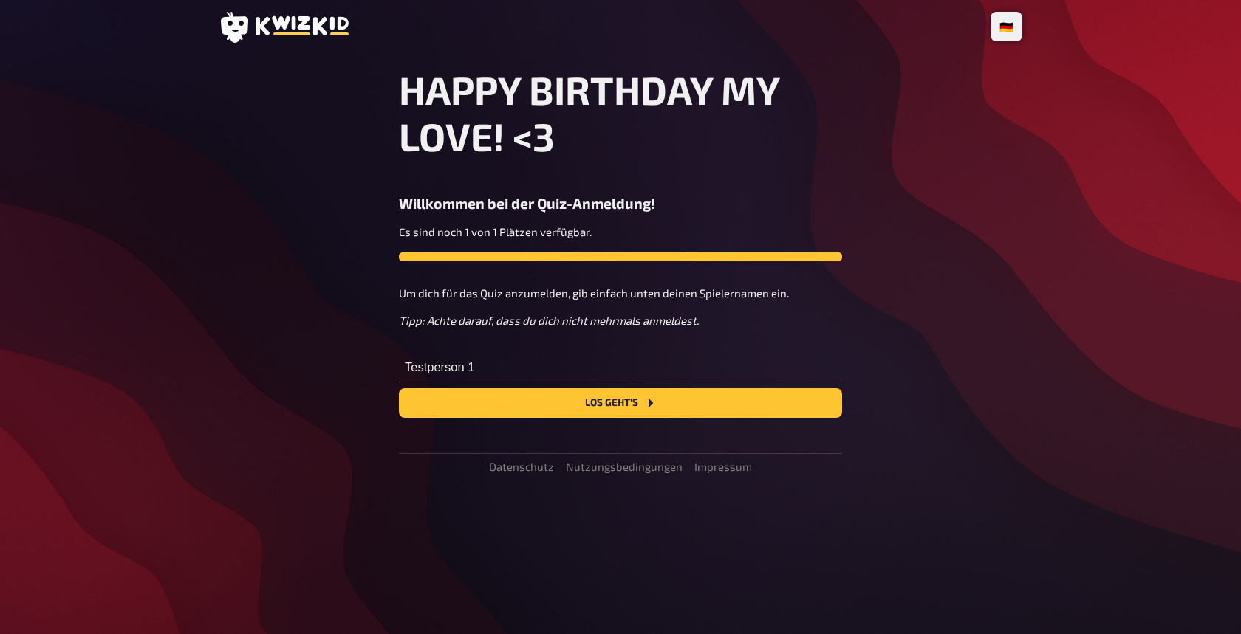
type input "Testperson 1"
click at [116, 260] on div "🇩🇪 Deutsch 🇺🇸 English 🇳🇱 Nederlands HAPPY BIRTHDAY MY LOVE! <3 Willkommen bei d…" at bounding box center [620, 317] width 1241 height 634
click at [617, 410] on button "Los geht's" at bounding box center [620, 403] width 443 height 30
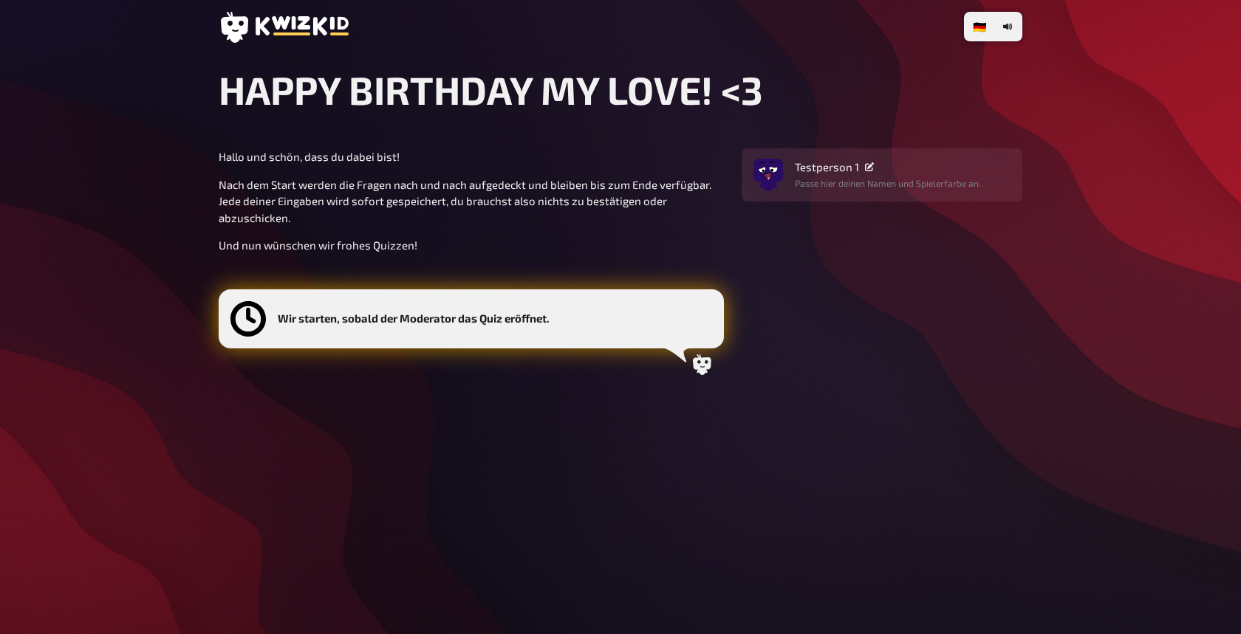
click at [209, 179] on div "🇩🇪 Deutsch 🇺🇸 English 🇳🇱 Nederlands HAPPY BIRTHDAY MY LOVE! <3 Hallo und schön,…" at bounding box center [620, 317] width 827 height 634
drag, startPoint x: 473, startPoint y: 325, endPoint x: 493, endPoint y: 325, distance: 19.2
click at [475, 325] on b "Wir starten, sobald der Moderator das Quiz eröffnet." at bounding box center [414, 318] width 272 height 13
click at [699, 365] on icon at bounding box center [702, 365] width 18 height 21
click at [707, 370] on icon at bounding box center [701, 365] width 21 height 21
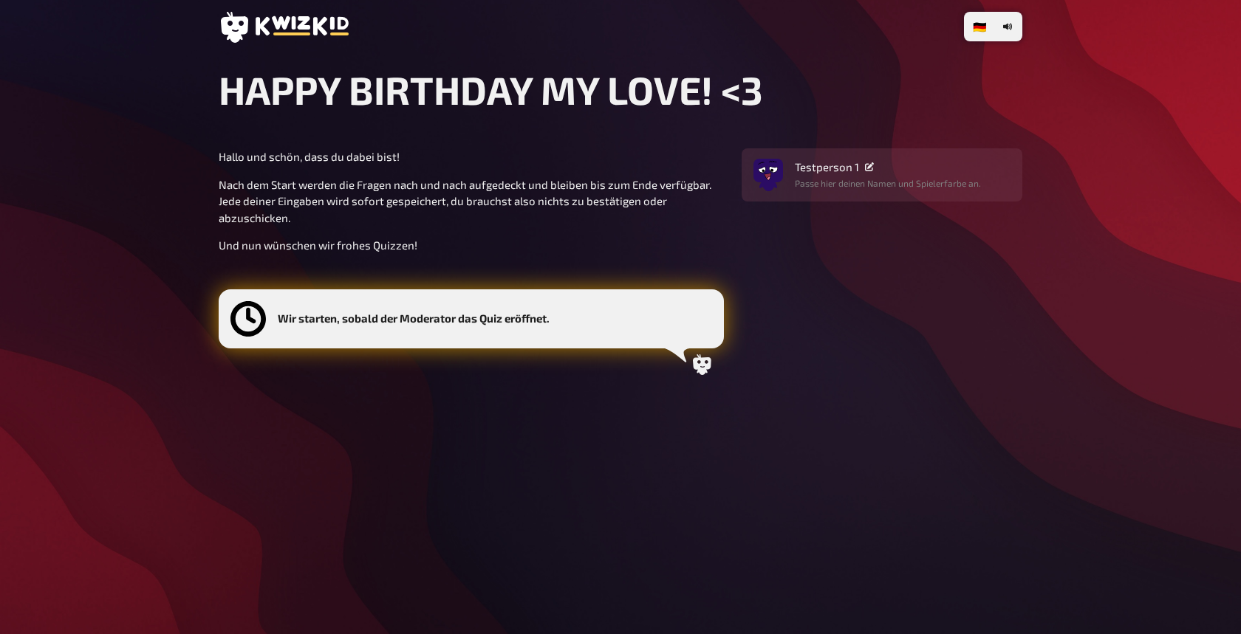
click at [439, 314] on b "Wir starten, sobald der Moderator das Quiz eröffnet." at bounding box center [414, 318] width 272 height 13
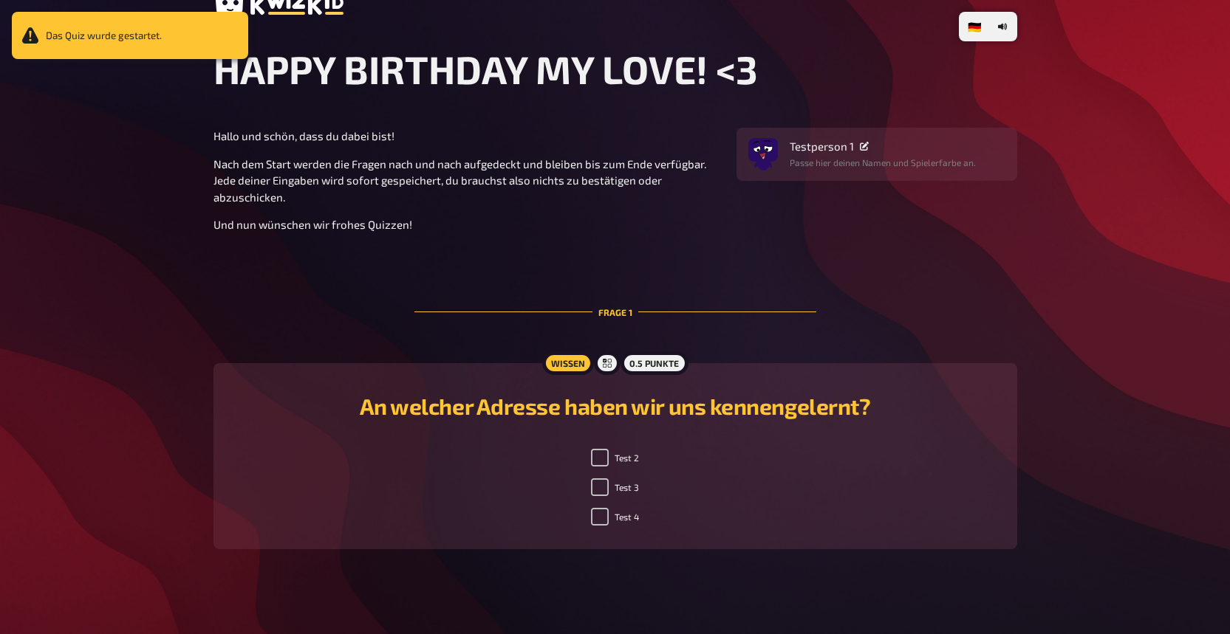
scroll to position [30, 0]
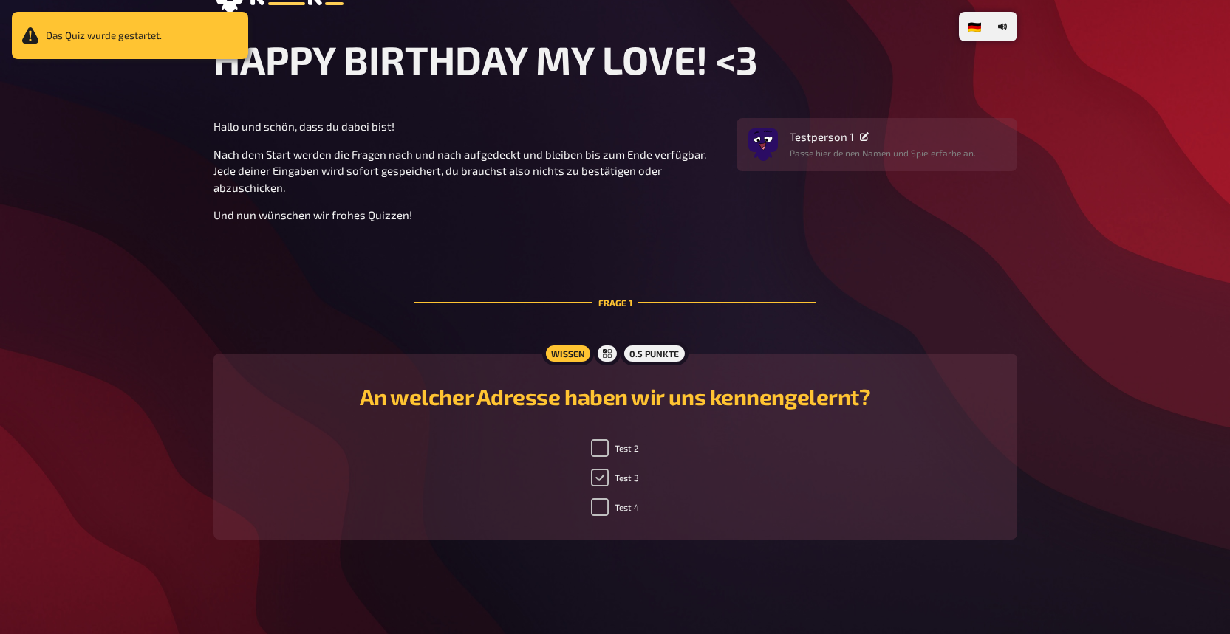
click at [604, 474] on input "Test 3" at bounding box center [600, 478] width 18 height 18
checkbox input "true"
click at [600, 450] on input "Test 2" at bounding box center [600, 448] width 18 height 18
checkbox input "true"
checkbox input "false"
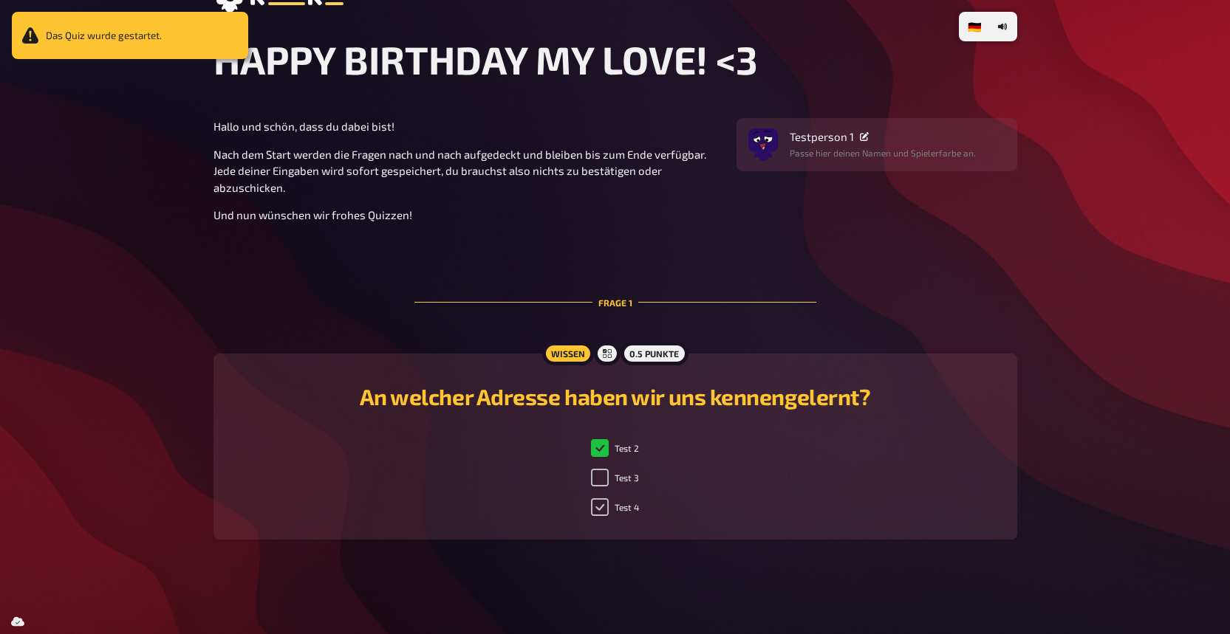
click at [595, 508] on input "Test 4" at bounding box center [600, 508] width 18 height 18
checkbox input "true"
checkbox input "false"
click at [601, 473] on input "Test 3" at bounding box center [600, 478] width 18 height 18
checkbox input "true"
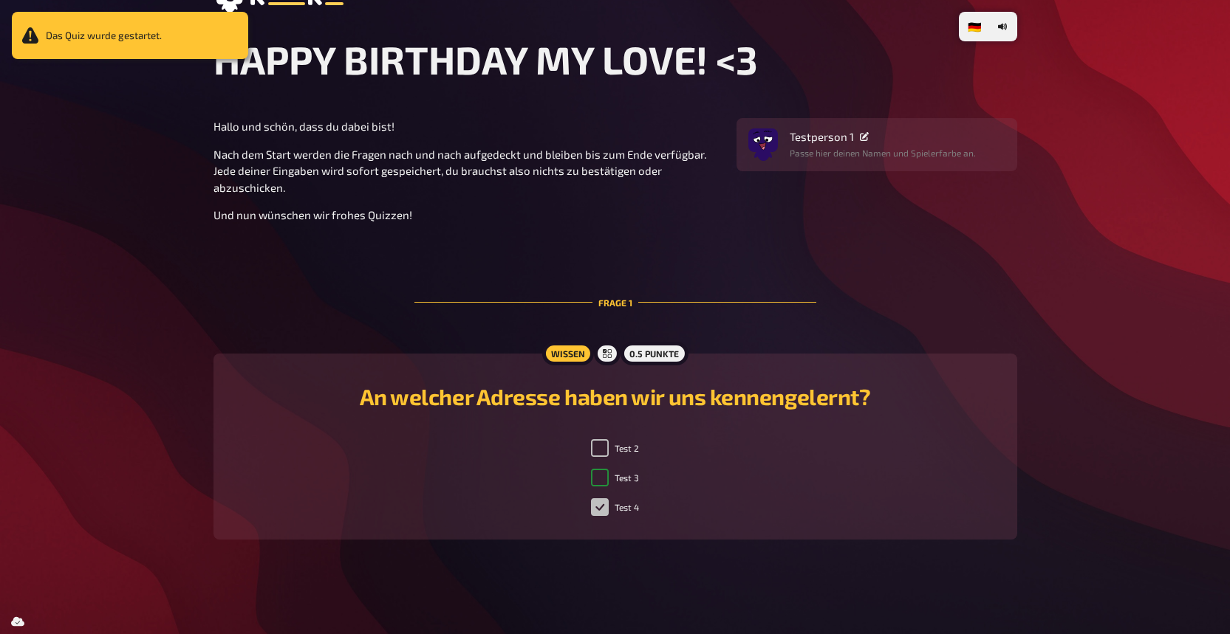
checkbox input "false"
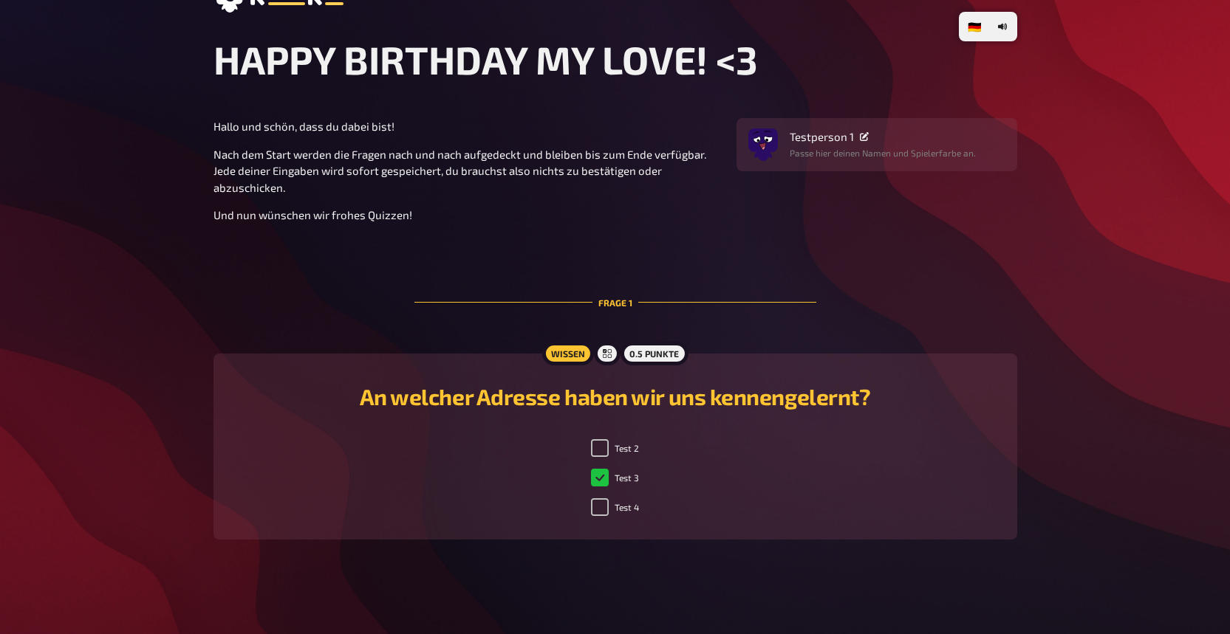
click at [339, 193] on p "Nach dem Start werden die Fragen nach und nach aufgedeckt und bleiben bis zum E…" at bounding box center [465, 171] width 505 height 50
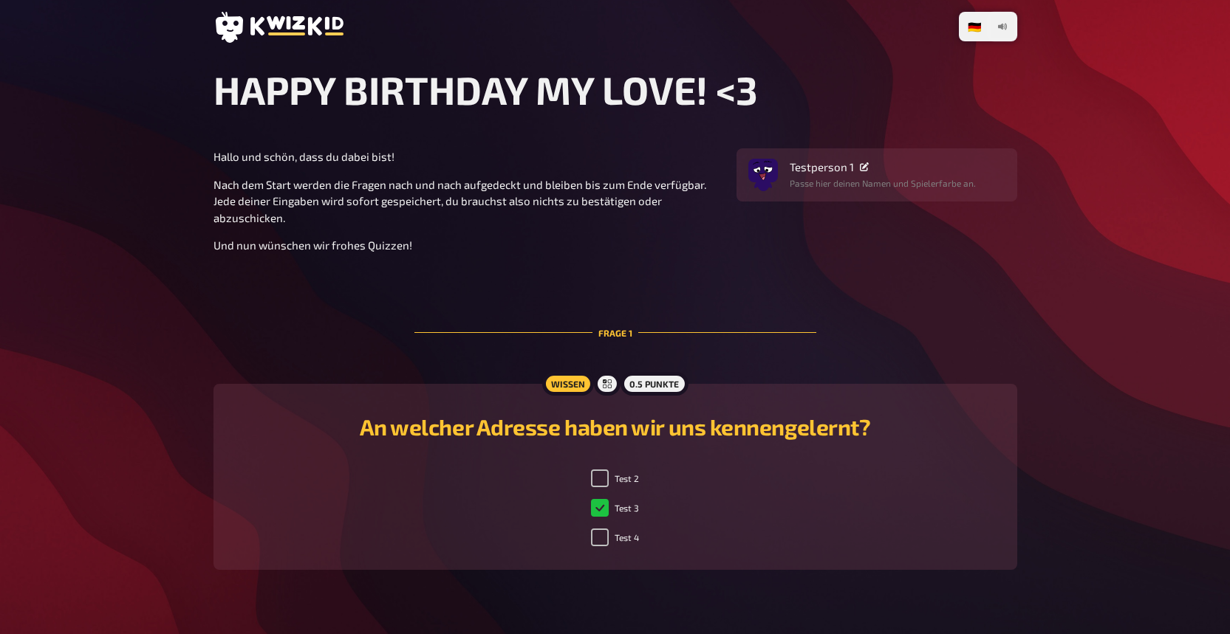
click at [995, 29] on button "button" at bounding box center [1002, 27] width 24 height 24
